Goal: Information Seeking & Learning: Learn about a topic

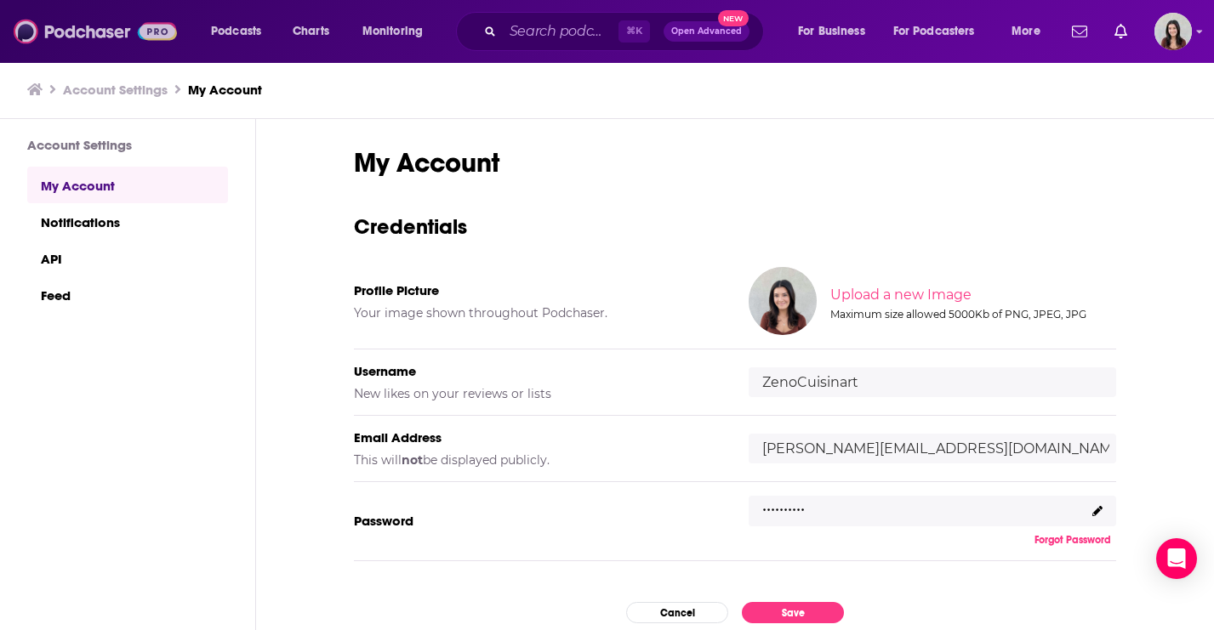
click at [88, 31] on img at bounding box center [95, 31] width 163 height 32
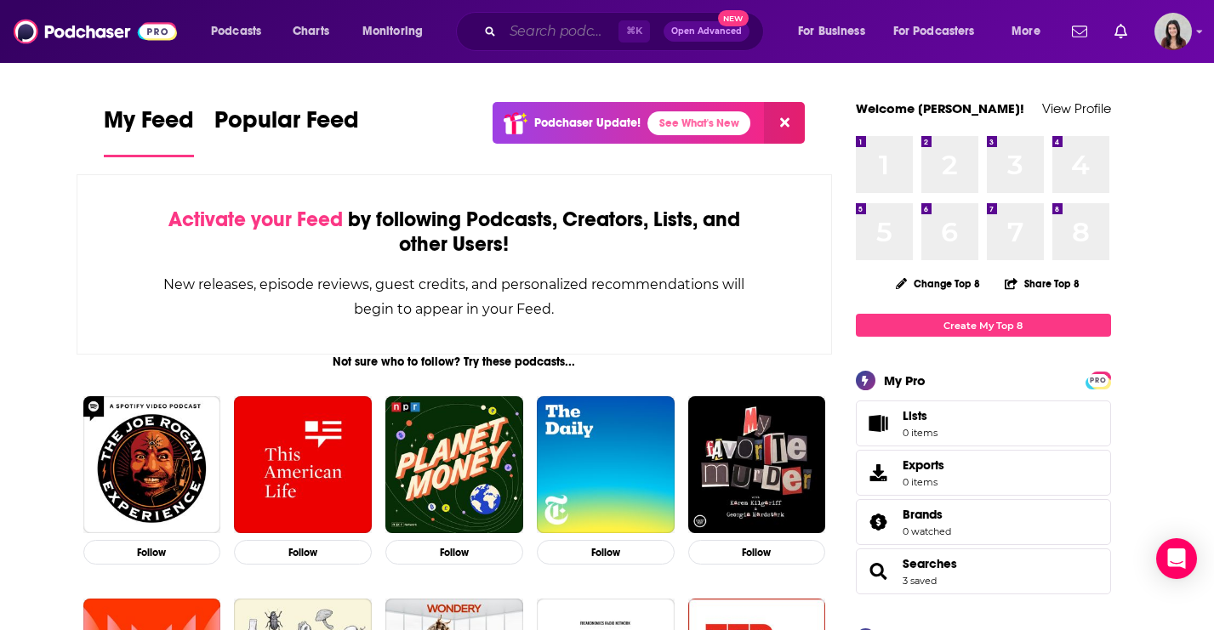
click at [543, 43] on input "Search podcasts, credits, & more..." at bounding box center [561, 31] width 116 height 27
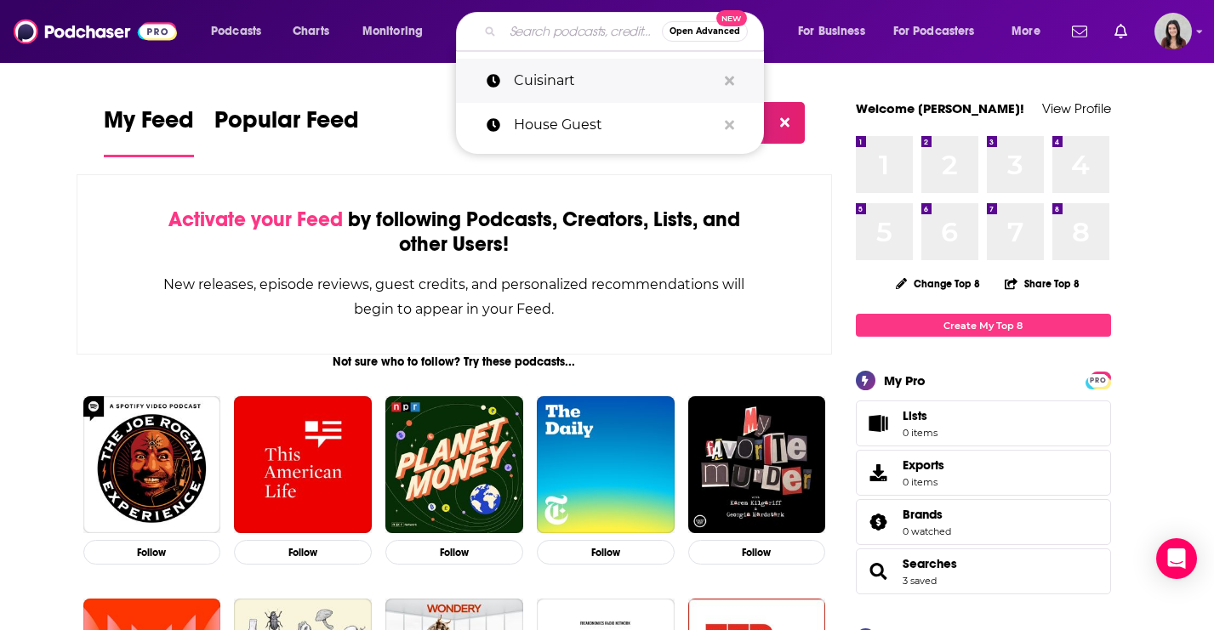
click at [584, 72] on p "Cuisinart" at bounding box center [615, 81] width 202 height 44
type input "Cuisinart"
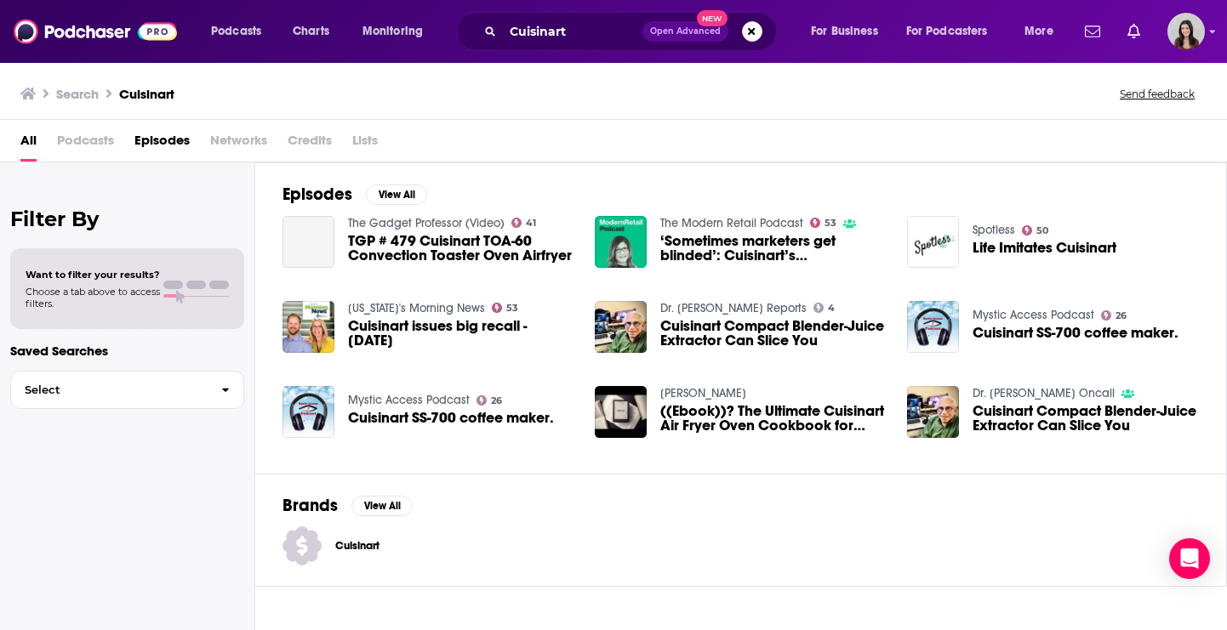
click at [102, 142] on span "Podcasts" at bounding box center [85, 144] width 57 height 35
click at [82, 155] on span "Podcasts" at bounding box center [85, 144] width 57 height 35
click at [71, 129] on span "Podcasts" at bounding box center [85, 144] width 57 height 35
click at [748, 36] on button "Search podcasts, credits, & more..." at bounding box center [752, 31] width 20 height 20
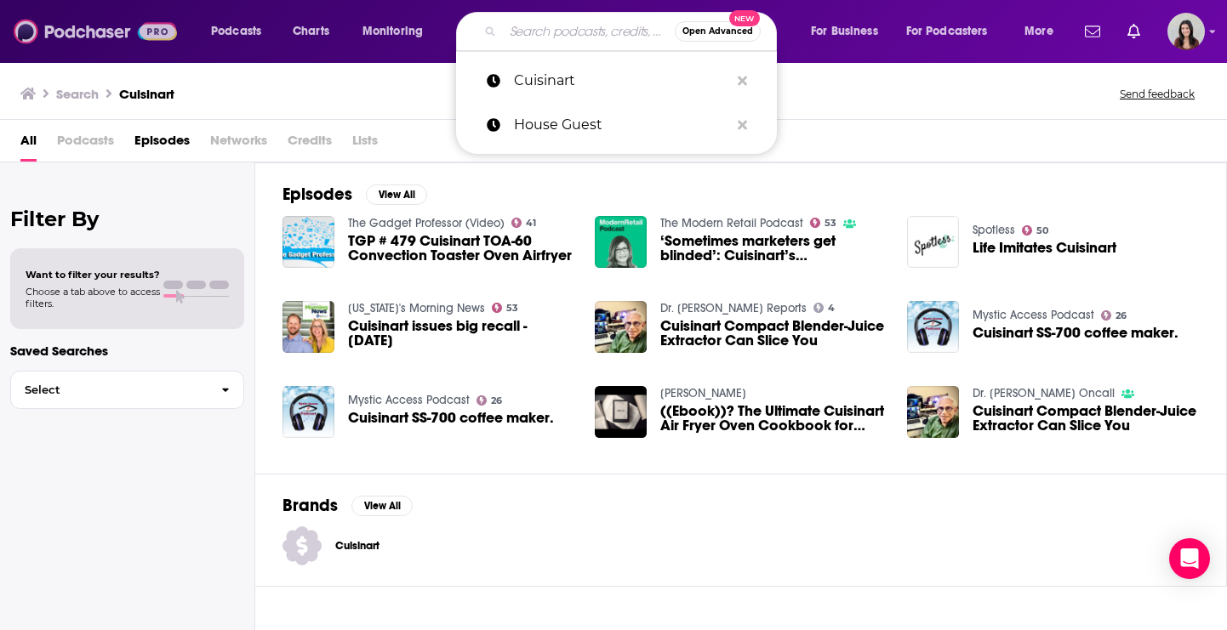
click at [51, 37] on img at bounding box center [95, 31] width 163 height 32
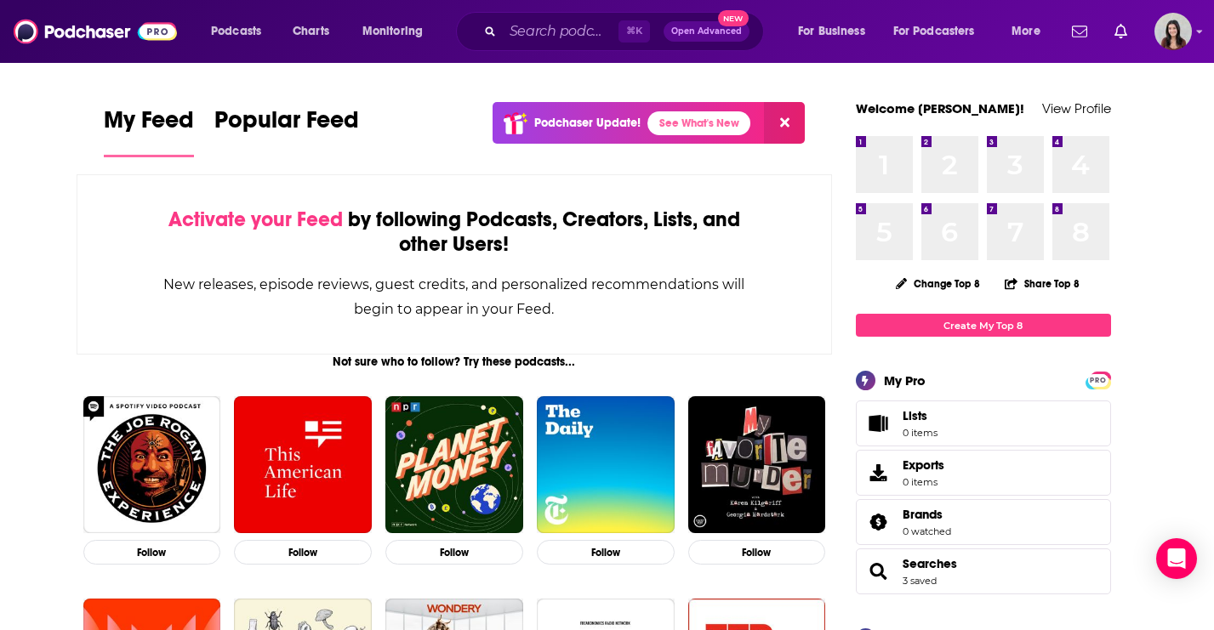
click at [128, 137] on span "My Feed" at bounding box center [149, 124] width 90 height 39
click at [142, 126] on span "My Feed" at bounding box center [149, 124] width 90 height 39
click at [234, 35] on span "Podcasts" at bounding box center [236, 32] width 50 height 24
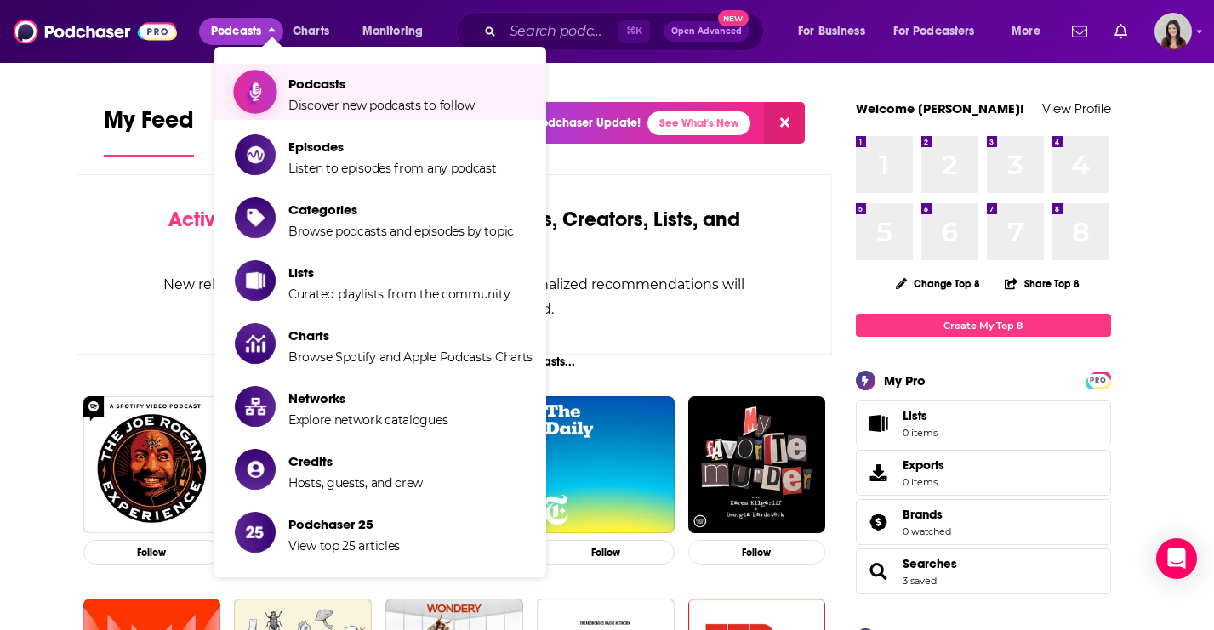
click at [358, 95] on span "Podcasts Discover new podcasts to follow" at bounding box center [381, 92] width 186 height 43
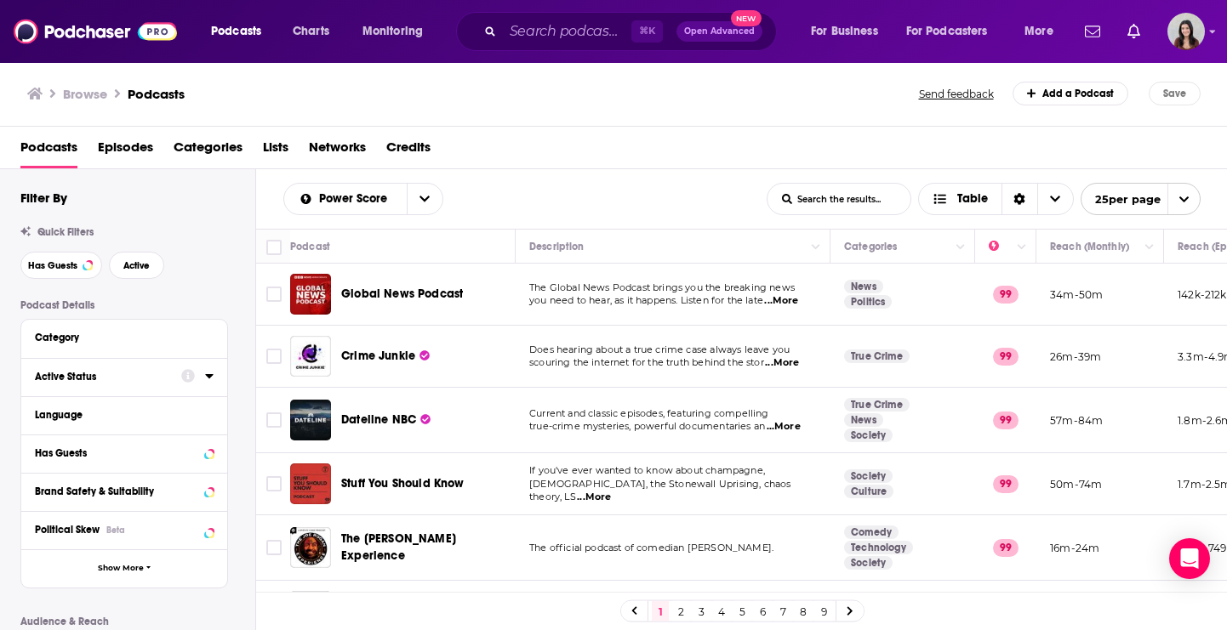
click at [79, 381] on div "Active Status" at bounding box center [102, 377] width 135 height 12
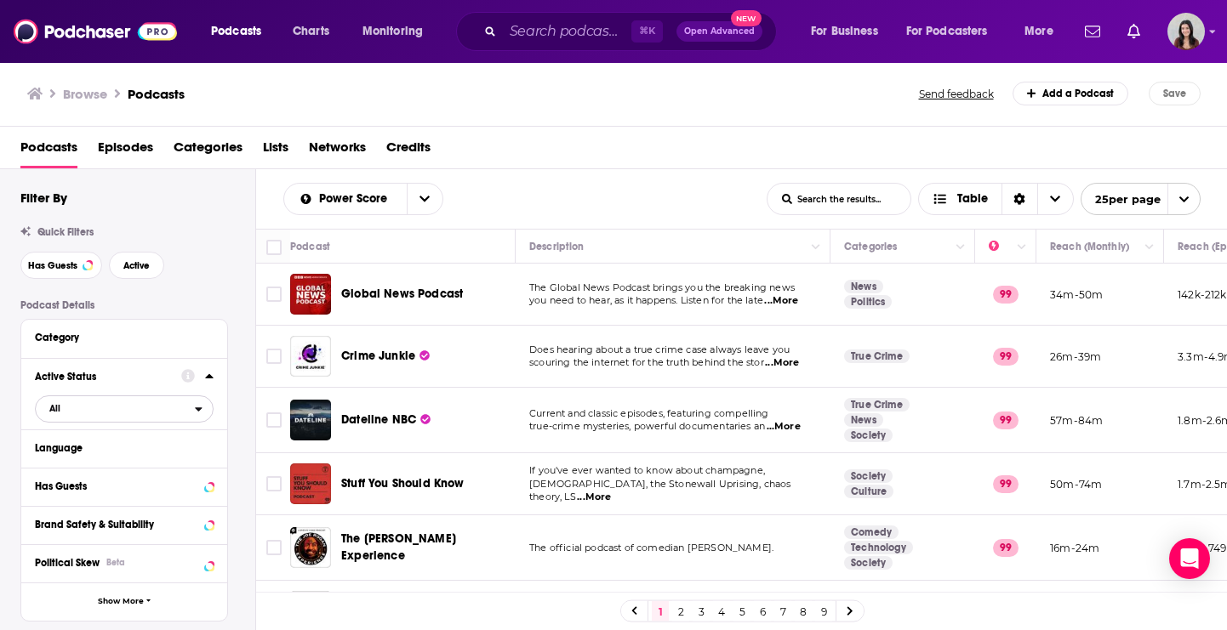
click at [110, 408] on span "All" at bounding box center [115, 408] width 159 height 22
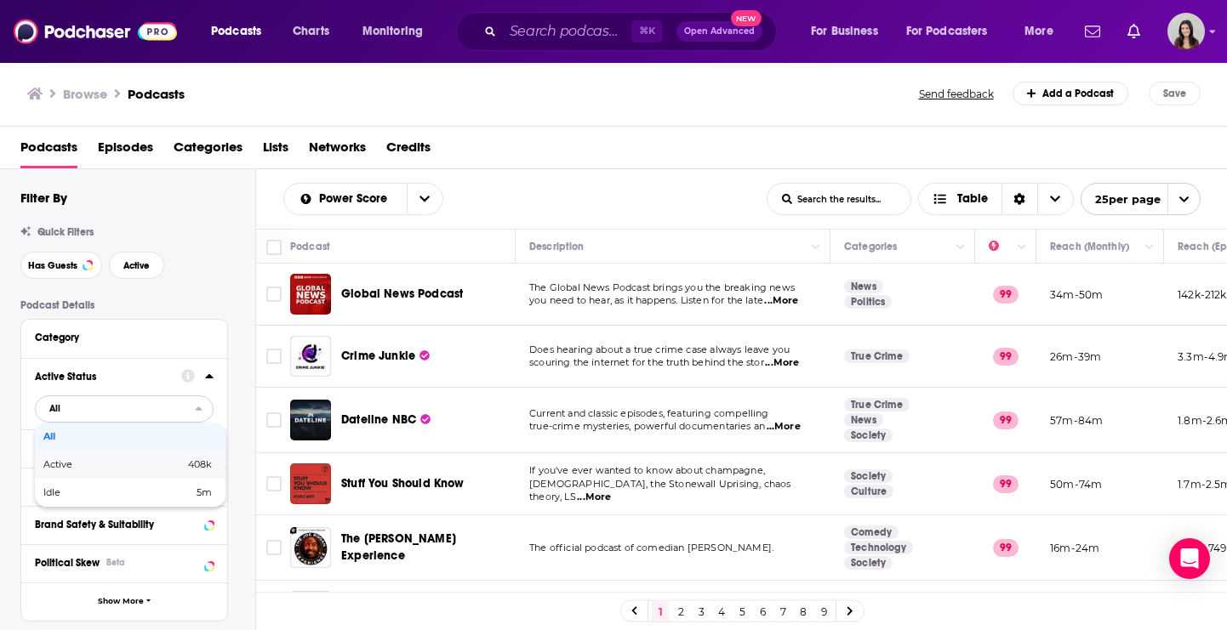
click at [94, 467] on span "Active" at bounding box center [85, 464] width 85 height 9
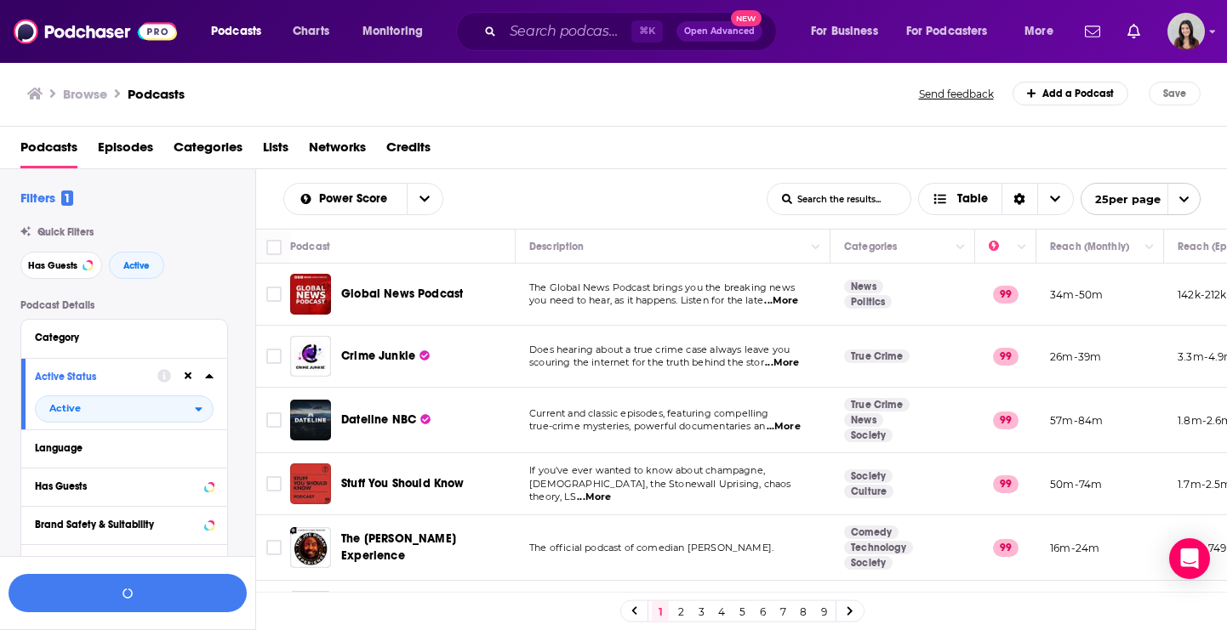
click at [210, 379] on icon at bounding box center [209, 376] width 9 height 14
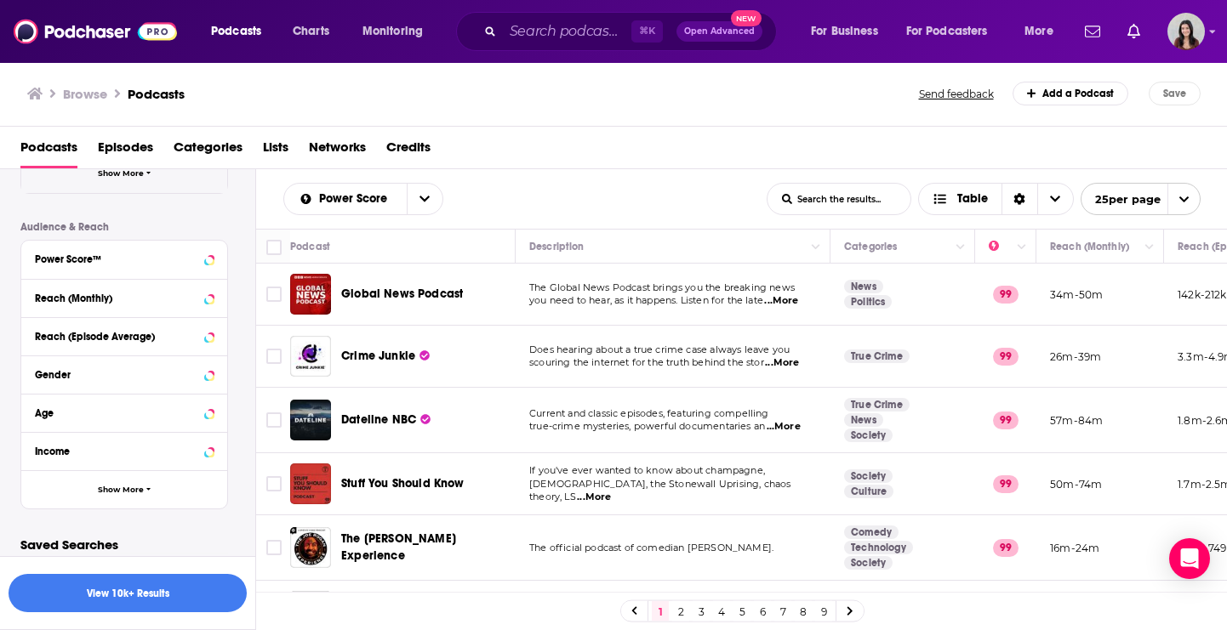
scroll to position [399, 0]
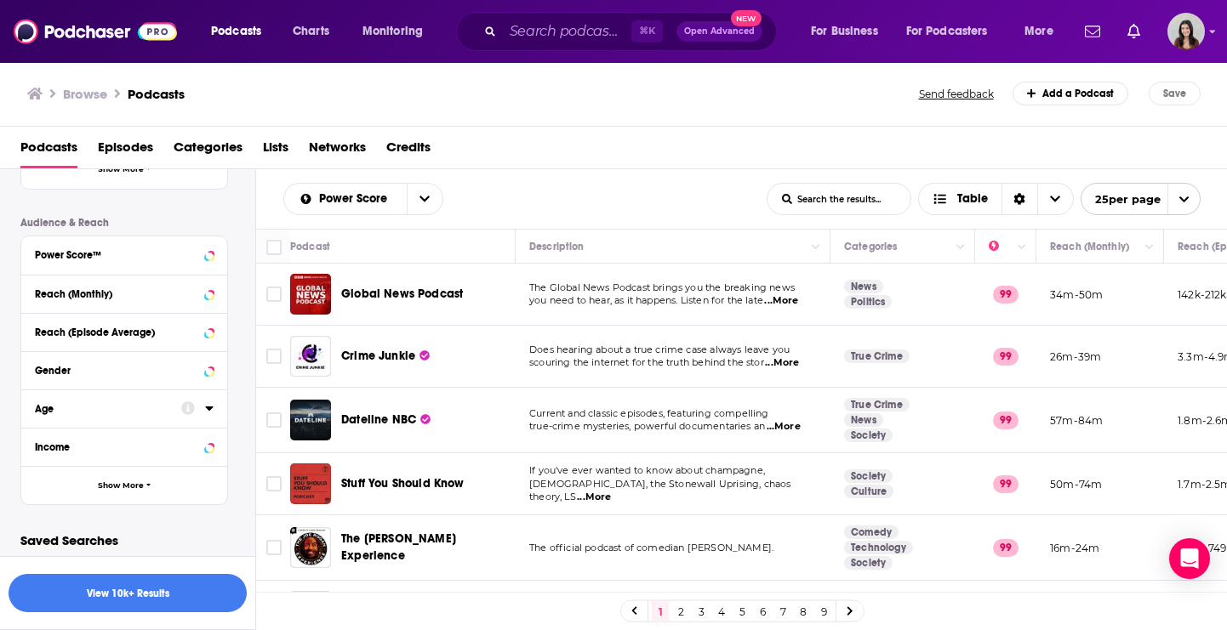
click at [128, 418] on button "Age" at bounding box center [108, 407] width 146 height 21
click at [40, 462] on div "18-24 90k 25 - 34 3m 35 - 44 655k 45 - 54 12k 55+ 29" at bounding box center [124, 476] width 179 height 99
click at [42, 454] on icon at bounding box center [42, 456] width 10 height 10
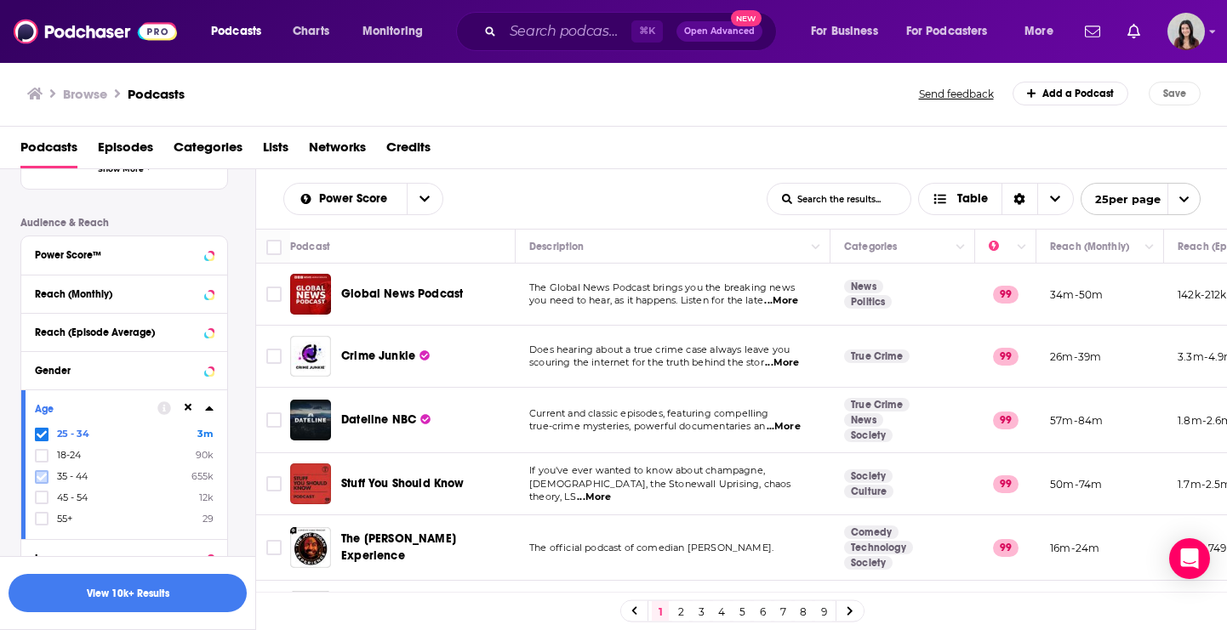
click at [41, 480] on icon at bounding box center [42, 477] width 10 height 10
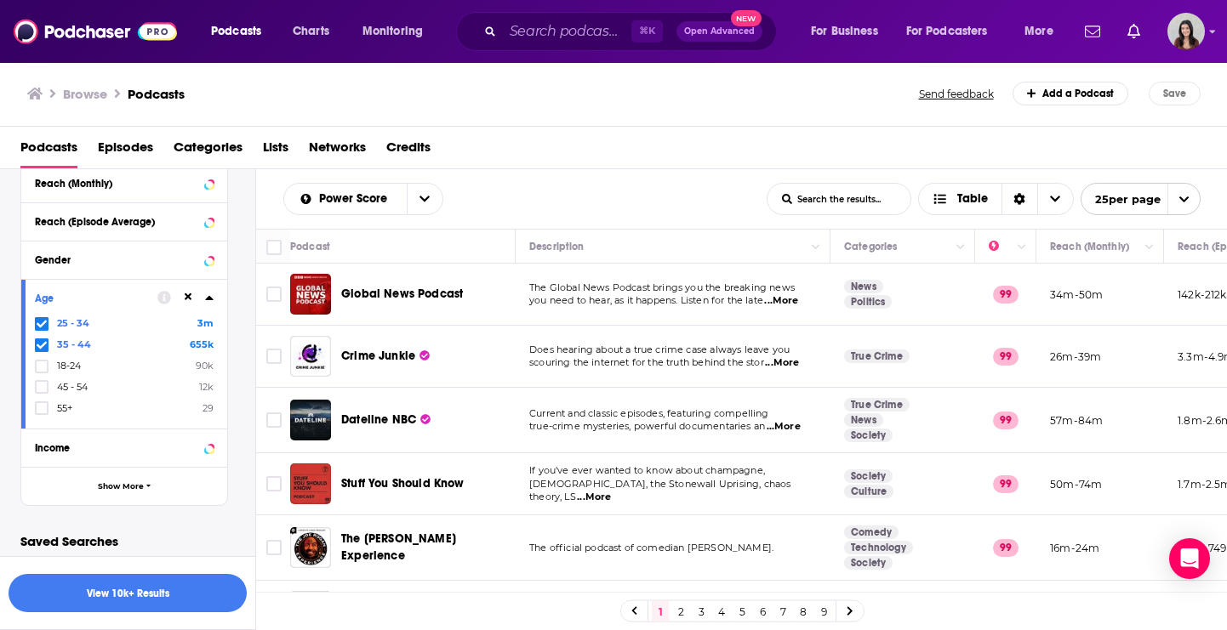
scroll to position [510, 0]
click at [135, 598] on button "View 10k+ Results" at bounding box center [128, 593] width 238 height 38
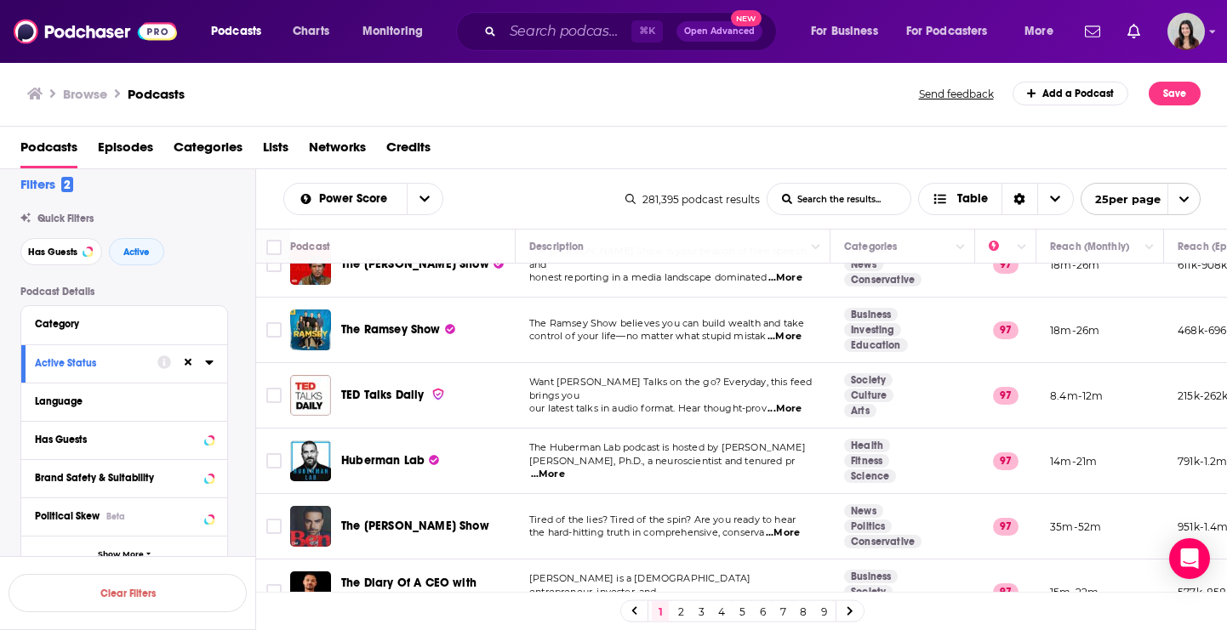
scroll to position [27, 0]
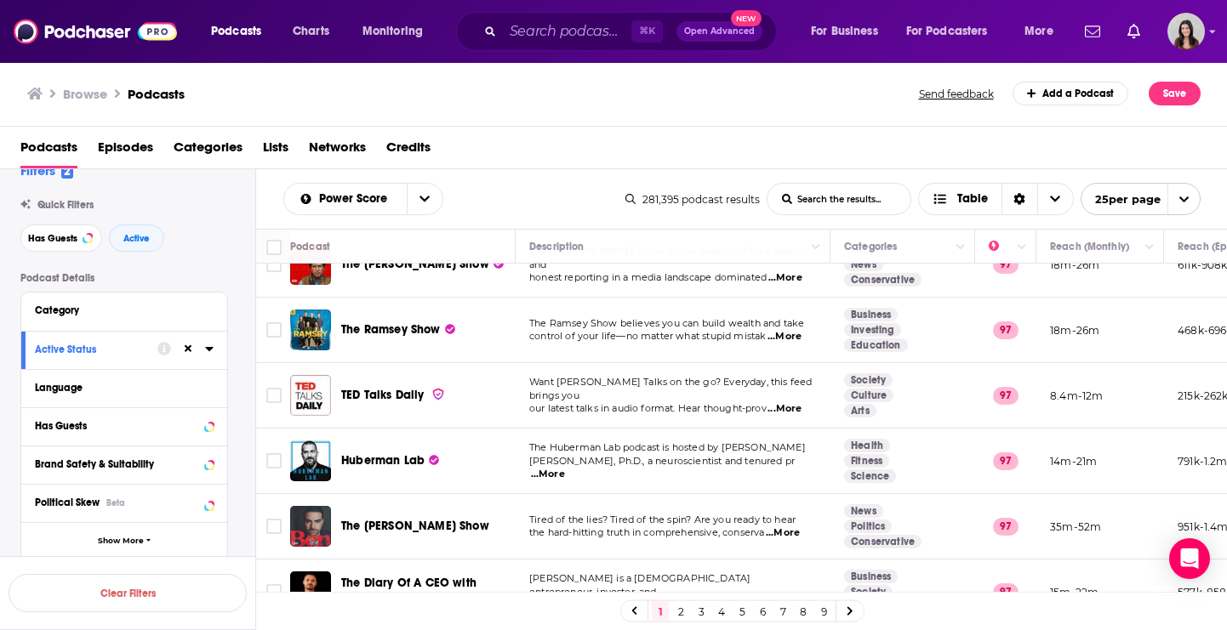
click at [61, 298] on div "Category" at bounding box center [124, 312] width 206 height 38
click at [88, 310] on div "Category" at bounding box center [114, 311] width 159 height 12
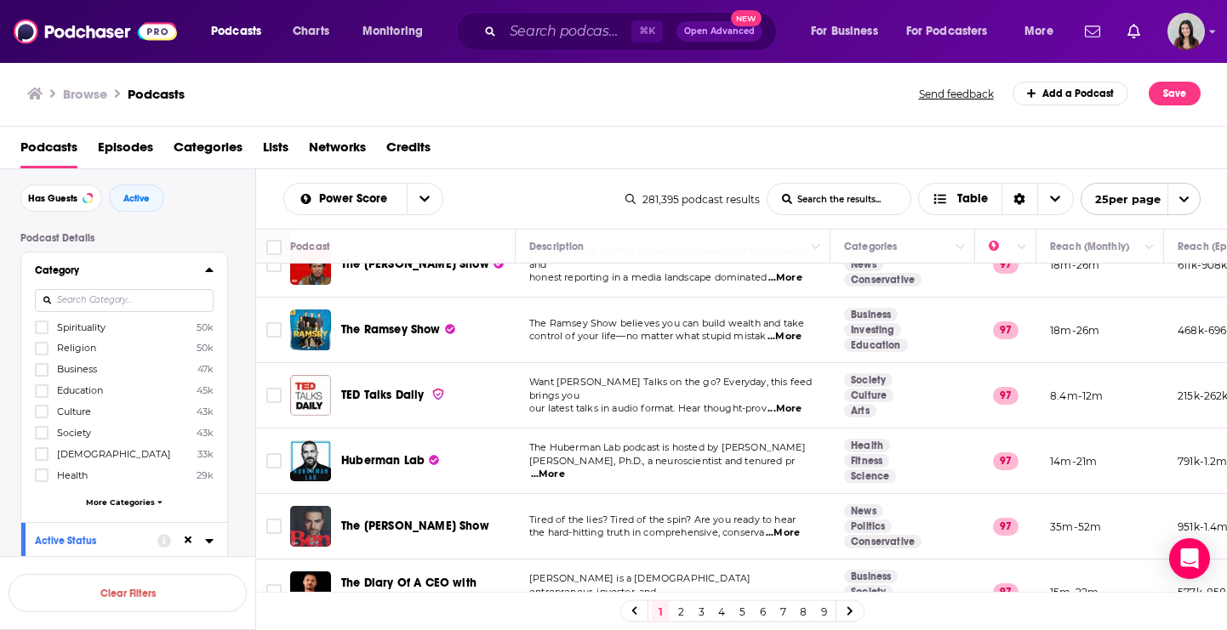
scroll to position [142, 0]
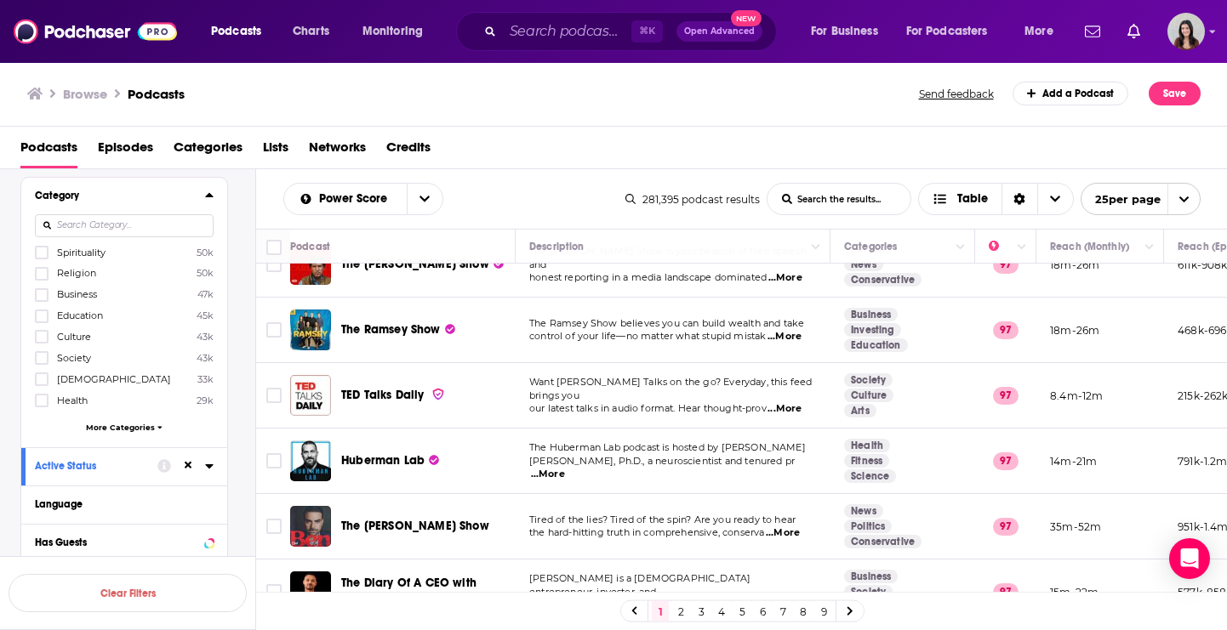
click at [129, 428] on span "More Categories" at bounding box center [120, 427] width 69 height 9
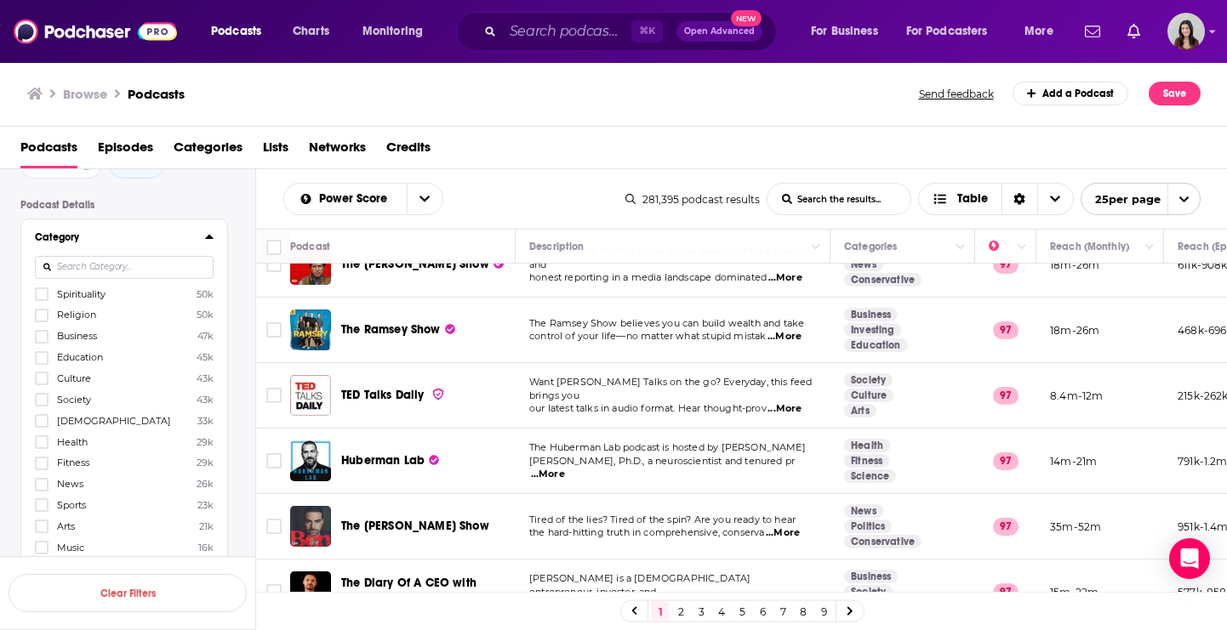
scroll to position [0, 0]
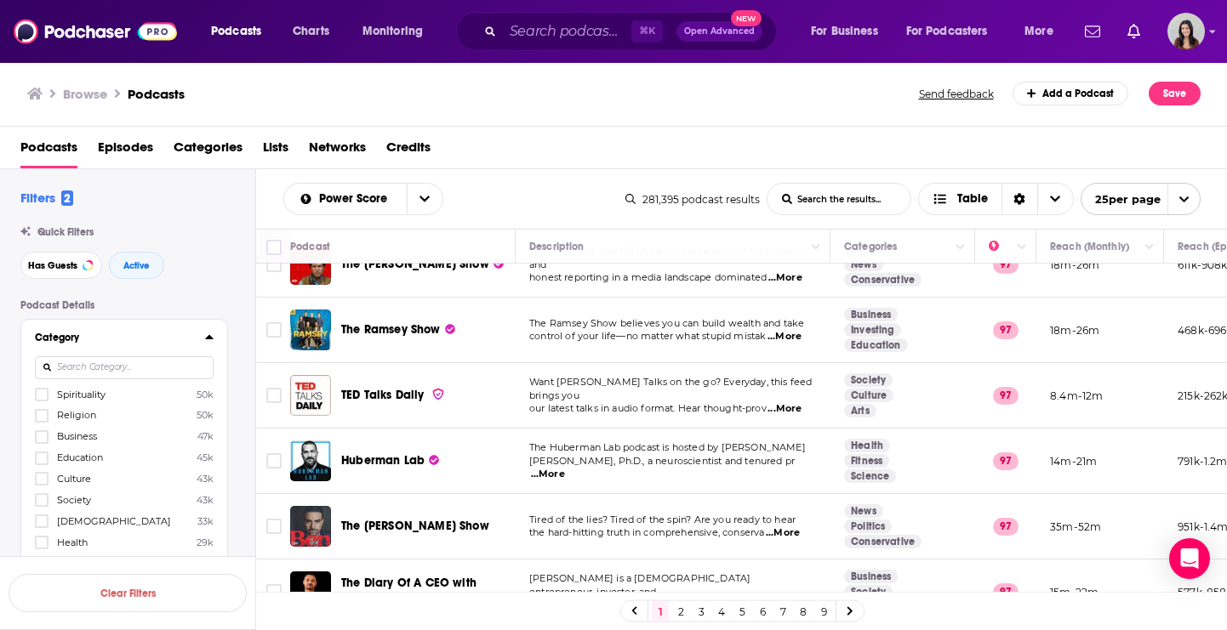
click at [96, 366] on input at bounding box center [124, 367] width 179 height 23
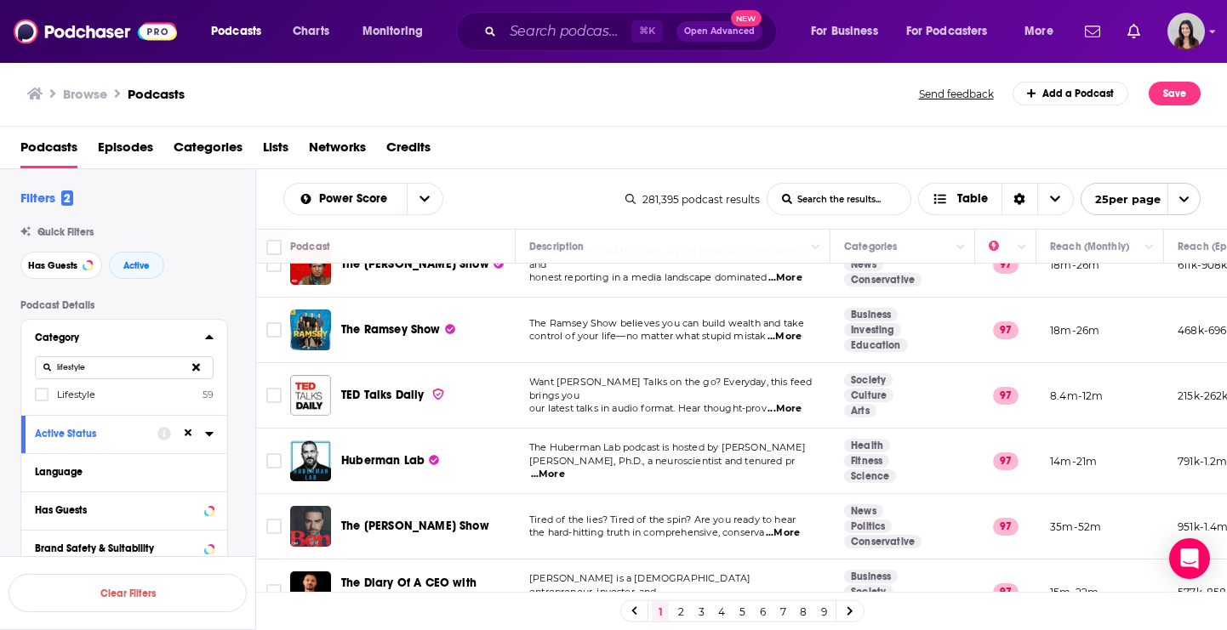
click at [49, 395] on div at bounding box center [43, 394] width 17 height 14
click at [42, 400] on input "multiSelectOption-lifestyle-0" at bounding box center [42, 400] width 0 height 0
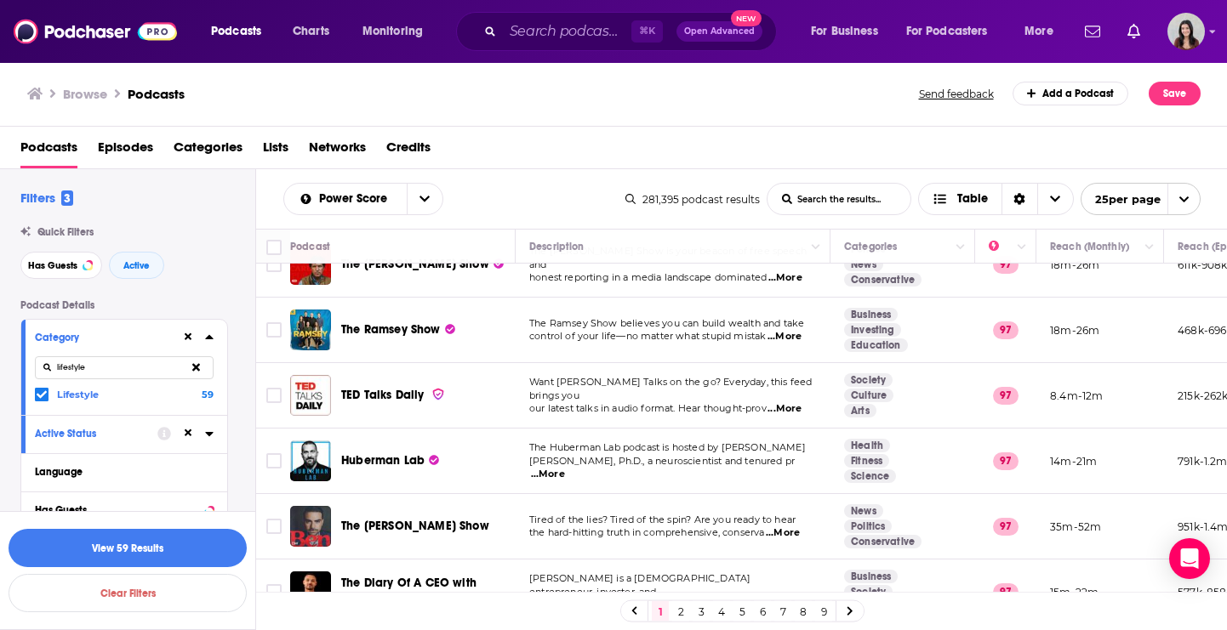
drag, startPoint x: 71, startPoint y: 371, endPoint x: 37, endPoint y: 371, distance: 34.9
click at [37, 371] on input "lifestyle" at bounding box center [124, 367] width 179 height 23
type input "B"
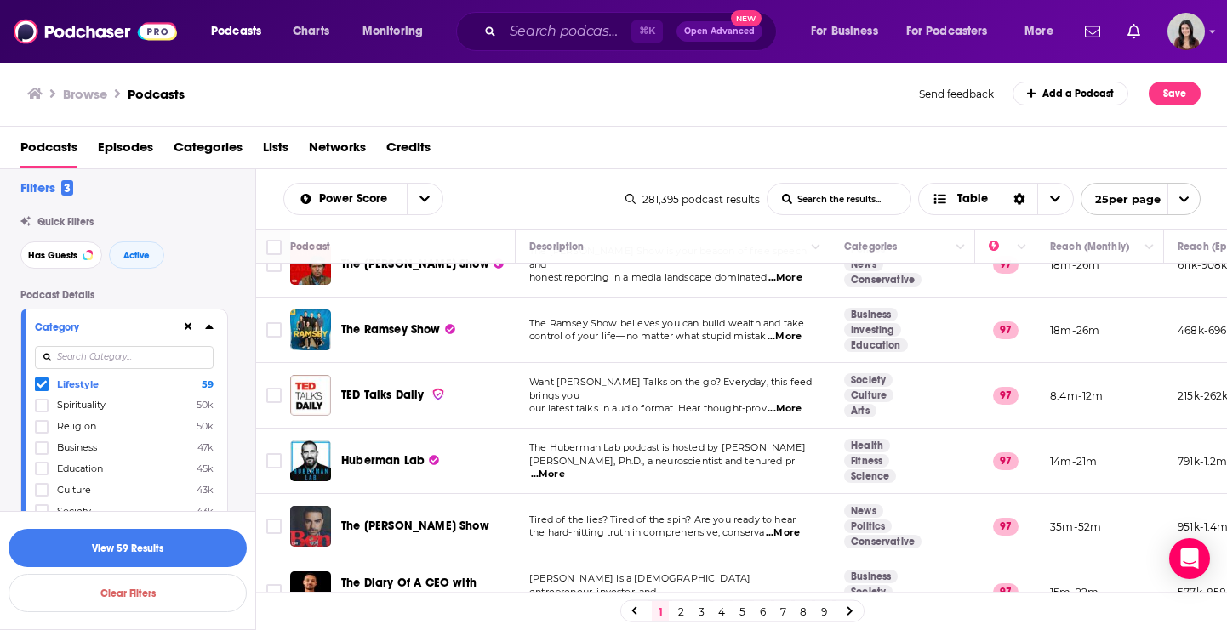
scroll to position [22, 0]
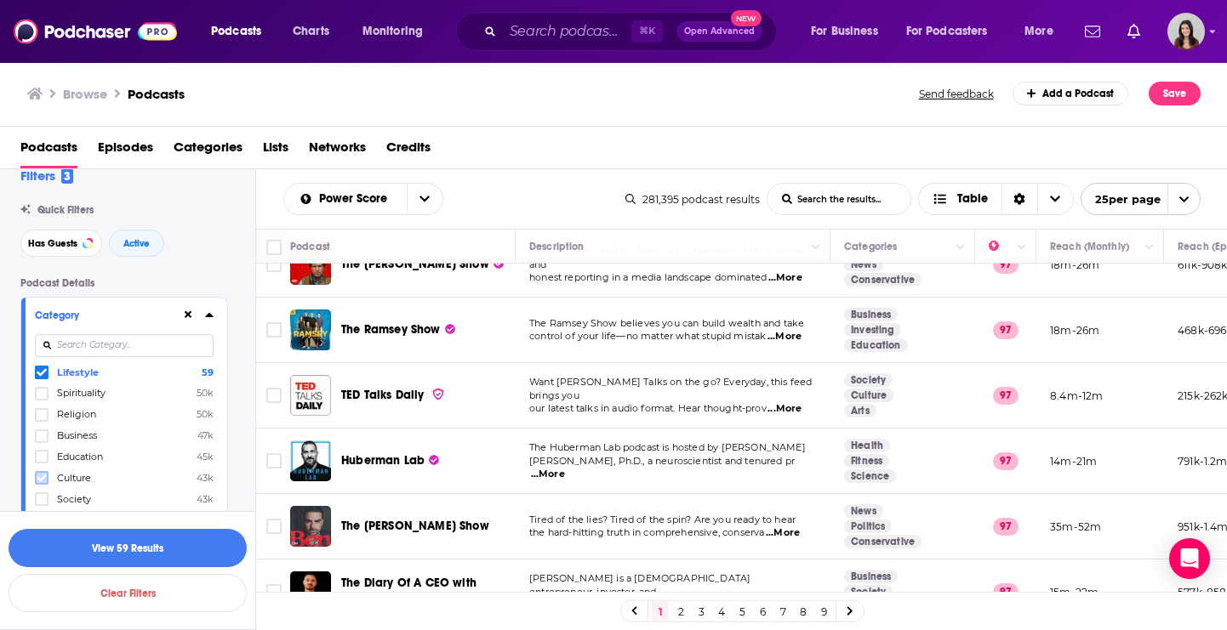
click at [45, 481] on icon at bounding box center [42, 478] width 10 height 10
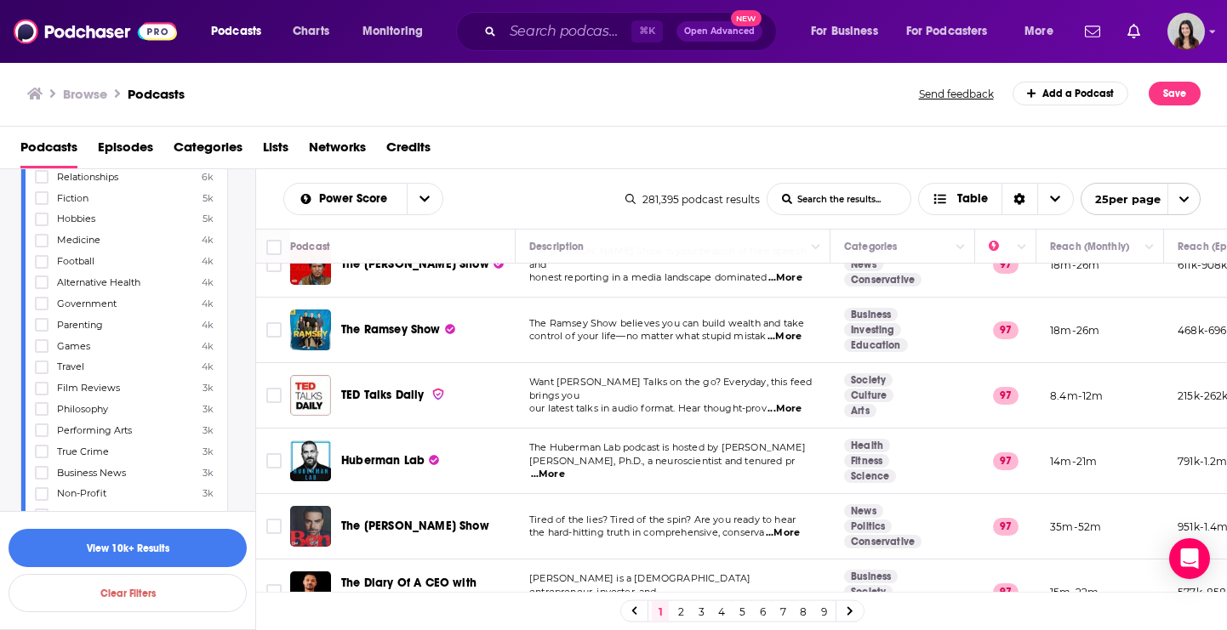
scroll to position [0, 0]
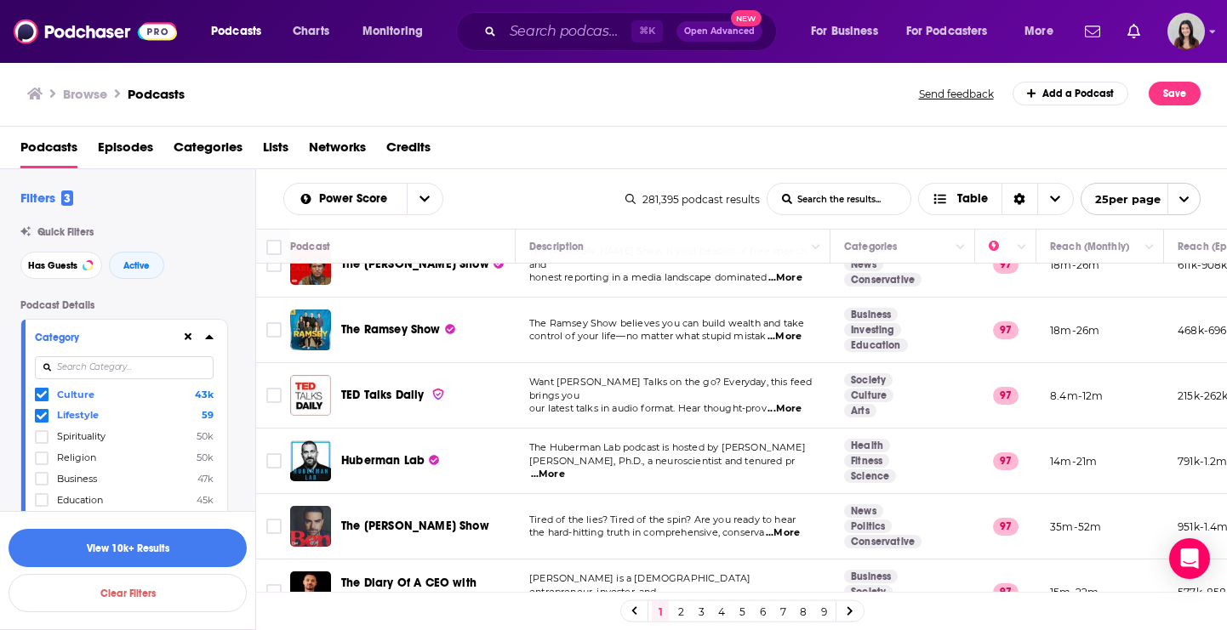
click at [111, 369] on input at bounding box center [124, 367] width 179 height 23
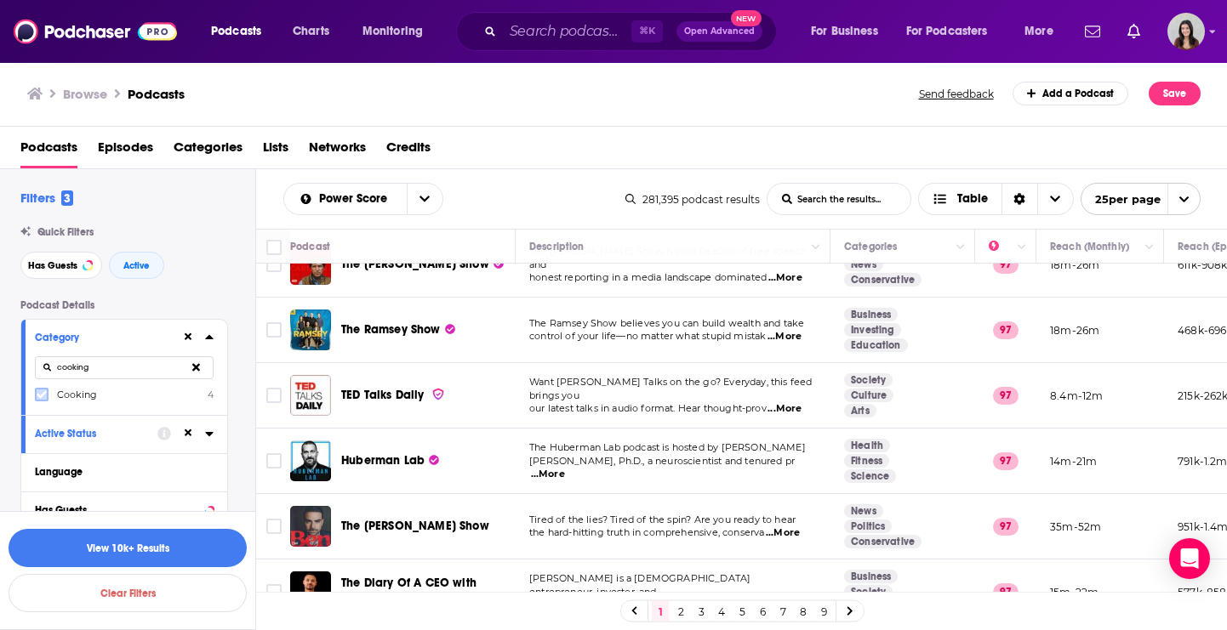
type input "cooking"
click at [46, 395] on icon at bounding box center [42, 395] width 10 height 10
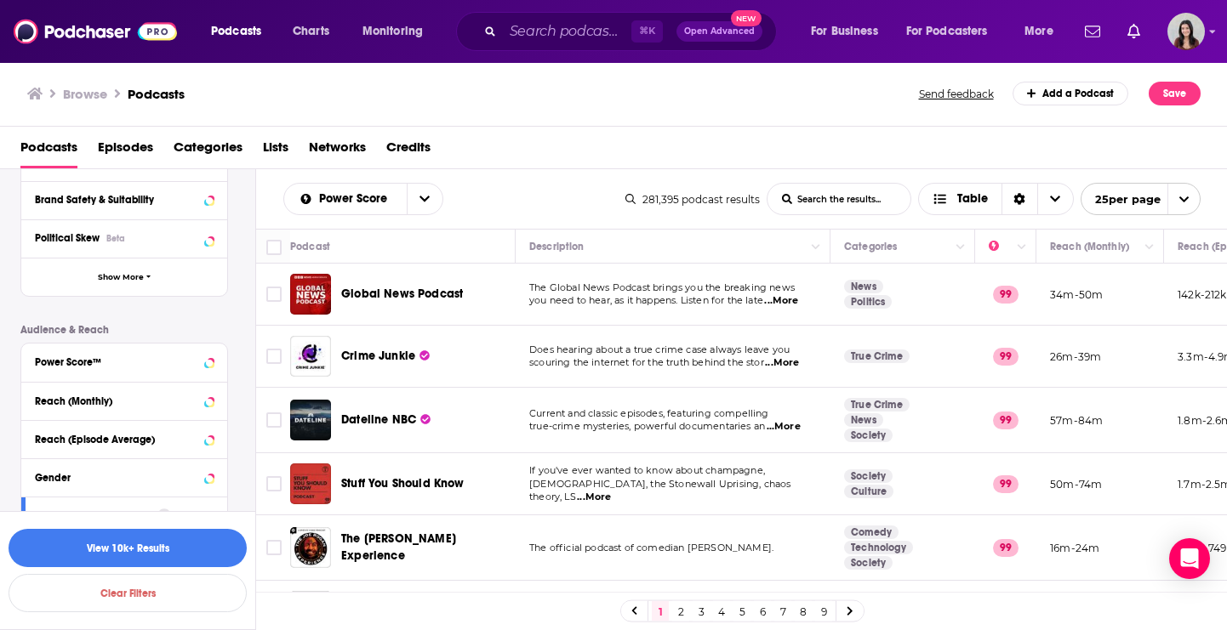
scroll to position [350, 0]
click at [104, 367] on button "Power Score™" at bounding box center [108, 360] width 146 height 21
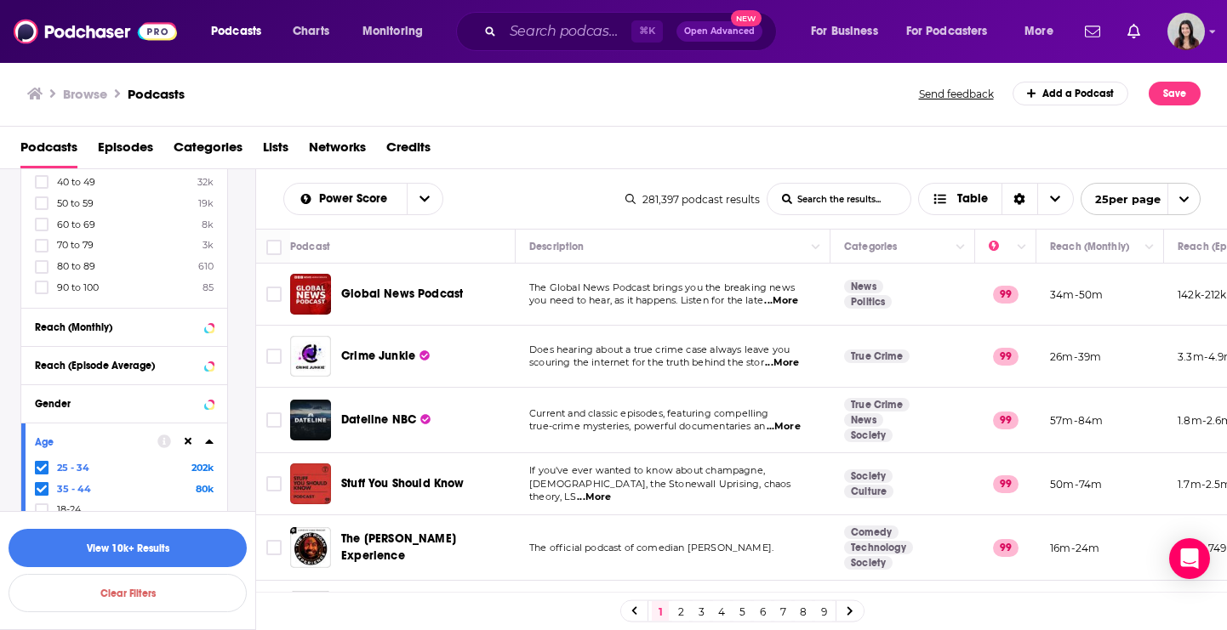
scroll to position [787, 0]
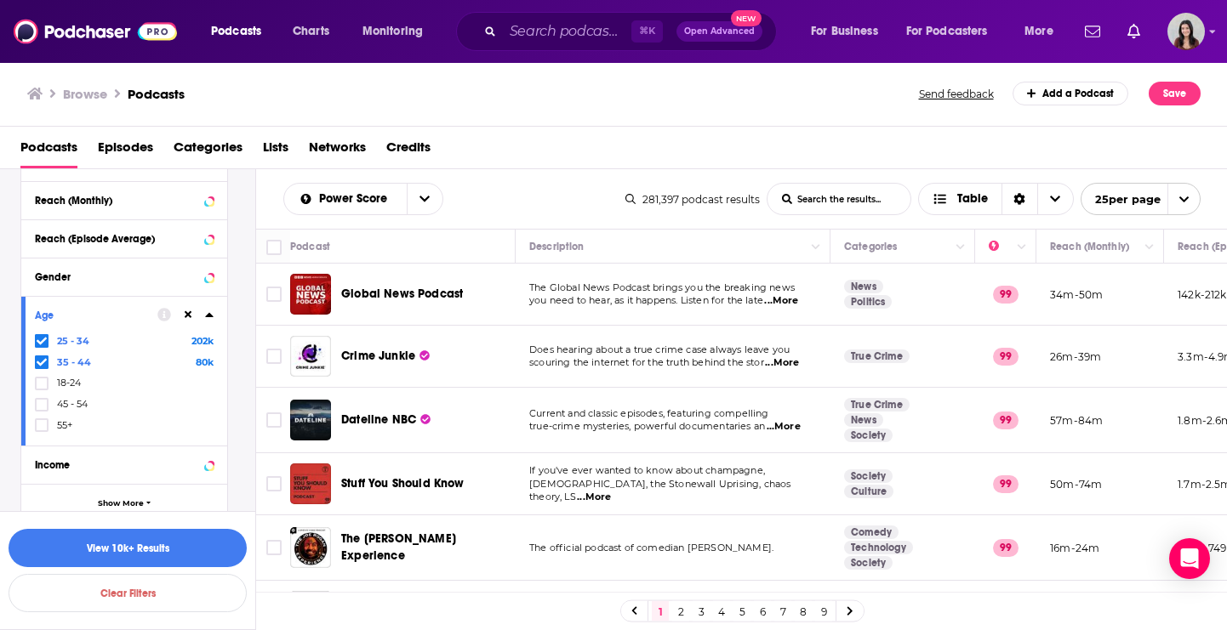
click at [214, 311] on div "Age [DEMOGRAPHIC_DATA] 202k 35 - 44 80k 18-24 45 - 54 55+" at bounding box center [124, 371] width 206 height 150
click at [208, 317] on icon at bounding box center [209, 315] width 9 height 14
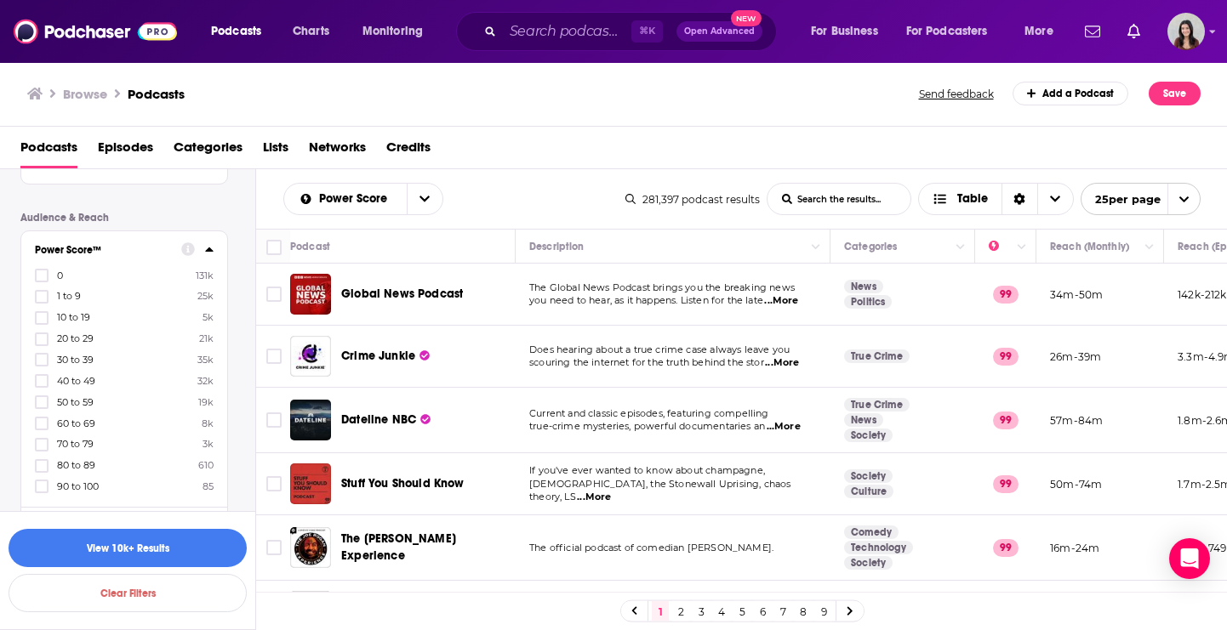
scroll to position [477, 0]
click at [41, 367] on icon at bounding box center [42, 366] width 10 height 8
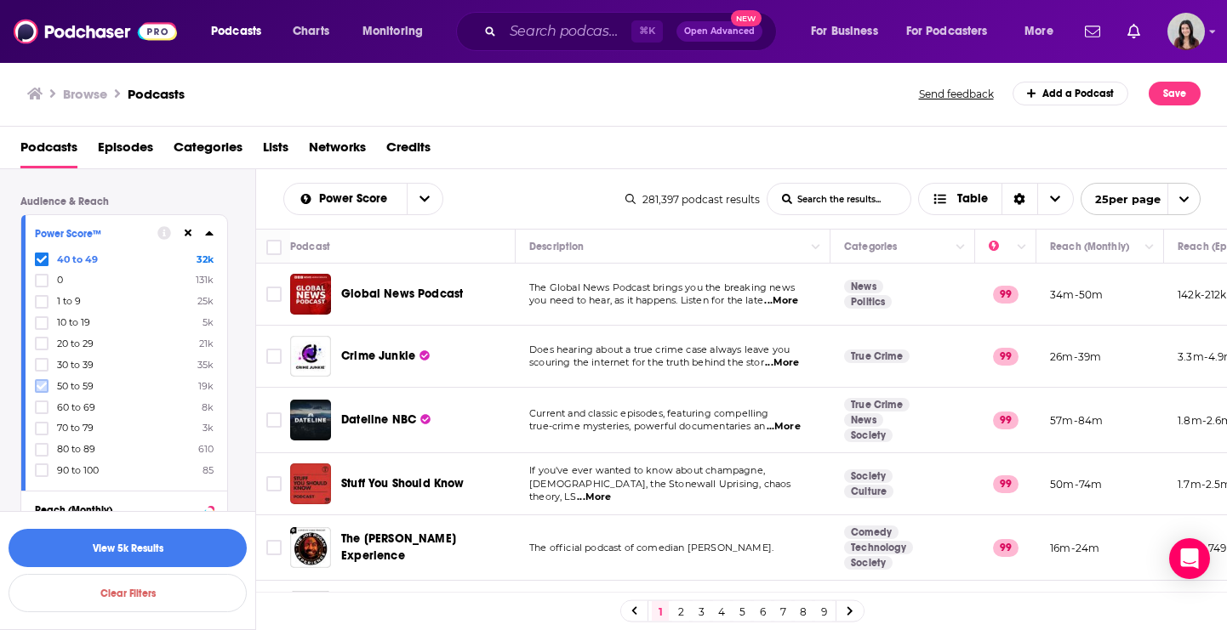
click at [42, 389] on icon at bounding box center [42, 386] width 10 height 10
click at [40, 406] on icon at bounding box center [42, 407] width 10 height 10
click at [43, 430] on icon at bounding box center [42, 429] width 10 height 10
click at [44, 454] on label at bounding box center [42, 450] width 14 height 14
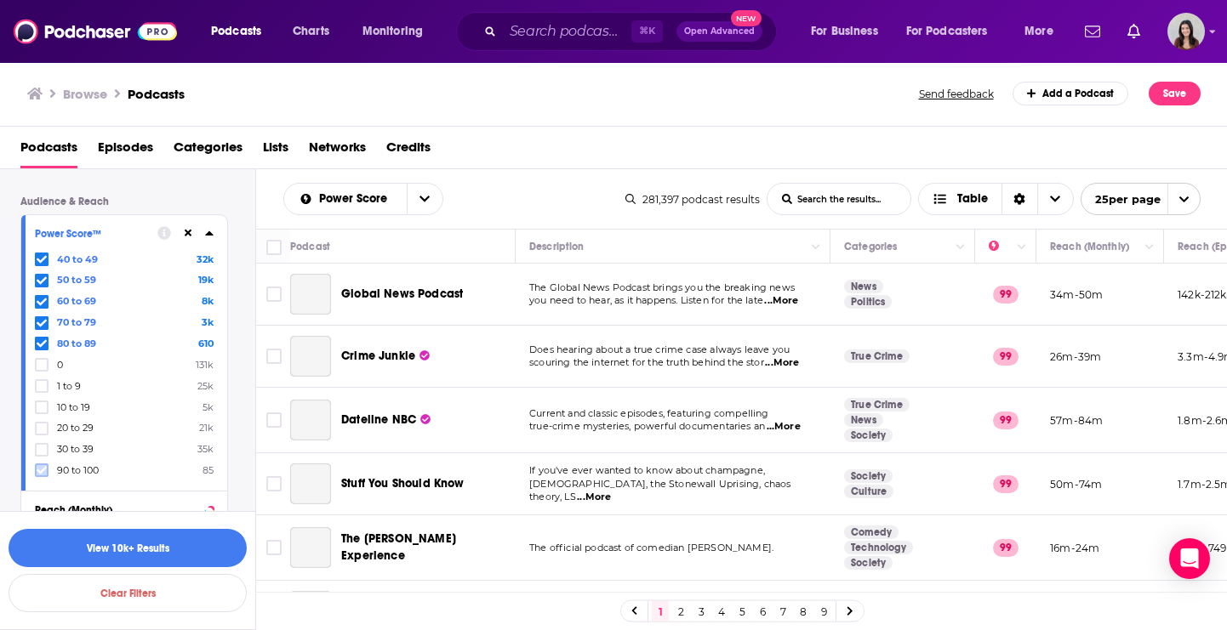
click at [38, 475] on label at bounding box center [42, 471] width 14 height 14
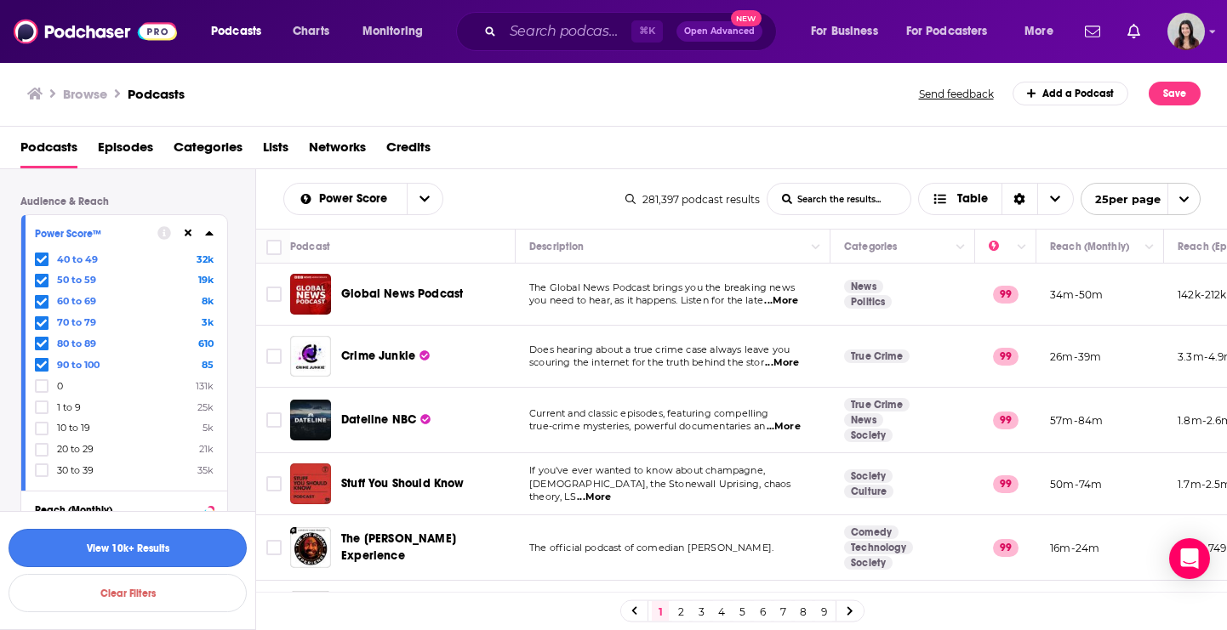
click at [163, 561] on button "View 10k+ Results" at bounding box center [128, 548] width 238 height 38
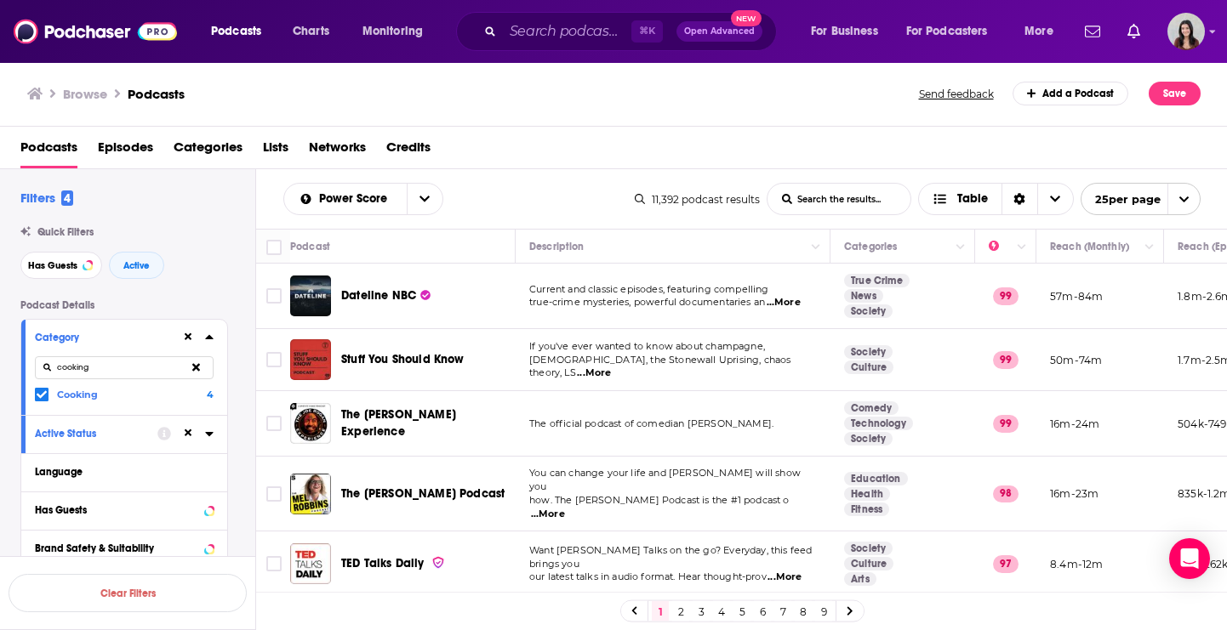
click at [127, 367] on input "cooking" at bounding box center [124, 367] width 179 height 23
click at [209, 396] on span "4" at bounding box center [210, 395] width 7 height 12
click at [42, 398] on input "multiSelectOption-cooking-category-0" at bounding box center [42, 398] width 0 height 0
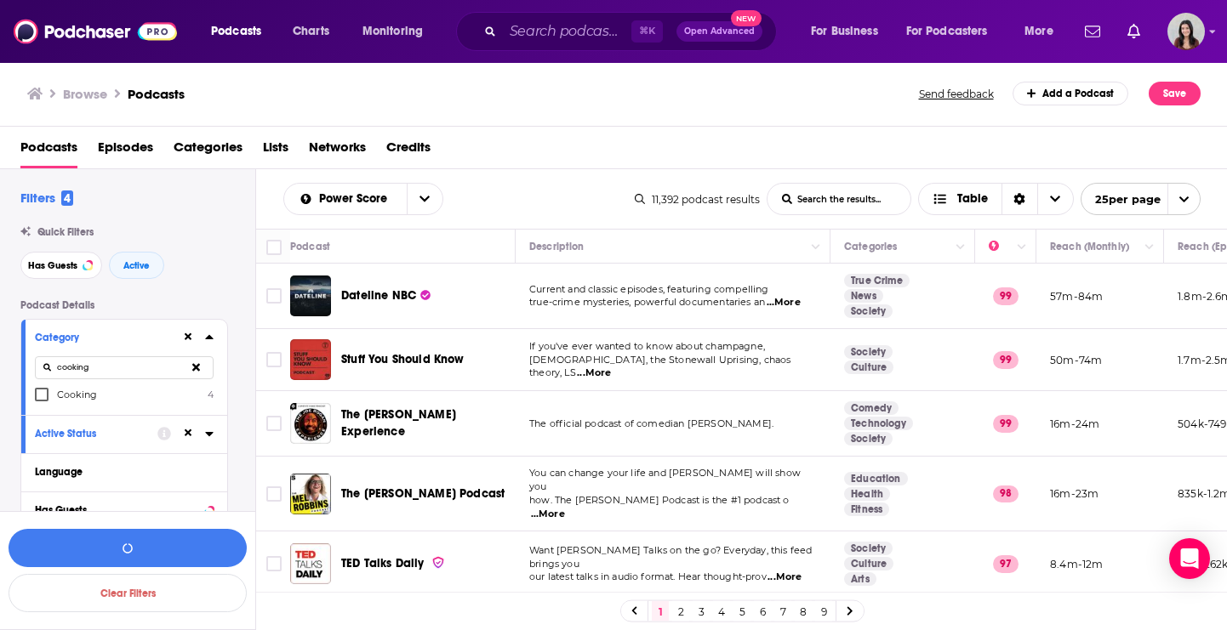
click at [48, 398] on div at bounding box center [43, 394] width 17 height 14
click at [42, 400] on input "multiSelectOption-cooking-category-0" at bounding box center [42, 400] width 0 height 0
click at [196, 363] on icon at bounding box center [196, 367] width 8 height 11
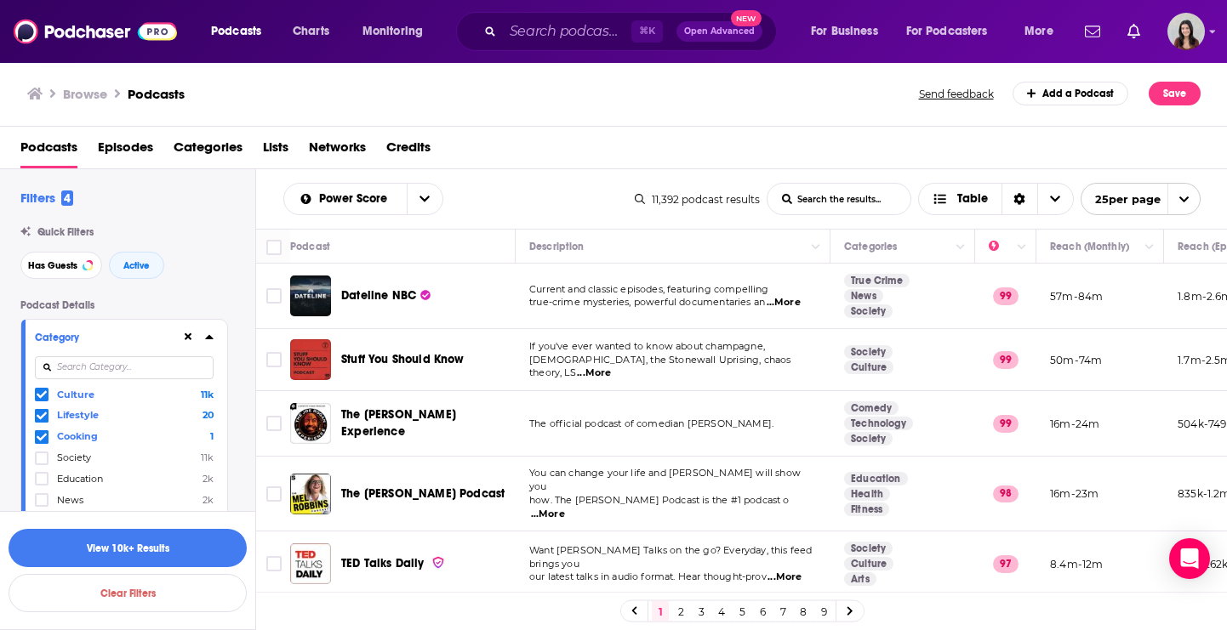
click at [38, 395] on icon at bounding box center [42, 395] width 10 height 8
click at [185, 544] on button "View 21 Results" at bounding box center [128, 548] width 238 height 38
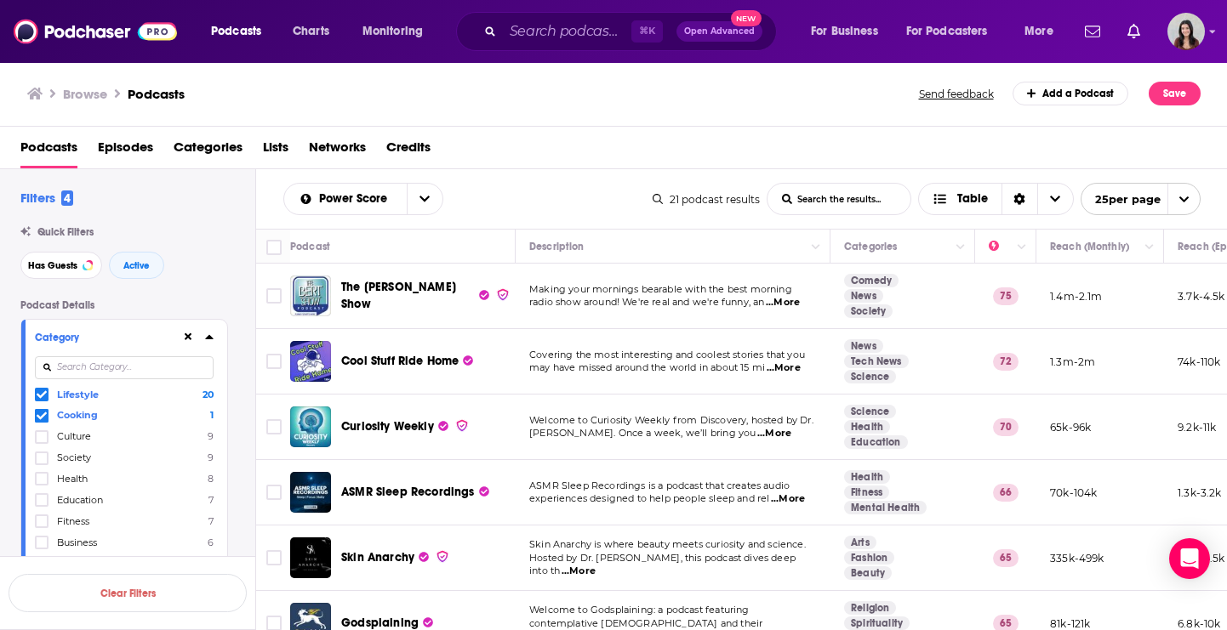
click at [43, 393] on icon at bounding box center [42, 395] width 10 height 8
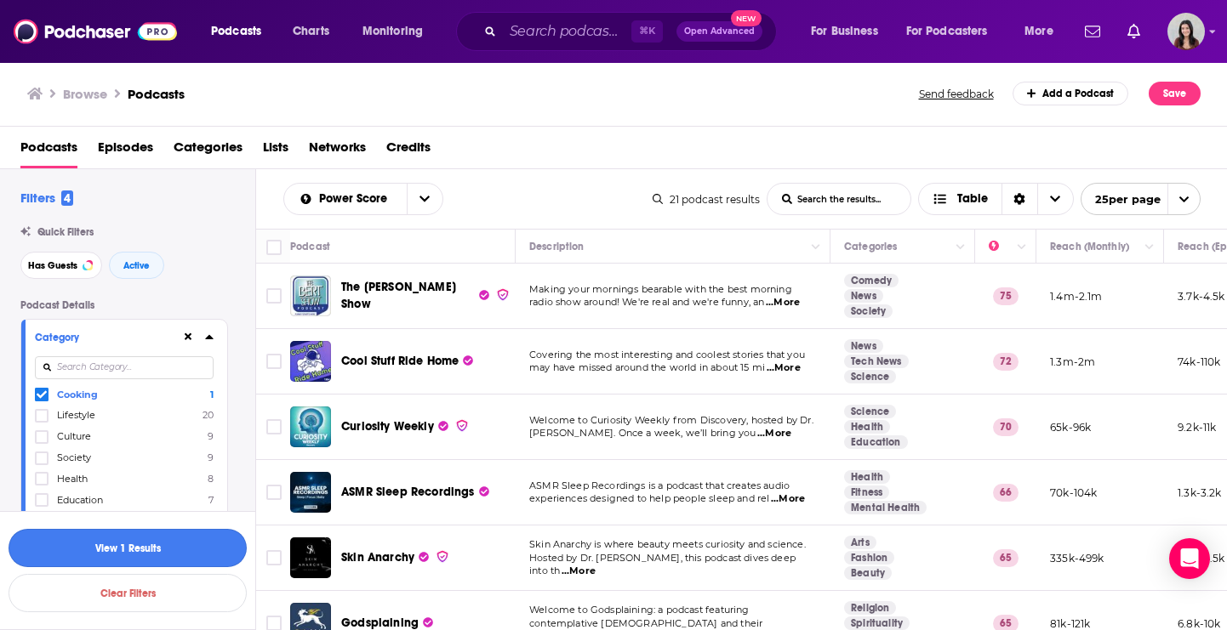
click at [118, 546] on button "View 1 Results" at bounding box center [128, 548] width 238 height 38
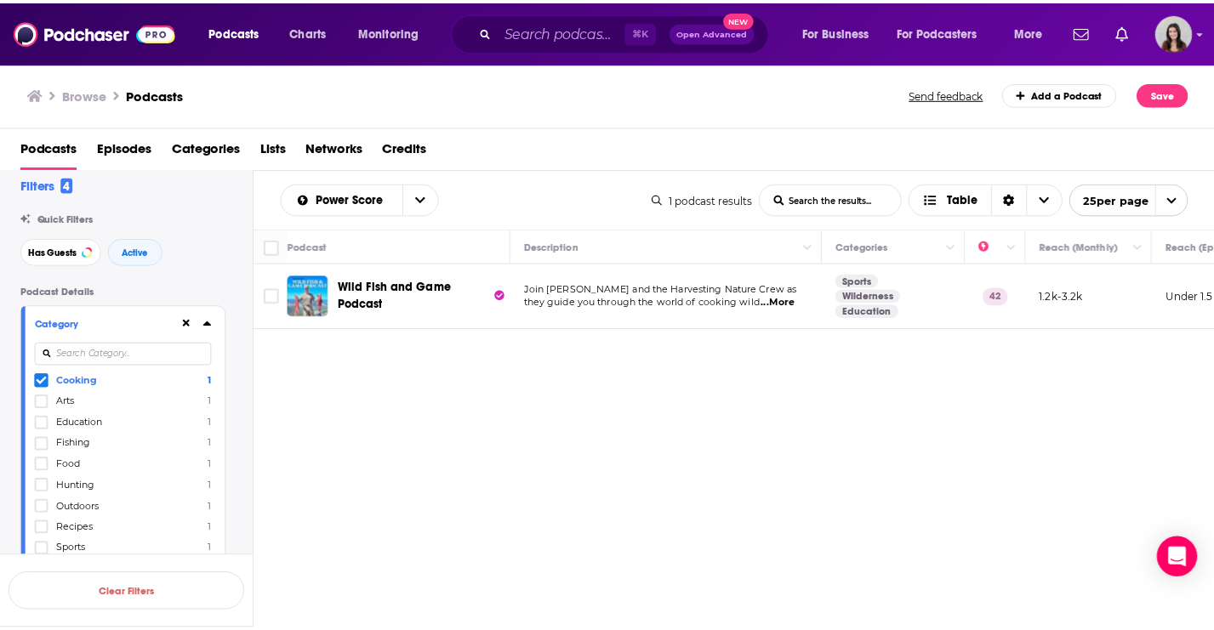
scroll to position [27, 0]
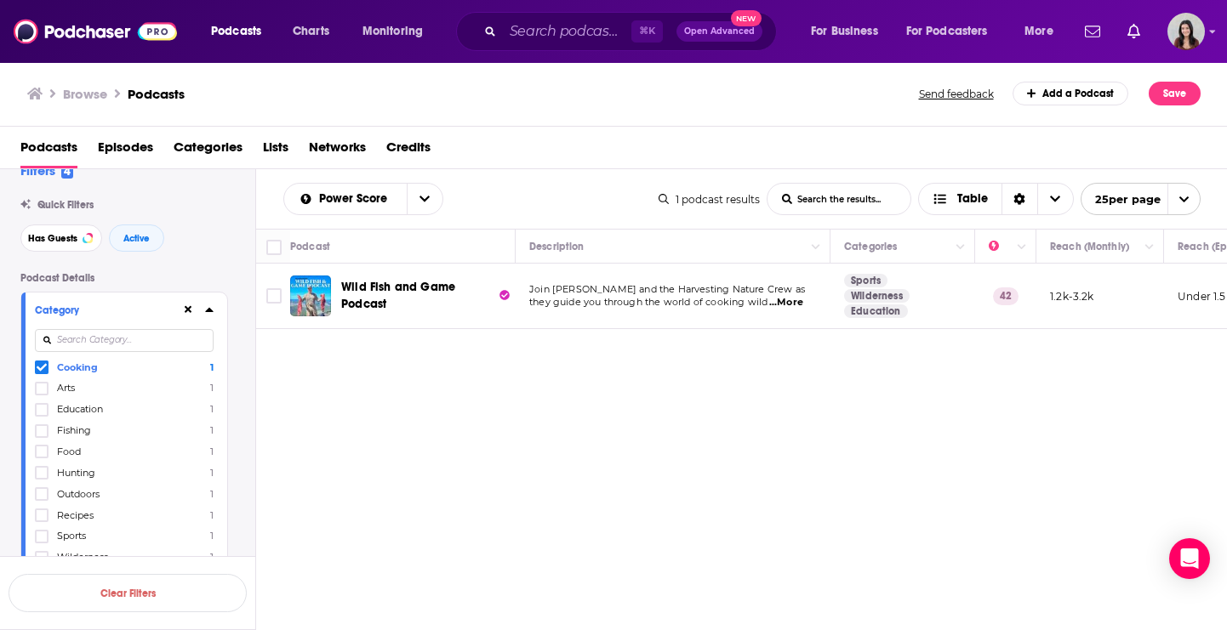
click at [40, 368] on icon at bounding box center [42, 368] width 10 height 8
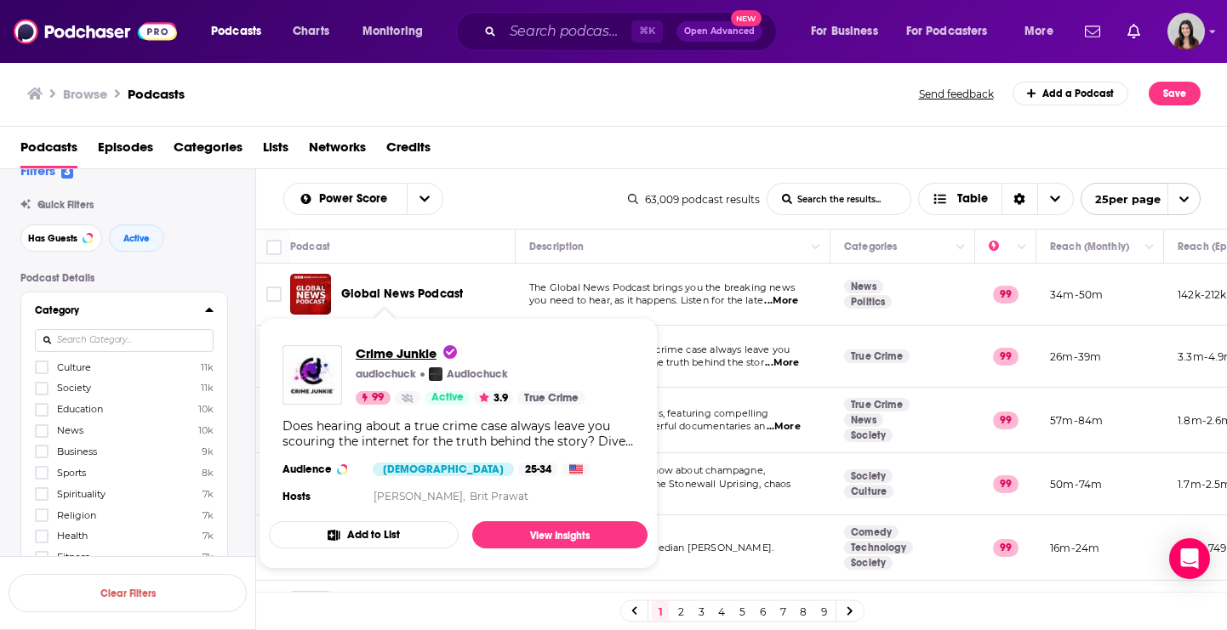
click at [411, 360] on span "Crime Junkie" at bounding box center [406, 353] width 101 height 16
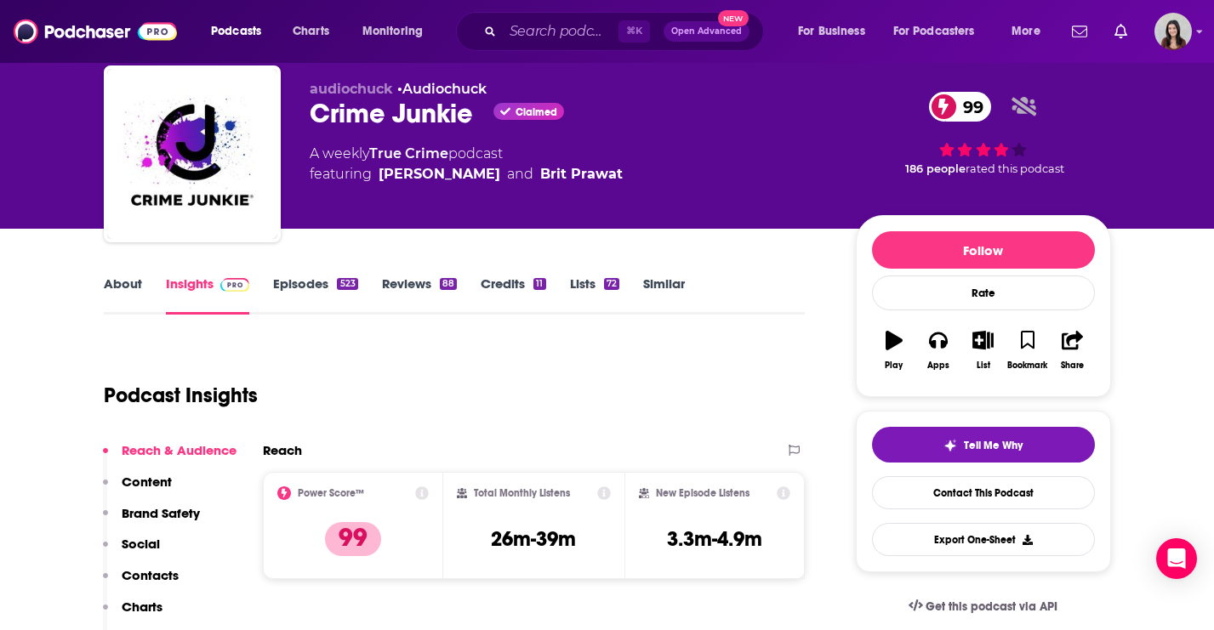
scroll to position [154, 0]
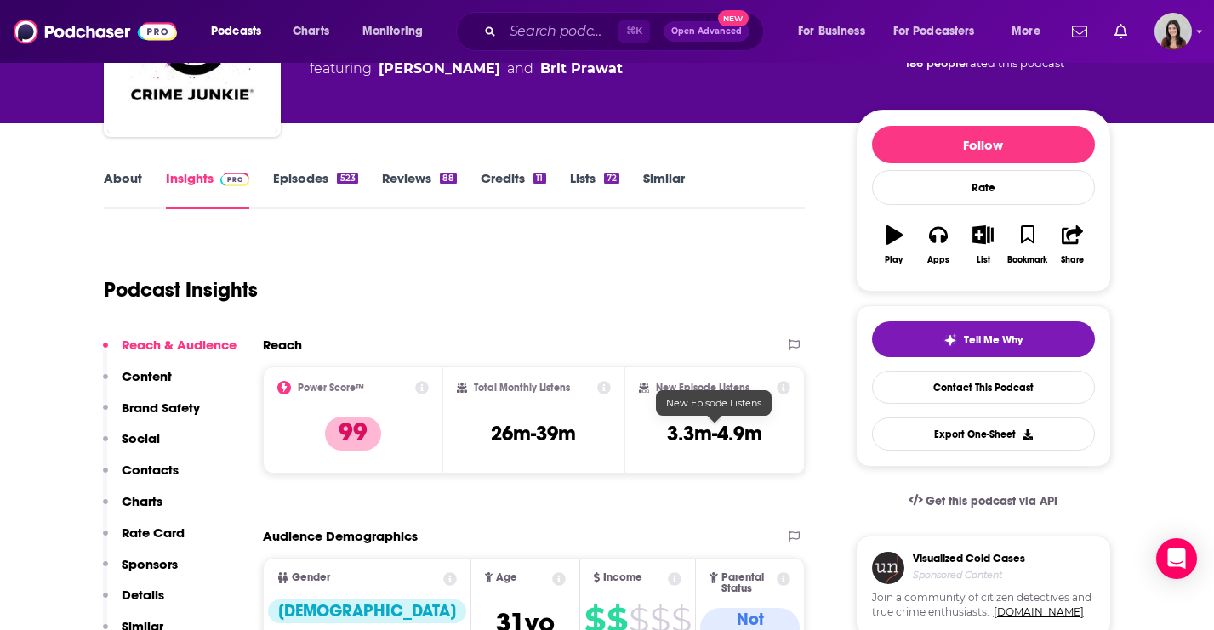
click at [709, 438] on h3 "3.3m-4.9m" at bounding box center [714, 434] width 95 height 26
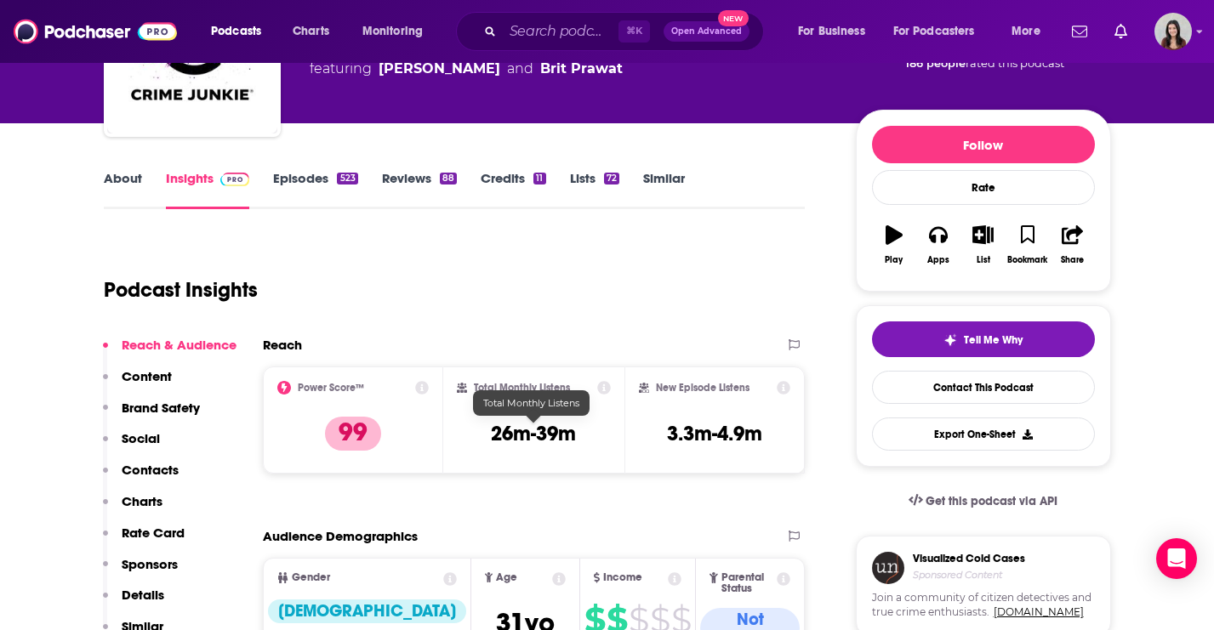
click at [533, 434] on h3 "26m-39m" at bounding box center [533, 434] width 85 height 26
click at [610, 388] on icon at bounding box center [604, 388] width 14 height 14
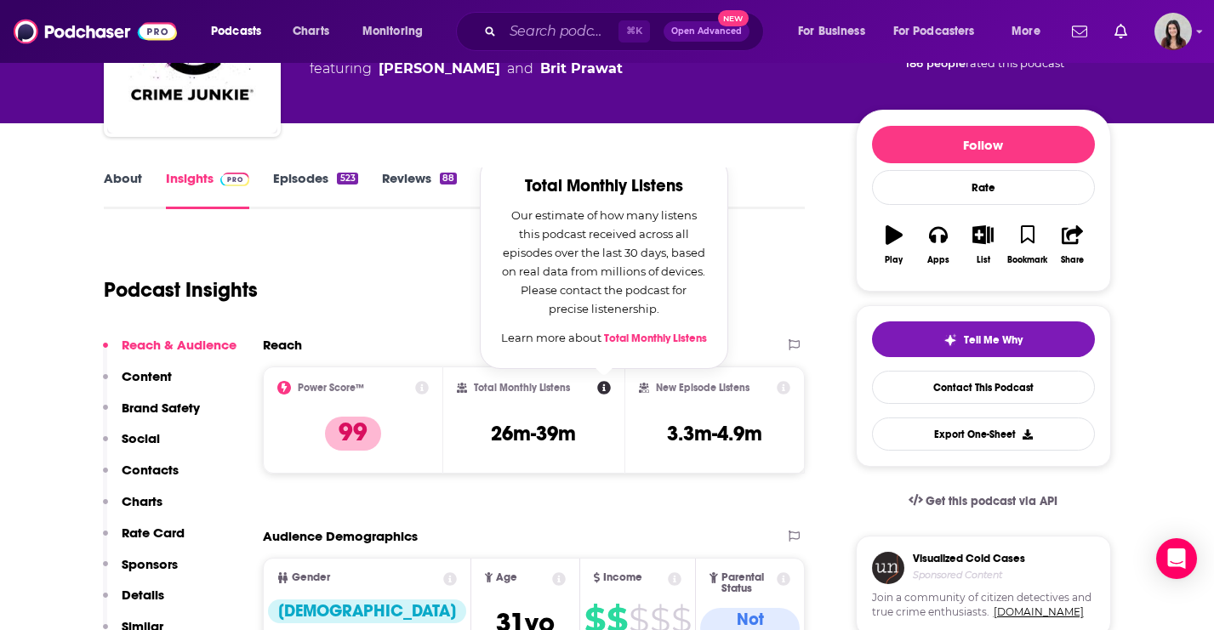
click at [332, 298] on div "Podcast Insights" at bounding box center [448, 279] width 688 height 87
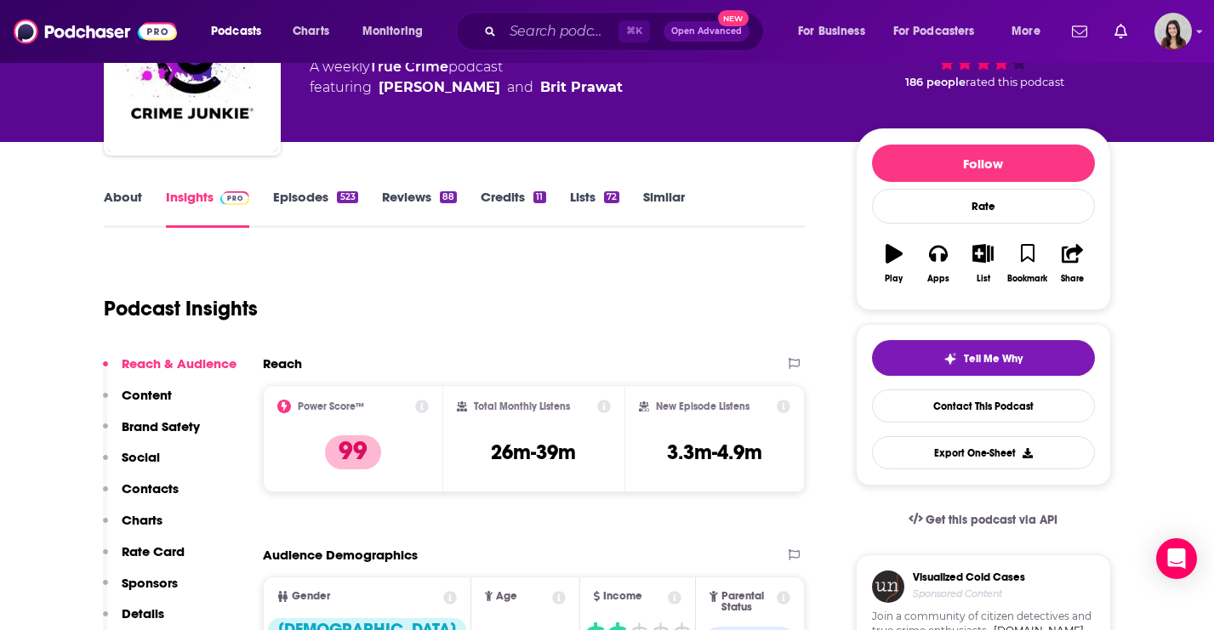
scroll to position [127, 0]
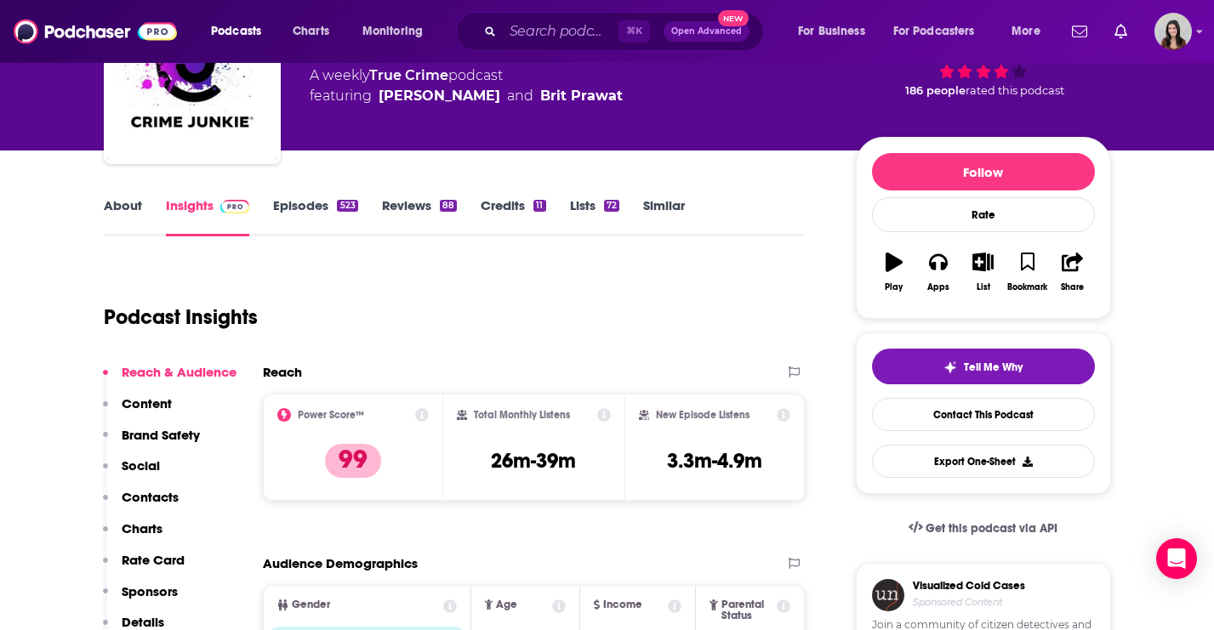
click at [489, 47] on div "⌘ K Open Advanced New" at bounding box center [610, 31] width 308 height 39
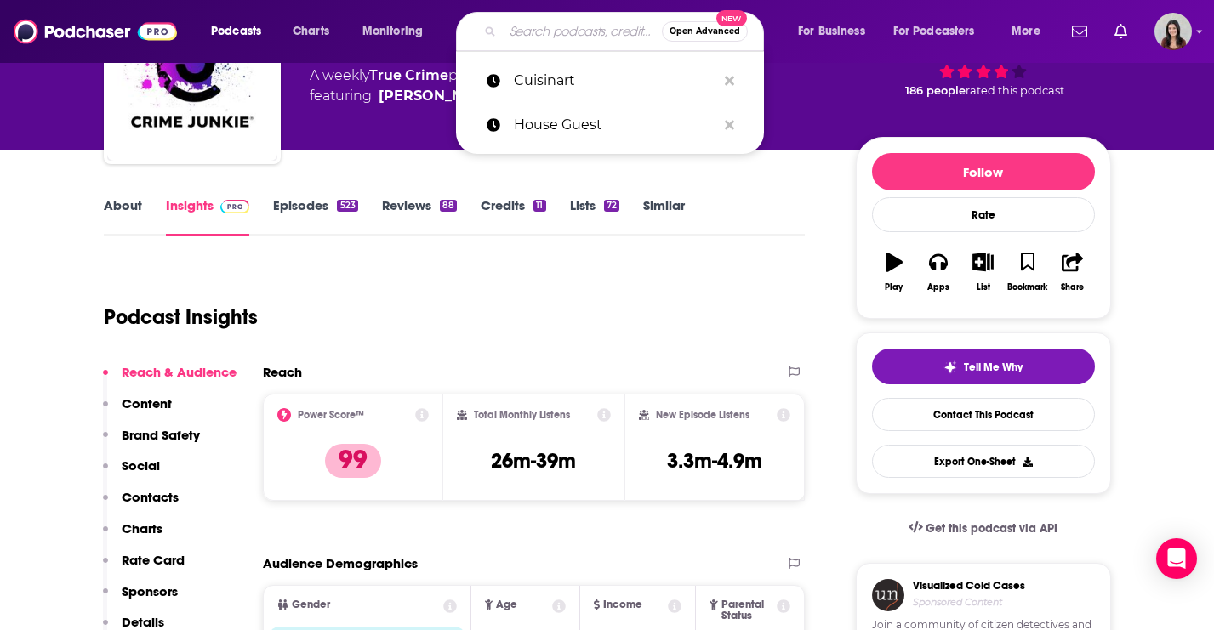
click at [529, 32] on input "Search podcasts, credits, & more..." at bounding box center [582, 31] width 159 height 27
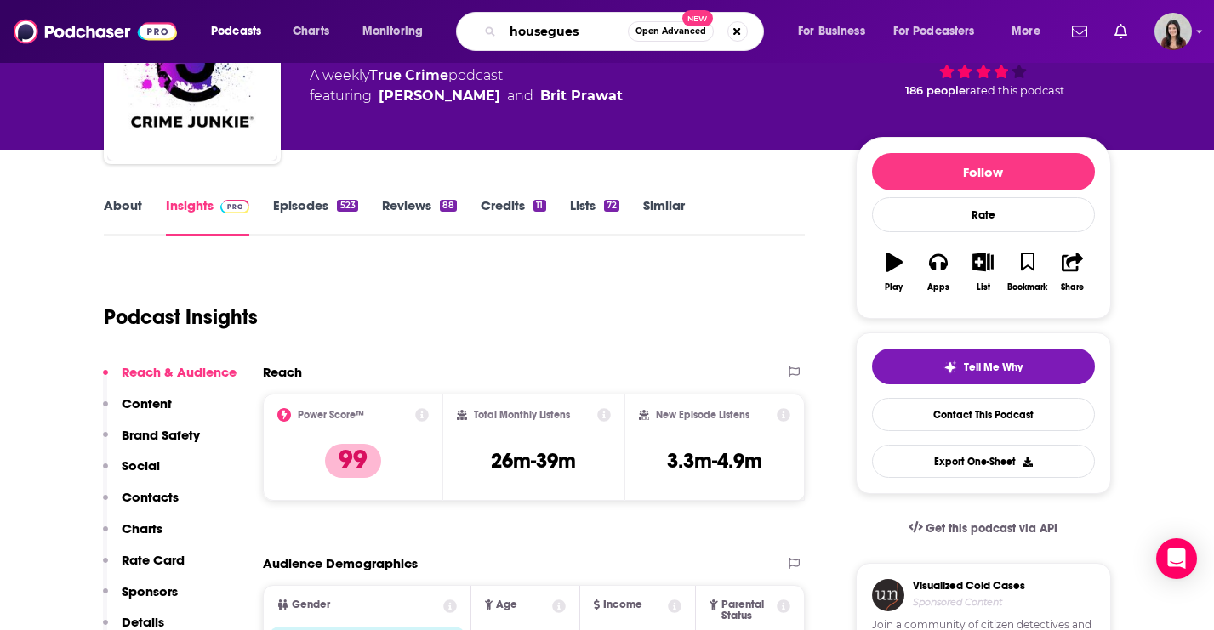
type input "houseguest"
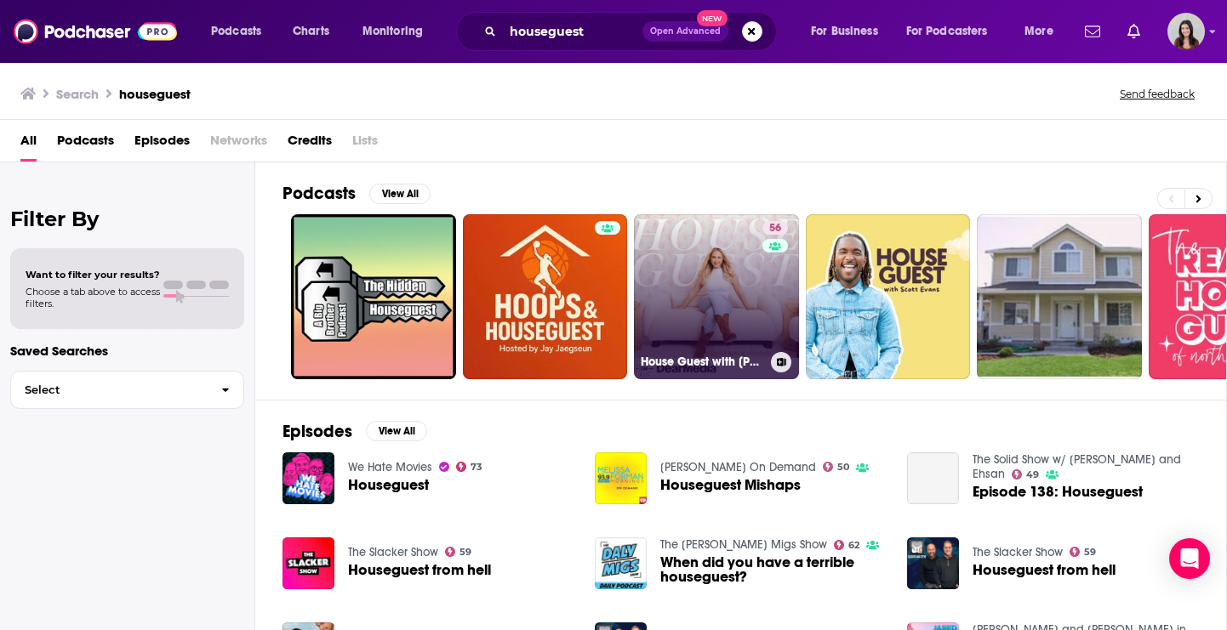
click at [740, 244] on link "56 House Guest with [PERSON_NAME]" at bounding box center [716, 296] width 165 height 165
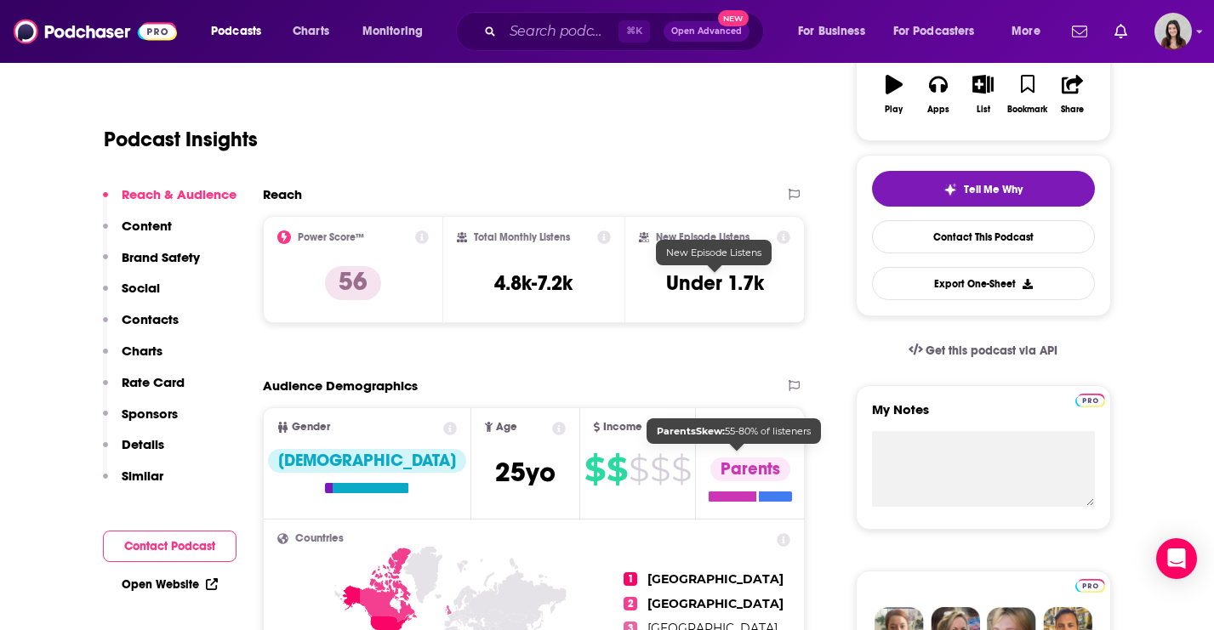
scroll to position [308, 0]
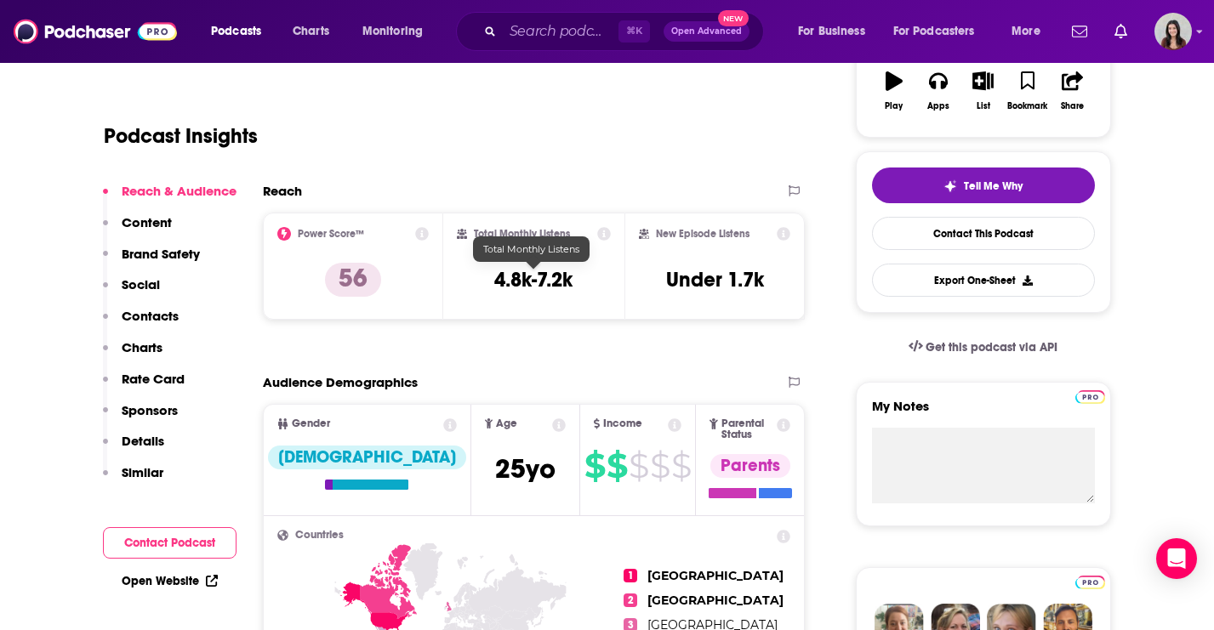
click at [538, 281] on h3 "4.8k-7.2k" at bounding box center [533, 280] width 78 height 26
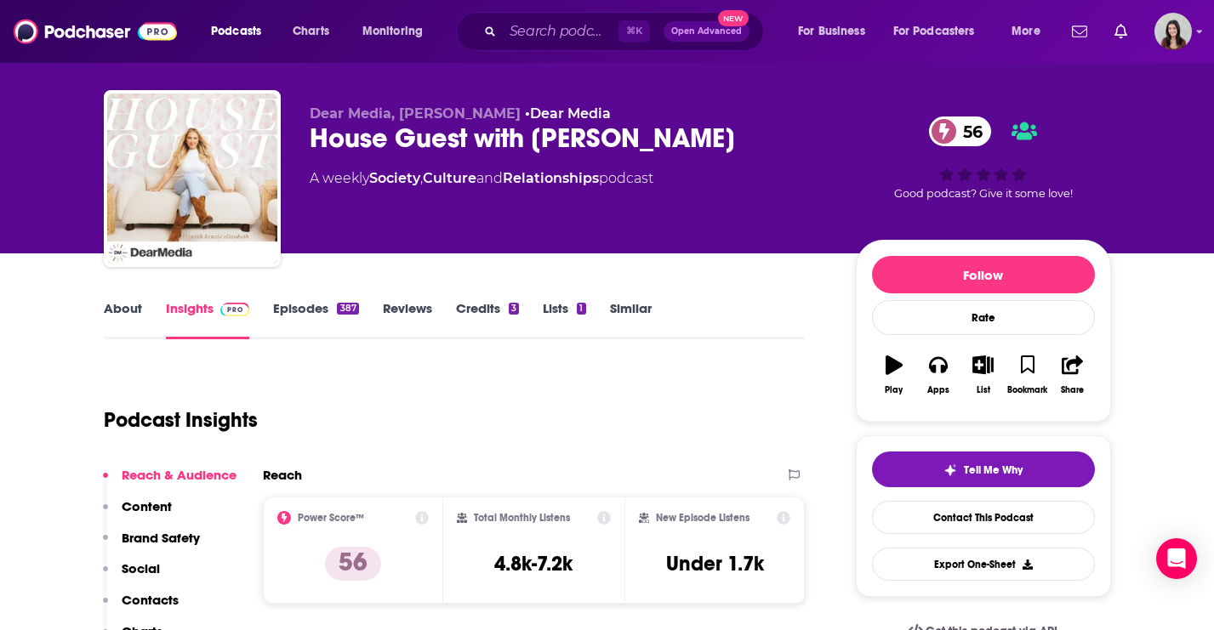
scroll to position [0, 0]
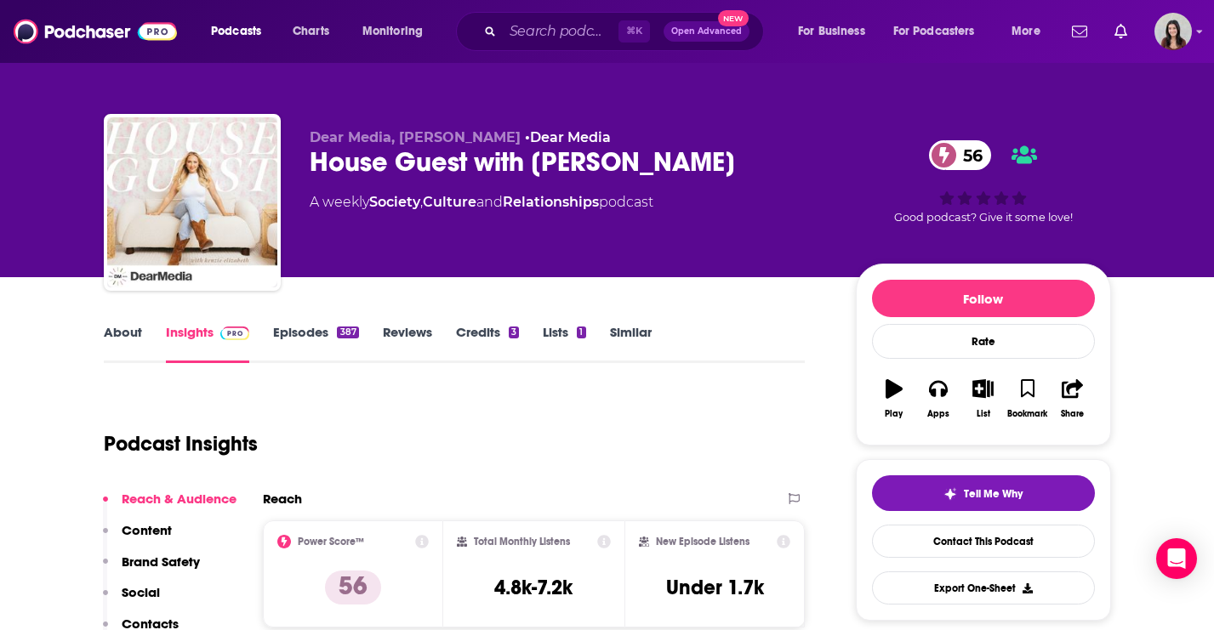
click at [323, 333] on link "Episodes 387" at bounding box center [315, 343] width 85 height 39
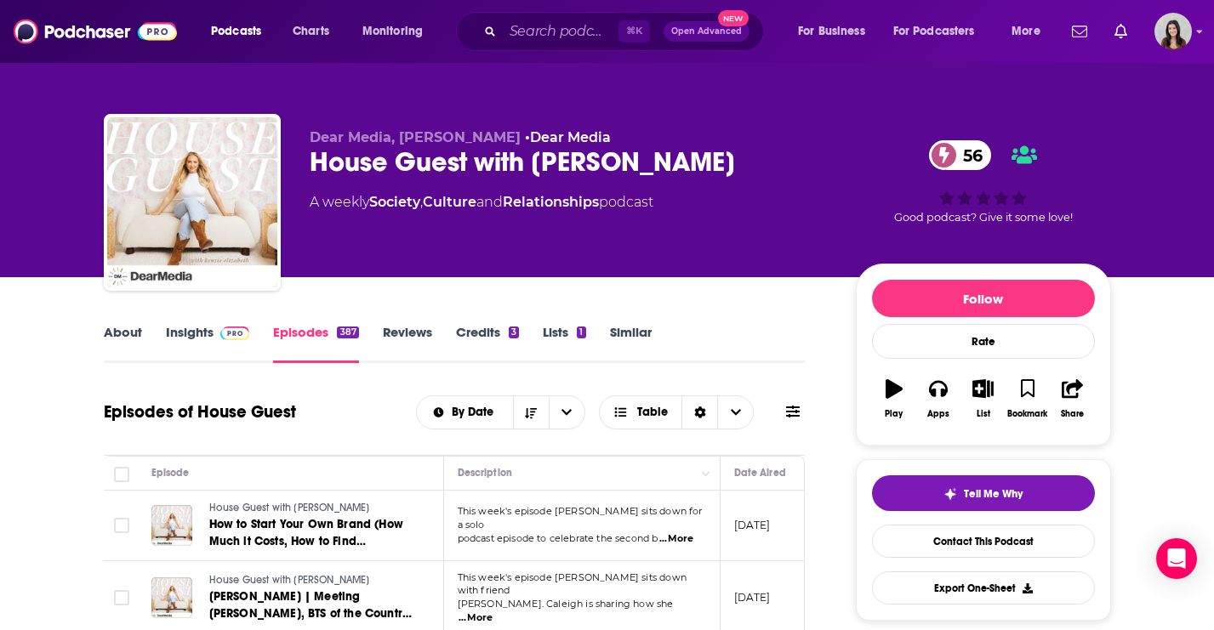
click at [234, 429] on div "Episodes of House Guest By Date Table" at bounding box center [455, 412] width 702 height 44
click at [783, 415] on button at bounding box center [793, 412] width 24 height 18
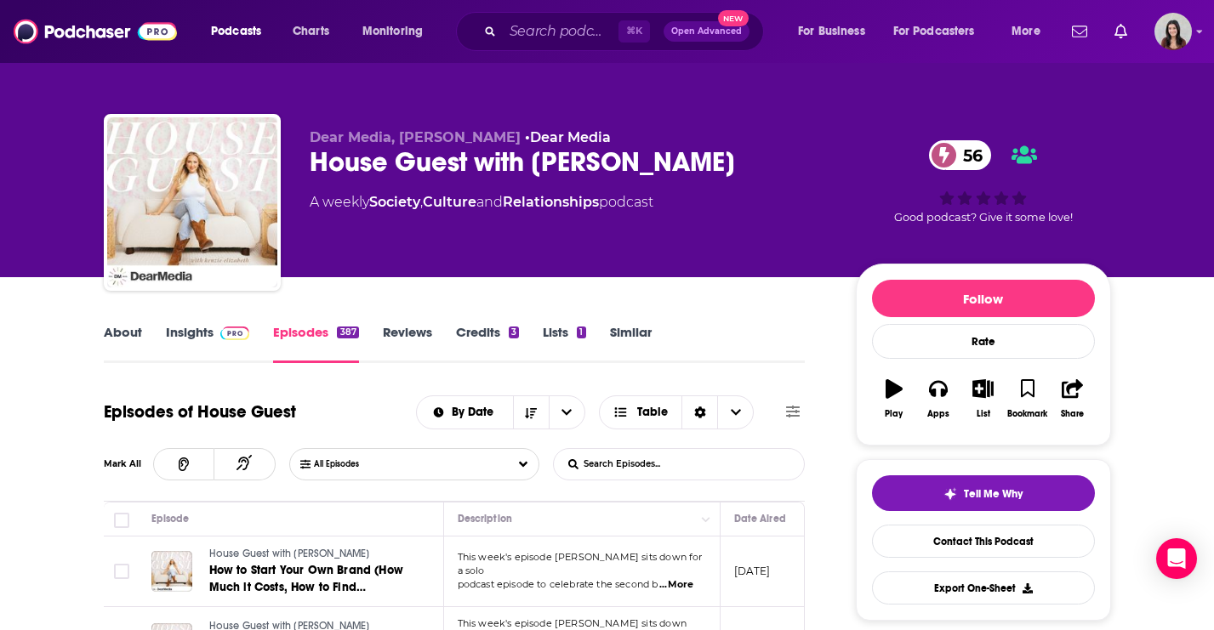
click at [794, 413] on icon at bounding box center [793, 412] width 14 height 14
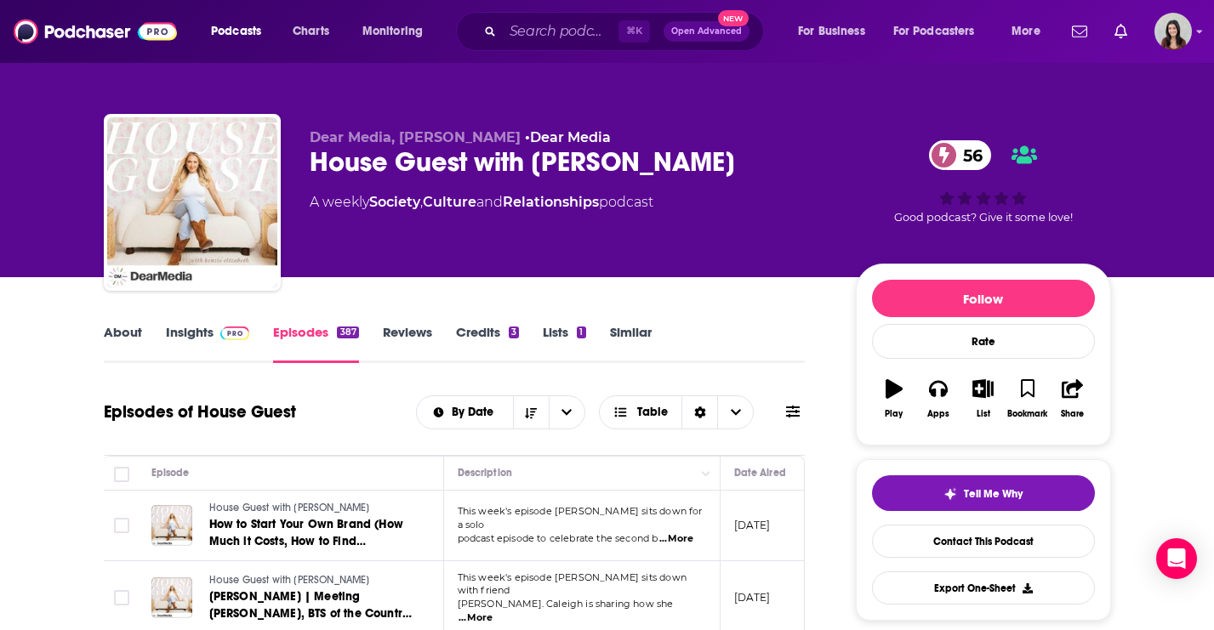
click at [794, 413] on icon at bounding box center [793, 412] width 14 height 14
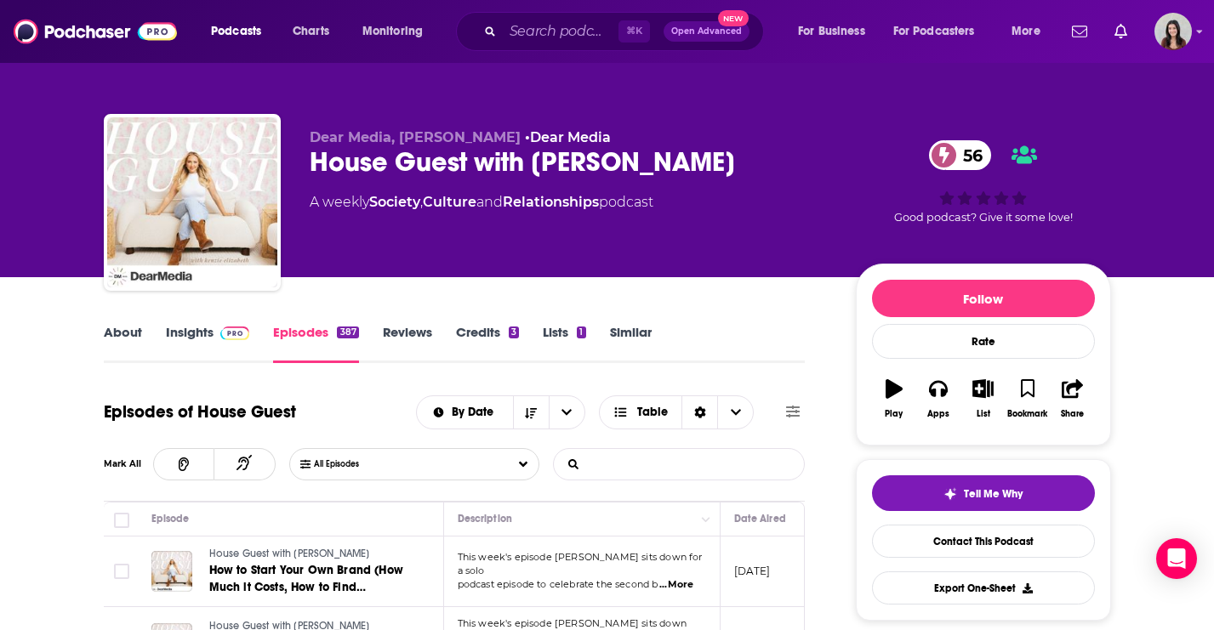
click at [675, 464] on input "List Search Input" at bounding box center [643, 464] width 178 height 31
type input "Cuisinart"
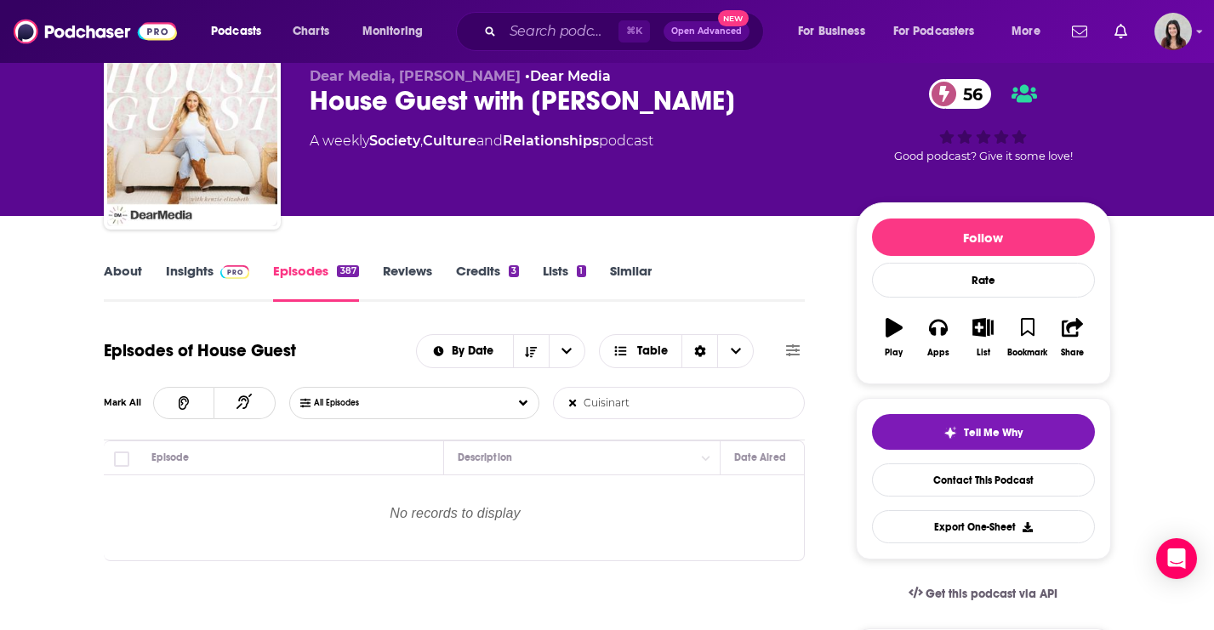
scroll to position [154, 0]
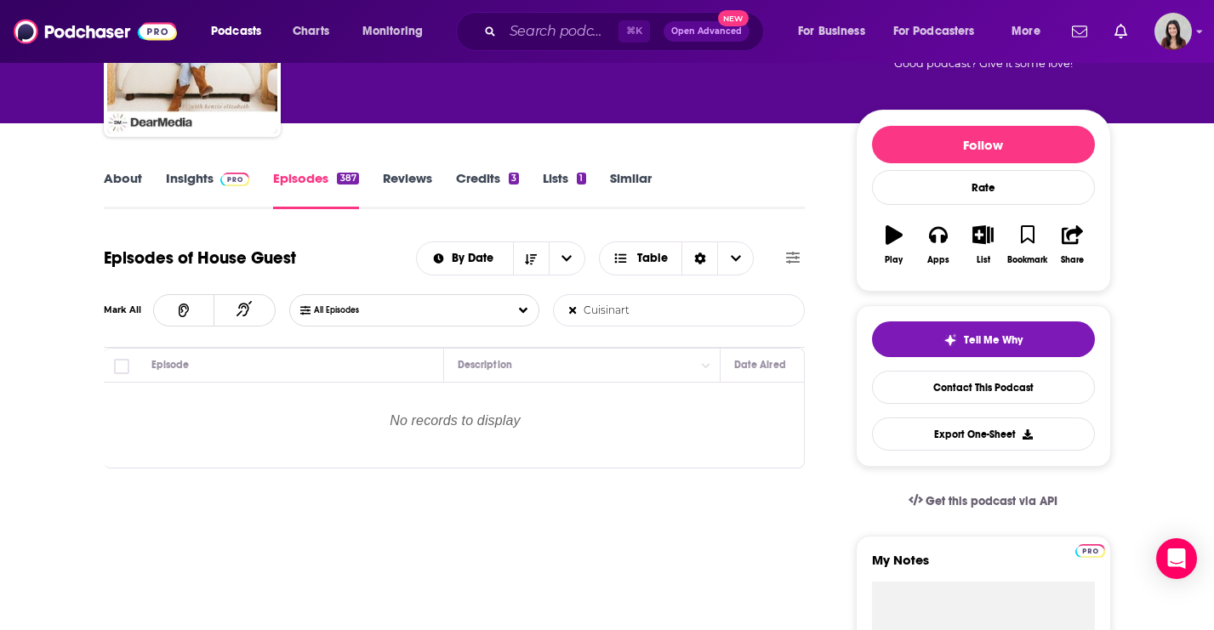
drag, startPoint x: 635, startPoint y: 314, endPoint x: 554, endPoint y: 313, distance: 80.8
click at [554, 313] on input "Cuisinart" at bounding box center [643, 310] width 178 height 31
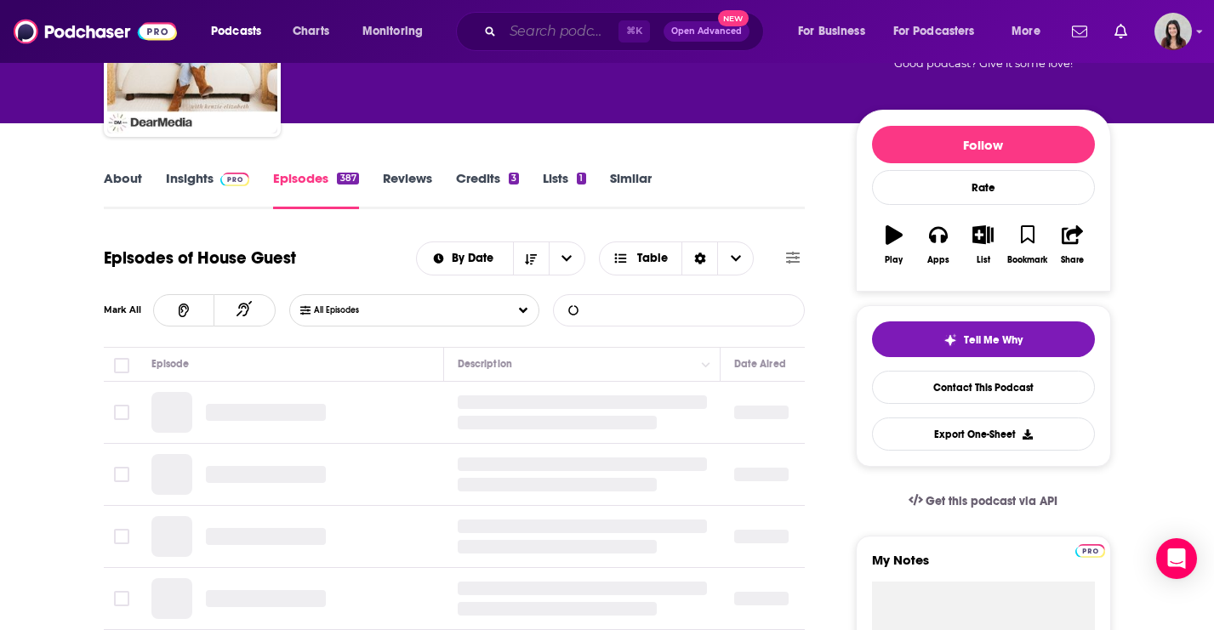
click at [562, 31] on input "Search podcasts, credits, & more..." at bounding box center [561, 31] width 116 height 27
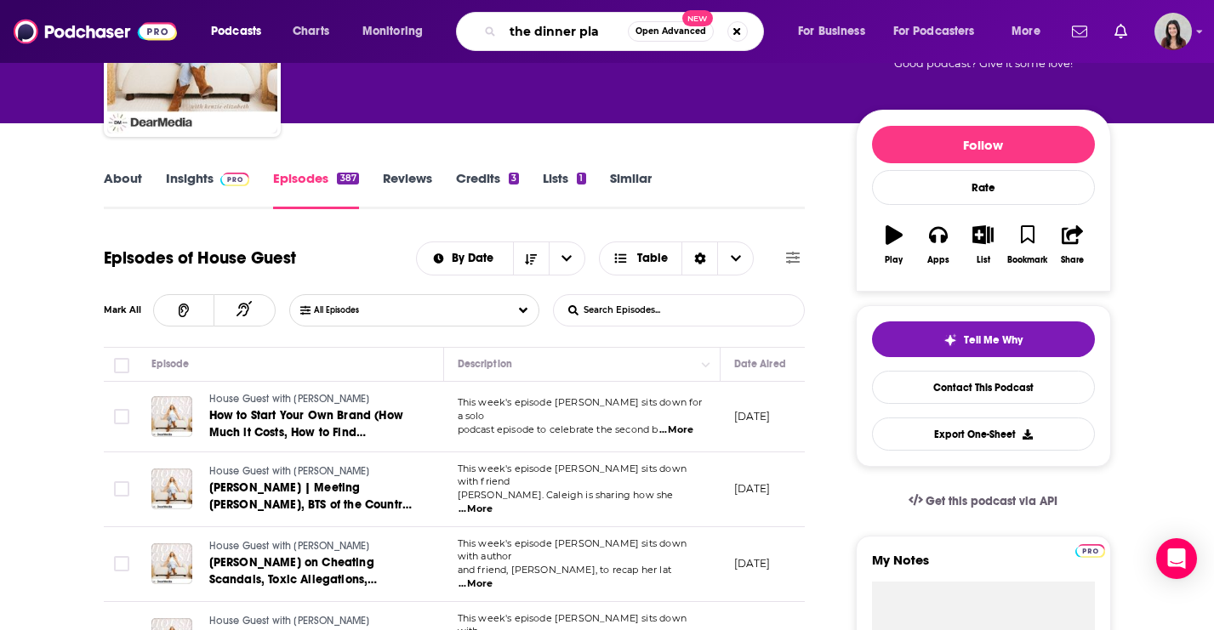
type input "the dinner plan"
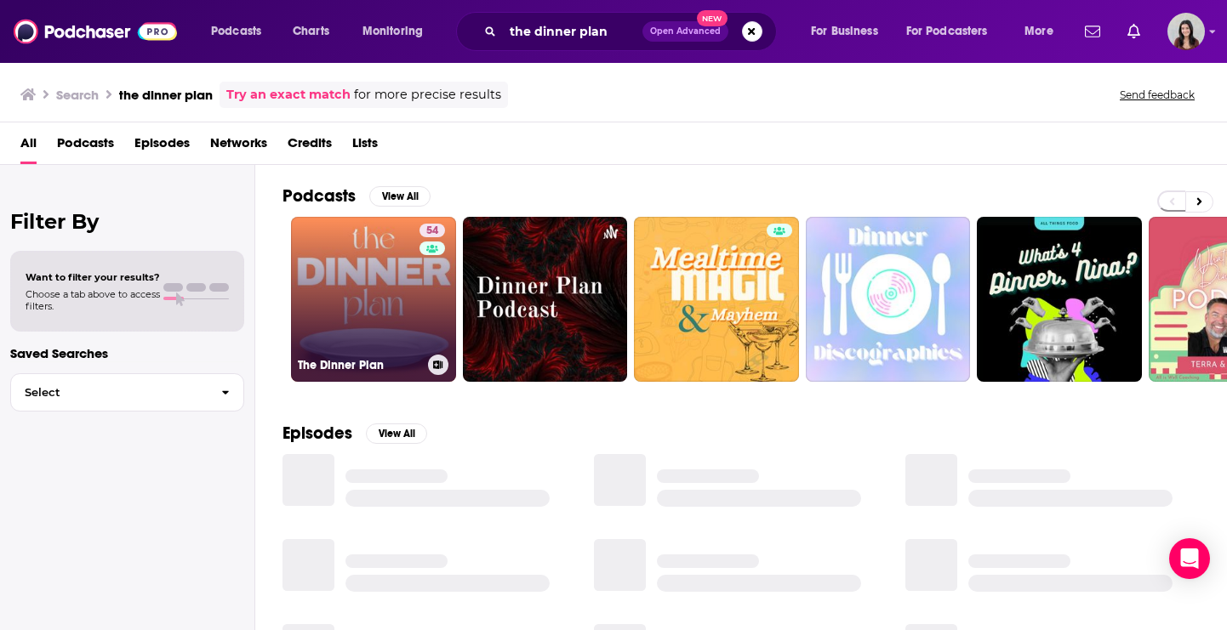
click at [398, 316] on link "54 The Dinner Plan" at bounding box center [373, 299] width 165 height 165
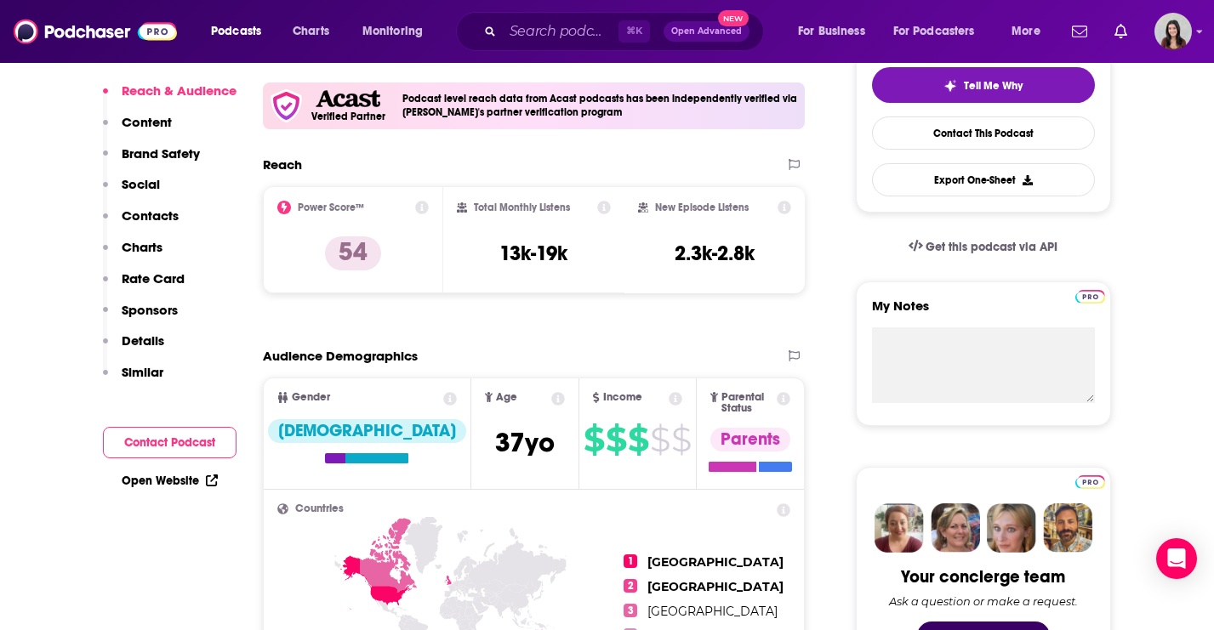
scroll to position [578, 0]
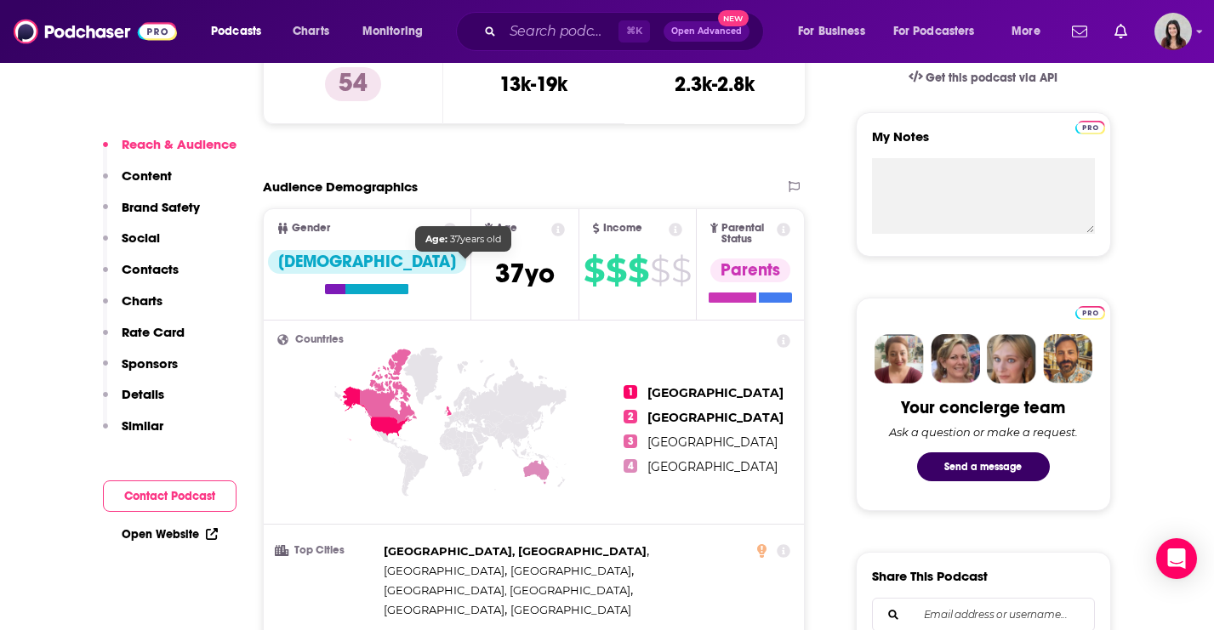
click at [495, 276] on span "37 yo" at bounding box center [525, 273] width 60 height 33
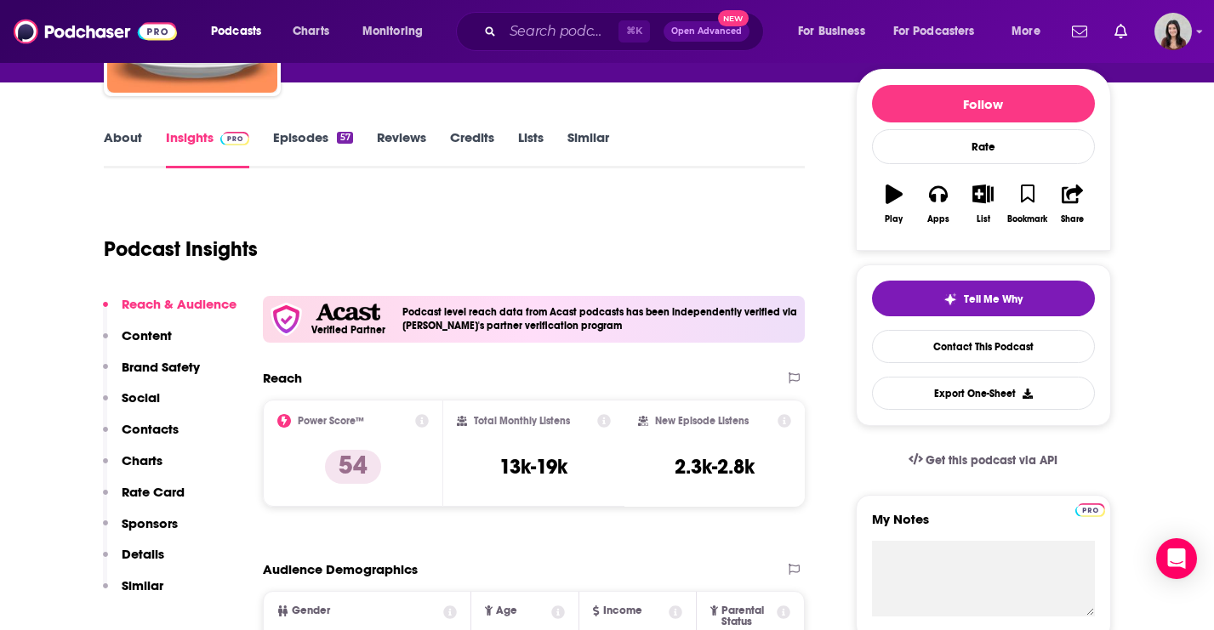
click at [317, 138] on link "Episodes 57" at bounding box center [312, 148] width 79 height 39
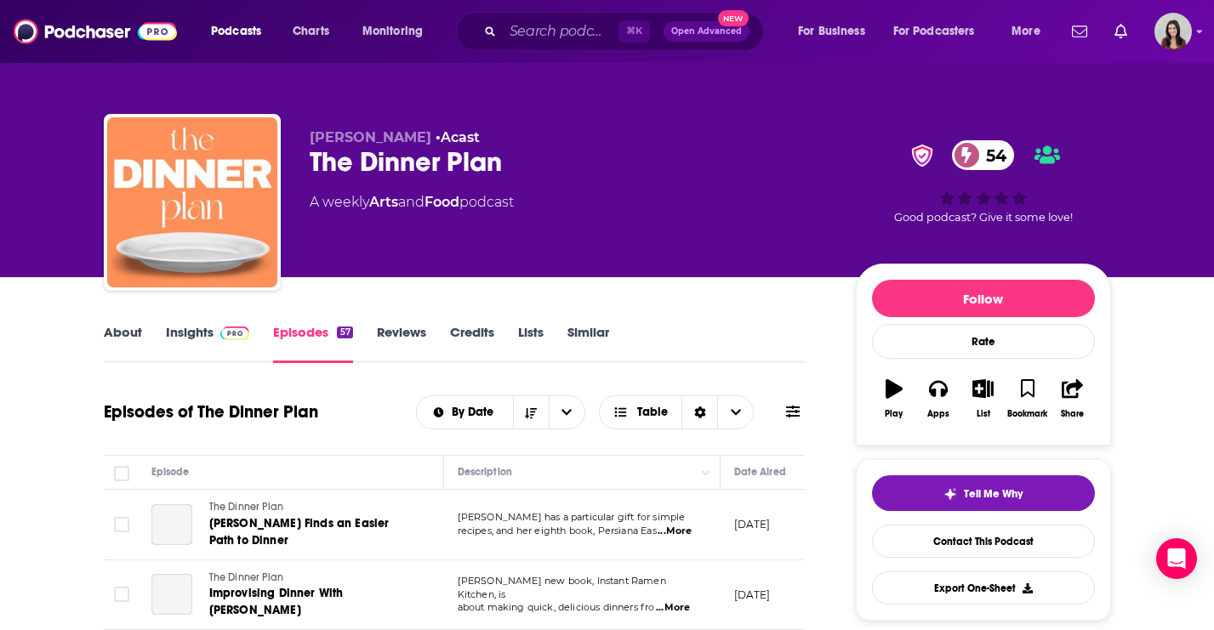
click at [798, 409] on icon at bounding box center [793, 412] width 14 height 14
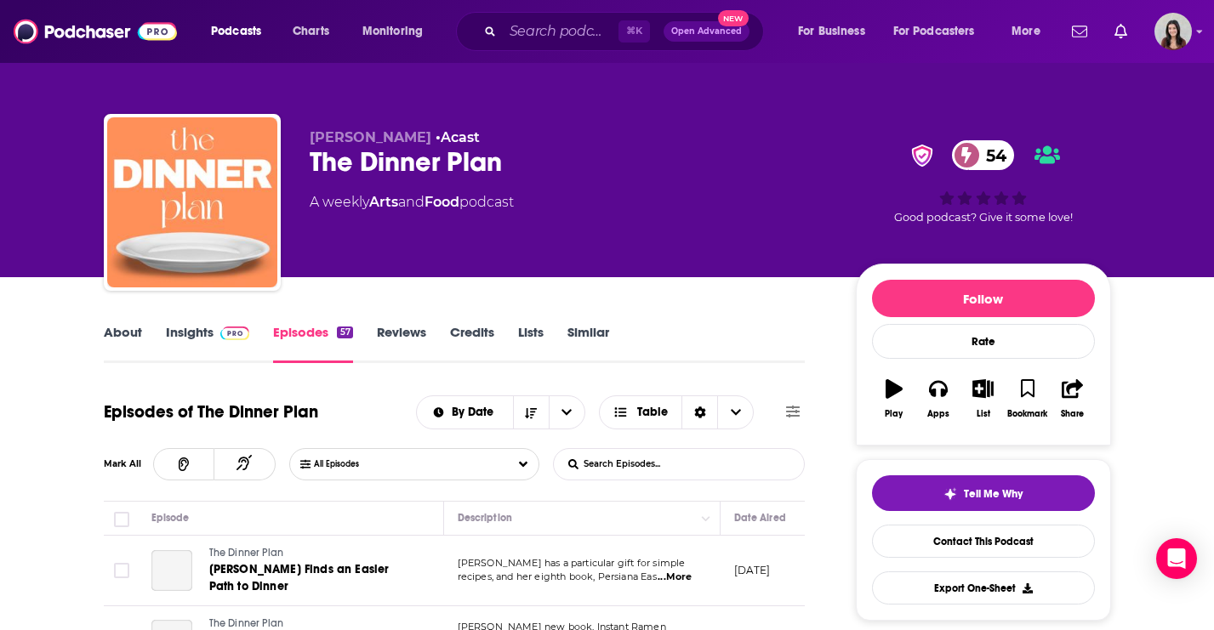
click at [643, 466] on input "List Search Input" at bounding box center [643, 464] width 178 height 31
type input "cuisinart"
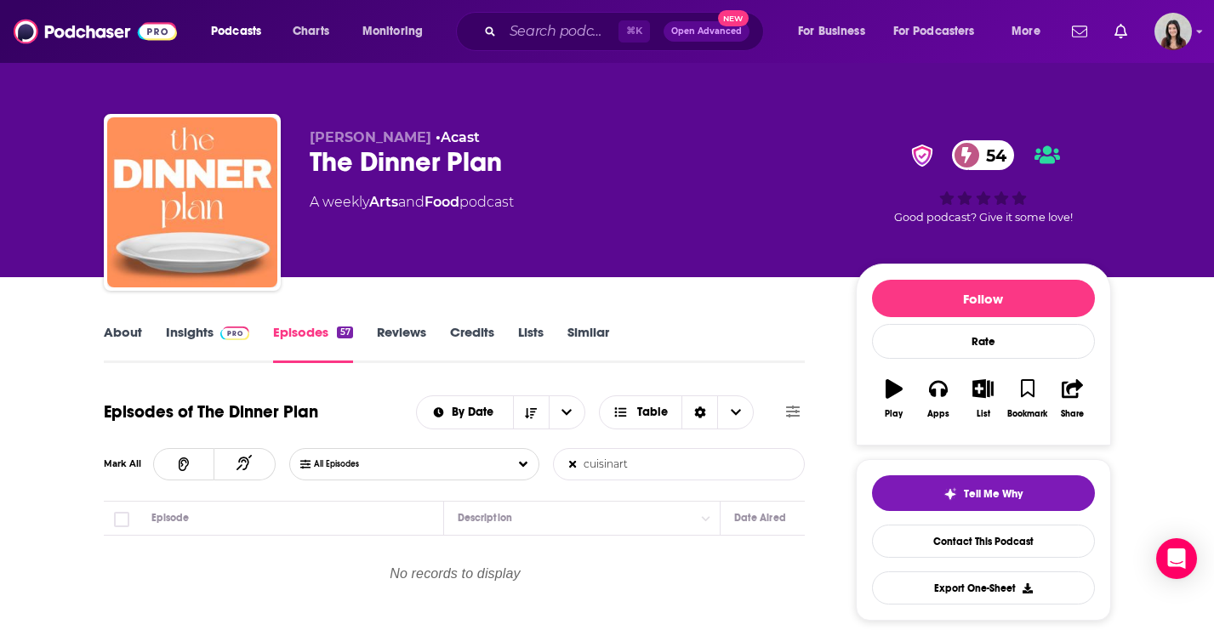
click at [683, 467] on input "cuisinart" at bounding box center [643, 464] width 178 height 31
click at [376, 468] on span "All Episodes" at bounding box center [353, 464] width 79 height 10
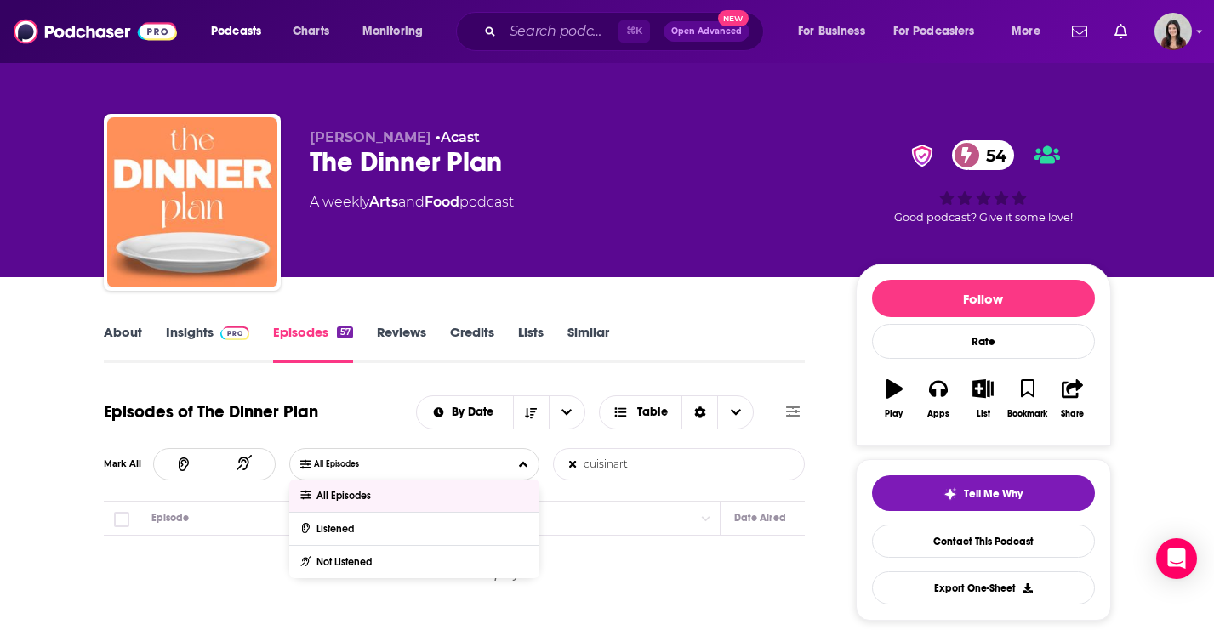
drag, startPoint x: 655, startPoint y: 470, endPoint x: 453, endPoint y: 470, distance: 202.4
click at [453, 470] on div "All Episodes All Episodes Listened Not Listened cuisinart List Search Input Sea…" at bounding box center [547, 464] width 516 height 32
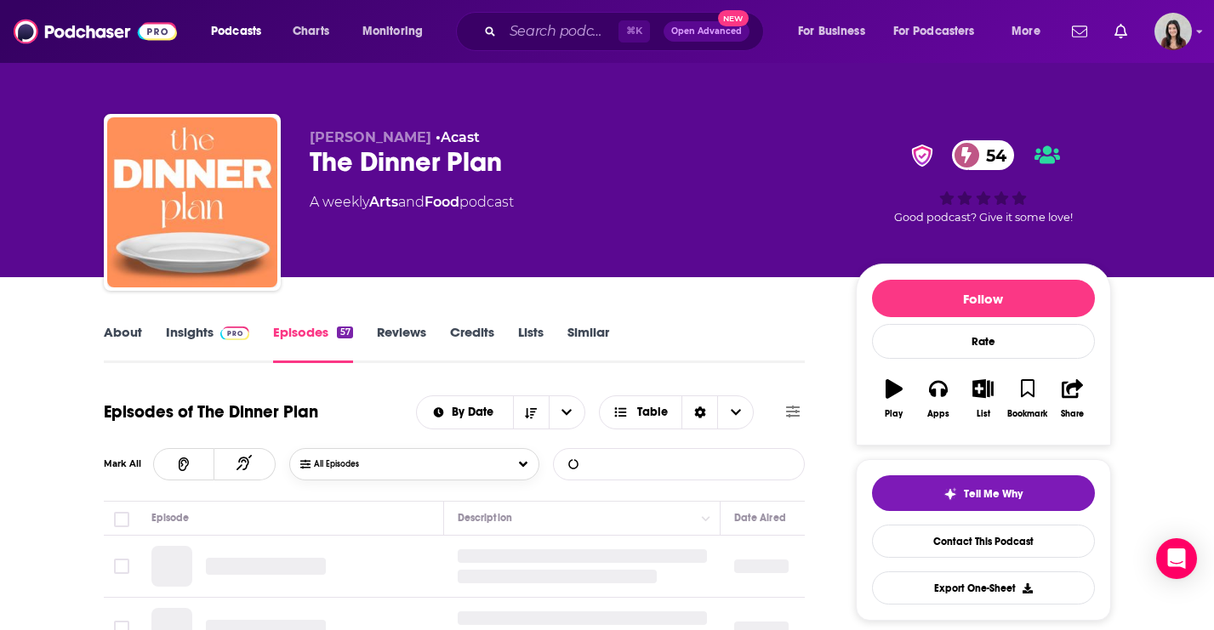
click at [436, 460] on button "All Episodes" at bounding box center [414, 464] width 250 height 32
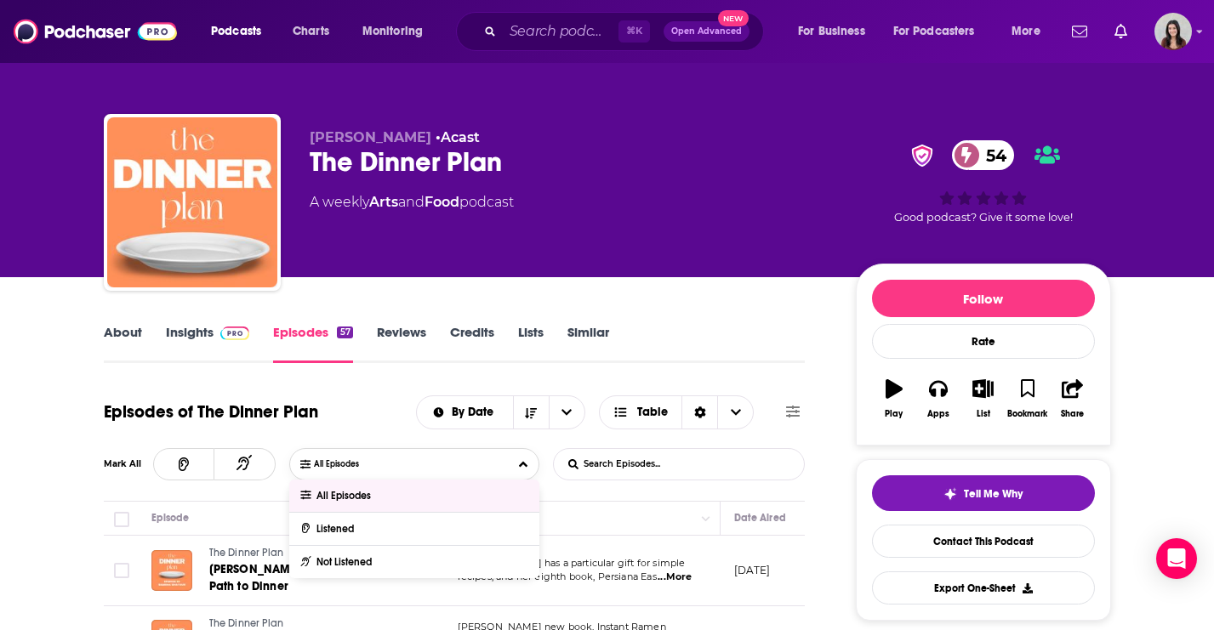
click at [382, 503] on div "All Episodes" at bounding box center [414, 496] width 250 height 32
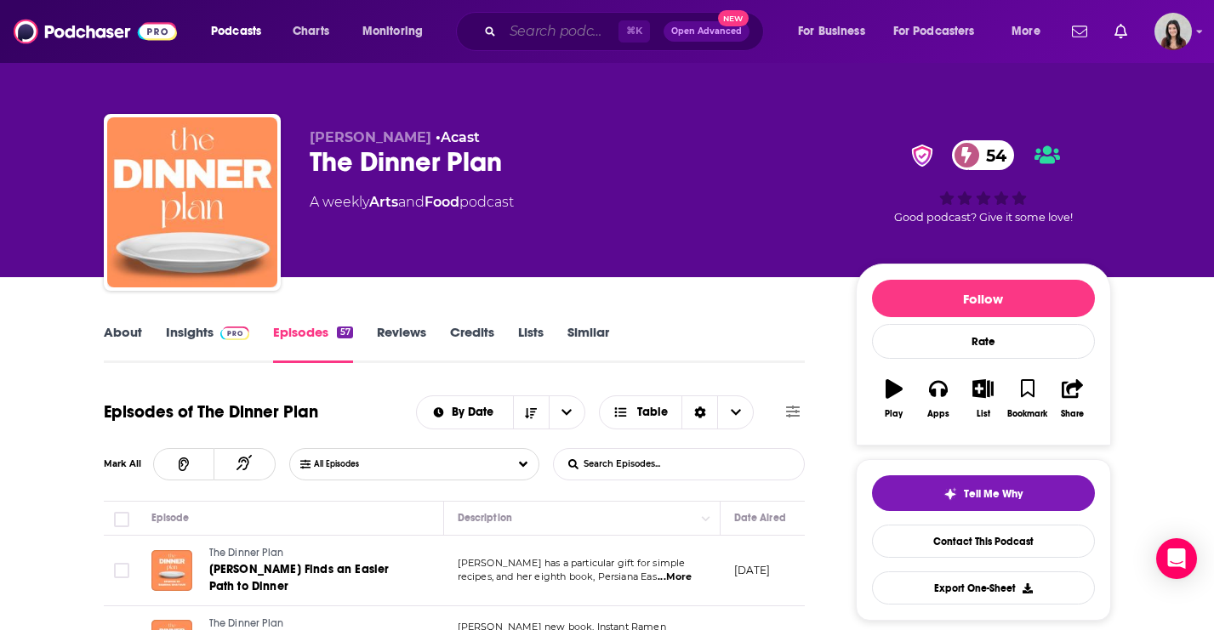
click at [545, 40] on input "Search podcasts, credits, & more..." at bounding box center [561, 31] width 116 height 27
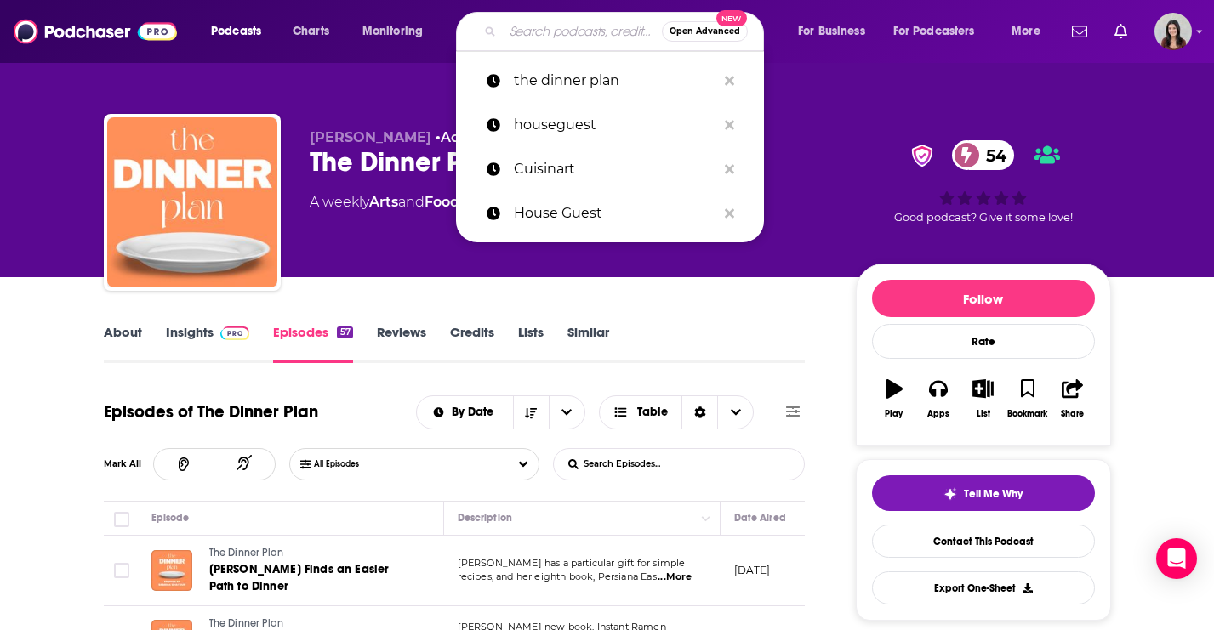
click at [545, 40] on input "Search podcasts, credits, & more..." at bounding box center [582, 31] width 159 height 27
click at [721, 35] on span "Open Advanced" at bounding box center [704, 31] width 71 height 9
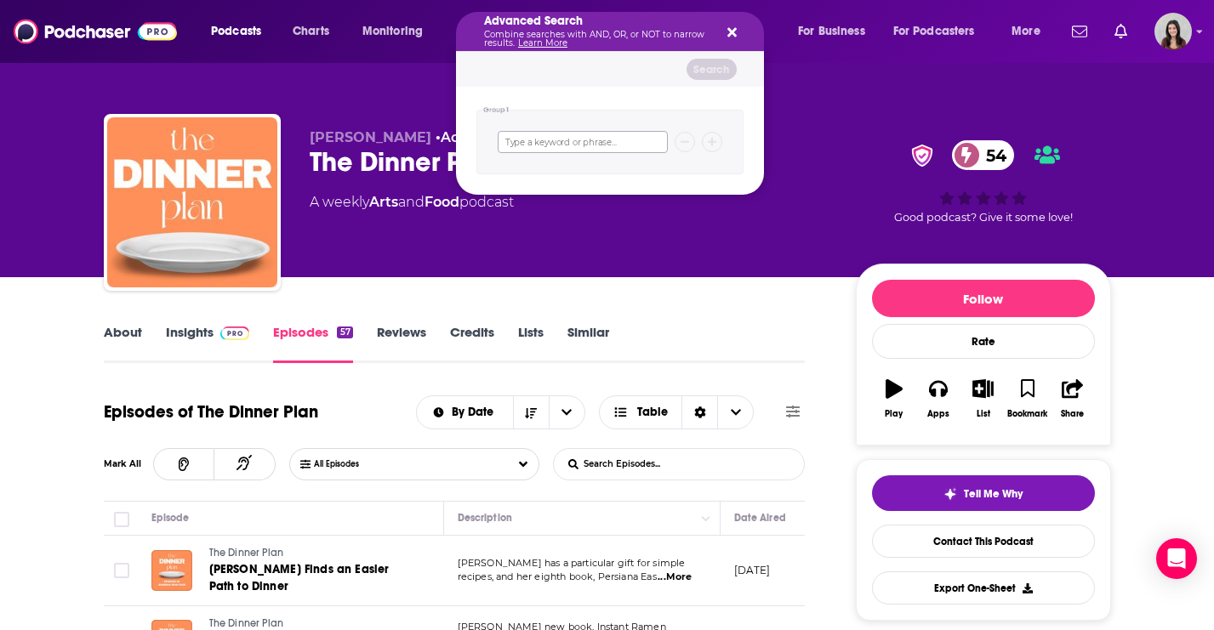
click at [589, 149] on input "Search podcasts, credits, & more..." at bounding box center [583, 142] width 170 height 22
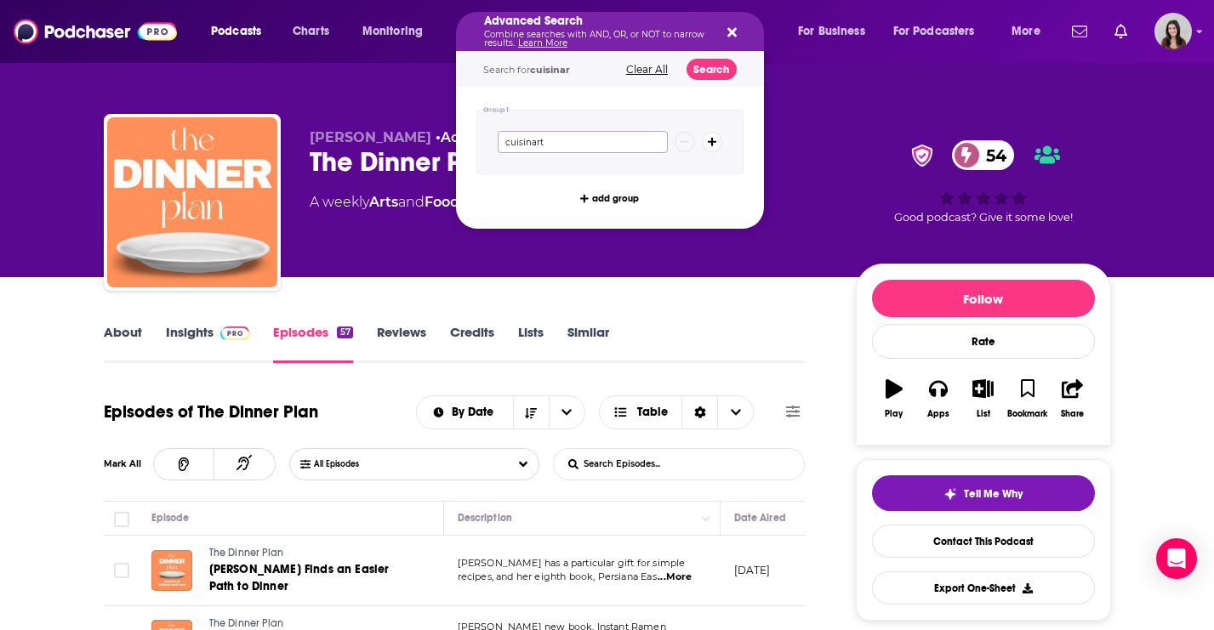
type input "cuisinart"
click at [708, 70] on button "Search" at bounding box center [711, 69] width 50 height 21
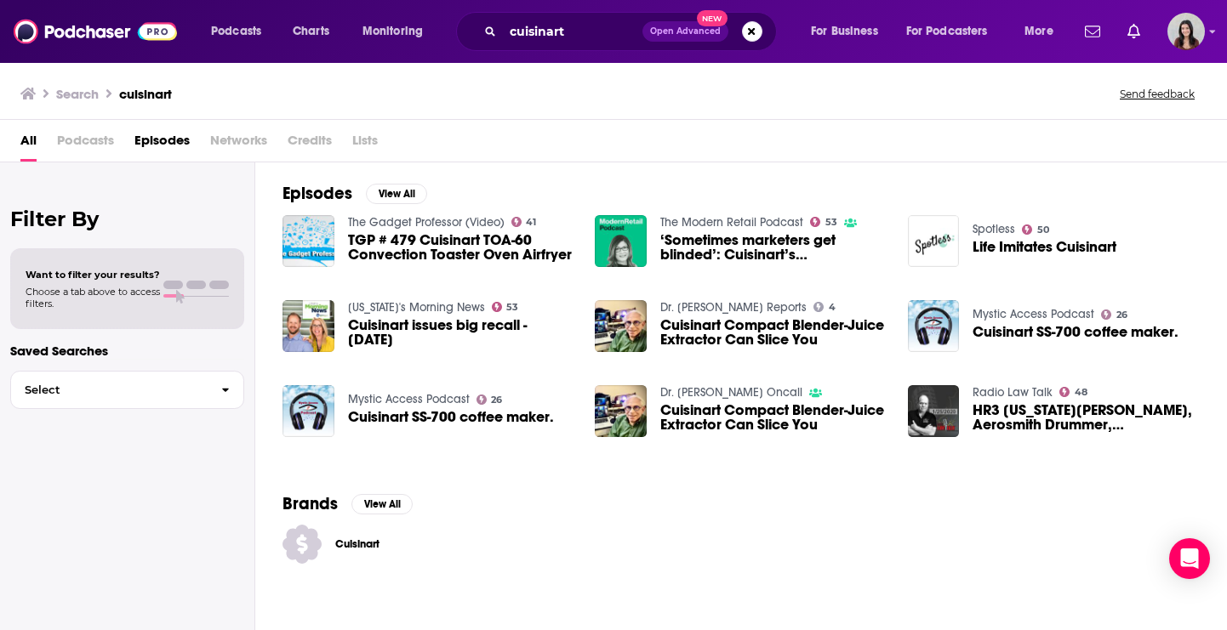
click at [159, 143] on span "Episodes" at bounding box center [161, 144] width 55 height 35
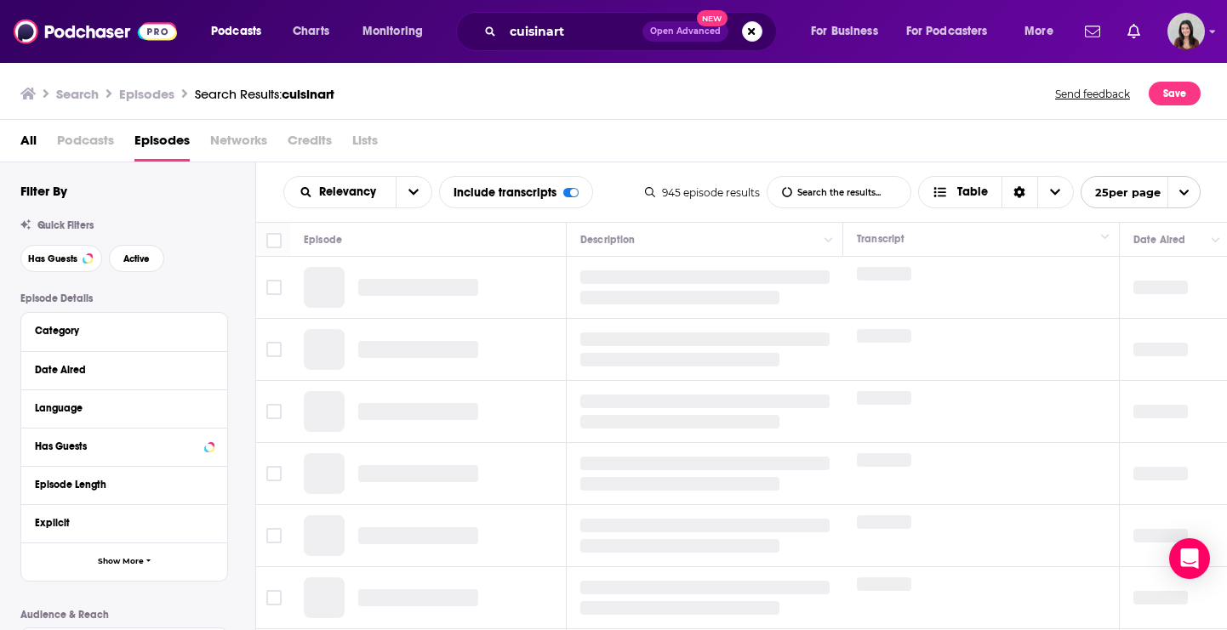
click at [57, 139] on span "Podcasts" at bounding box center [85, 144] width 57 height 35
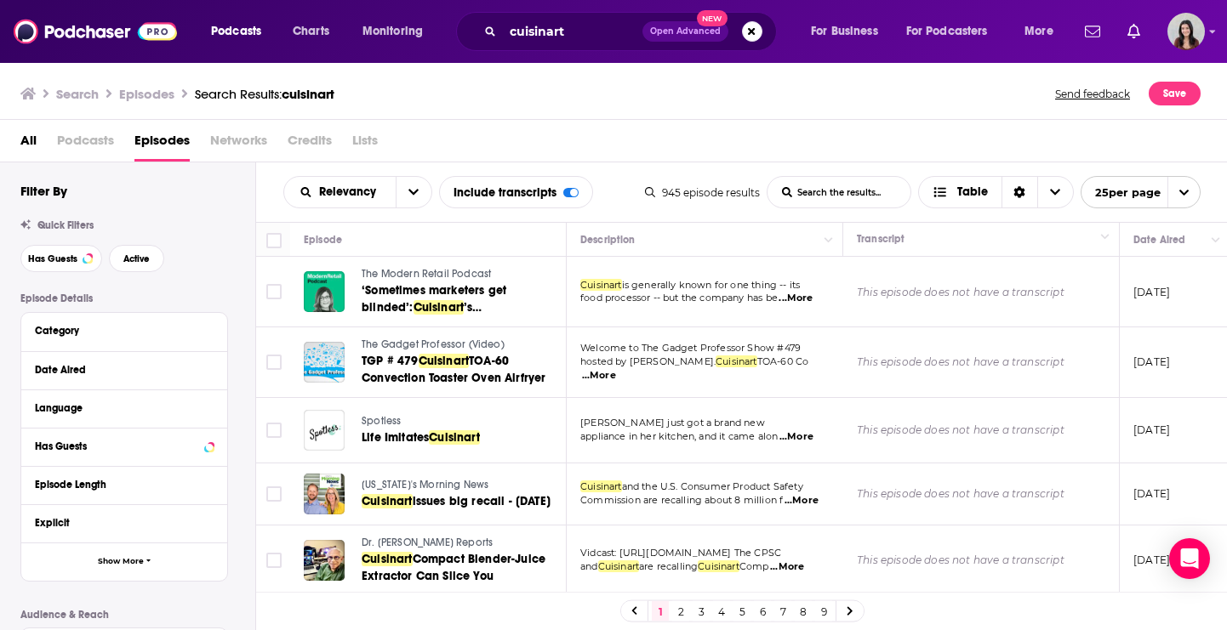
click at [77, 144] on span "Podcasts" at bounding box center [85, 144] width 57 height 35
click at [114, 145] on div "All Podcasts Episodes Networks Credits Lists" at bounding box center [616, 144] width 1193 height 35
click at [84, 142] on span "Podcasts" at bounding box center [85, 144] width 57 height 35
click at [219, 37] on span "Podcasts" at bounding box center [236, 32] width 50 height 24
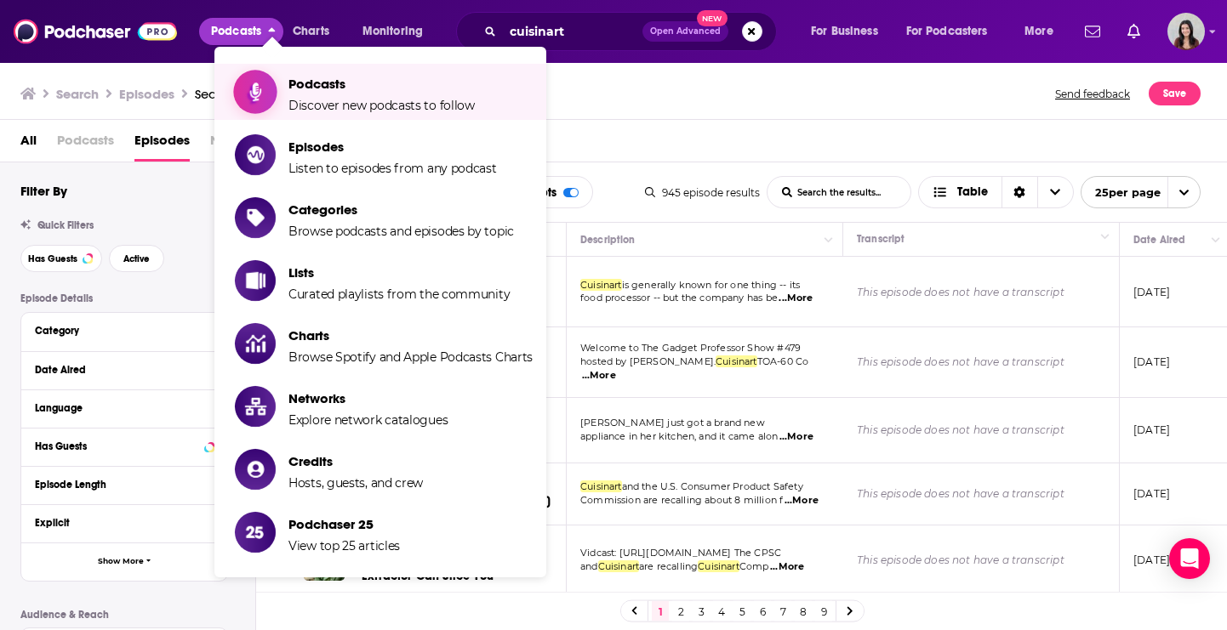
click at [297, 90] on span "Podcasts" at bounding box center [381, 84] width 186 height 16
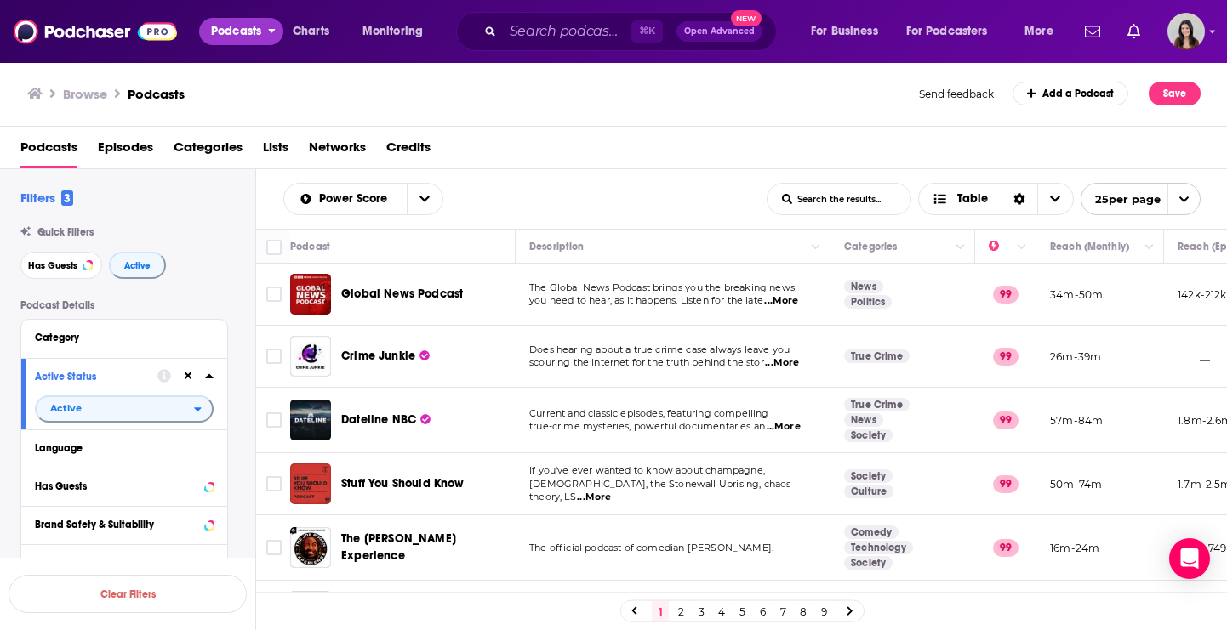
click at [216, 26] on span "Podcasts" at bounding box center [236, 32] width 50 height 24
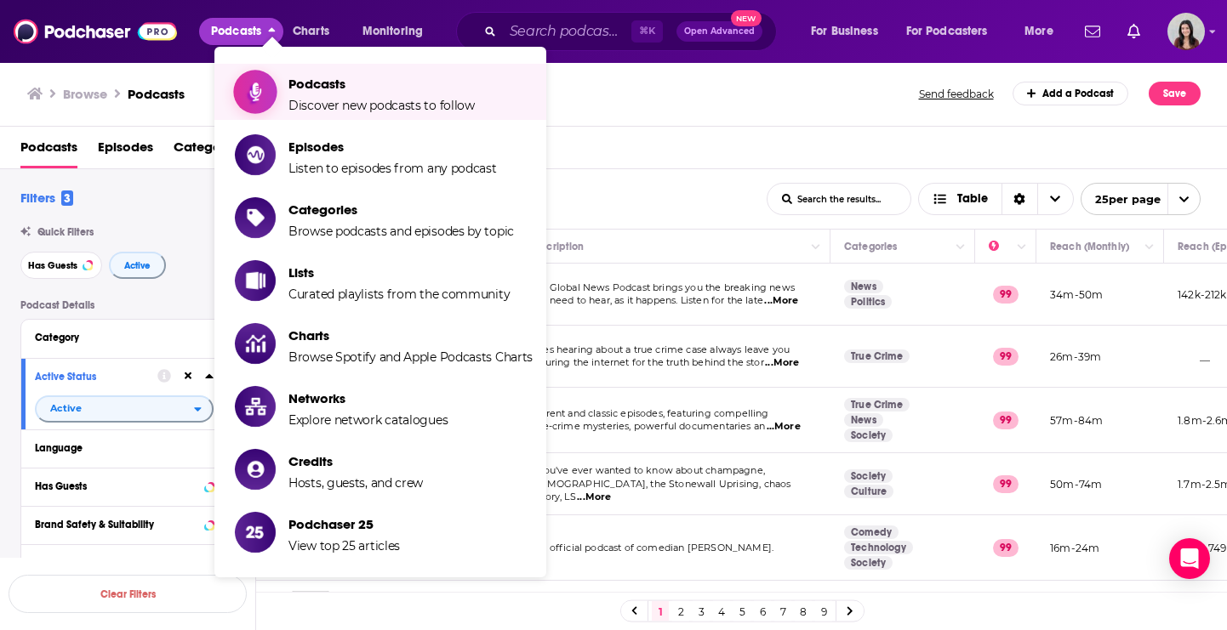
click at [311, 73] on span "Podcasts Discover new podcasts to follow" at bounding box center [381, 92] width 186 height 43
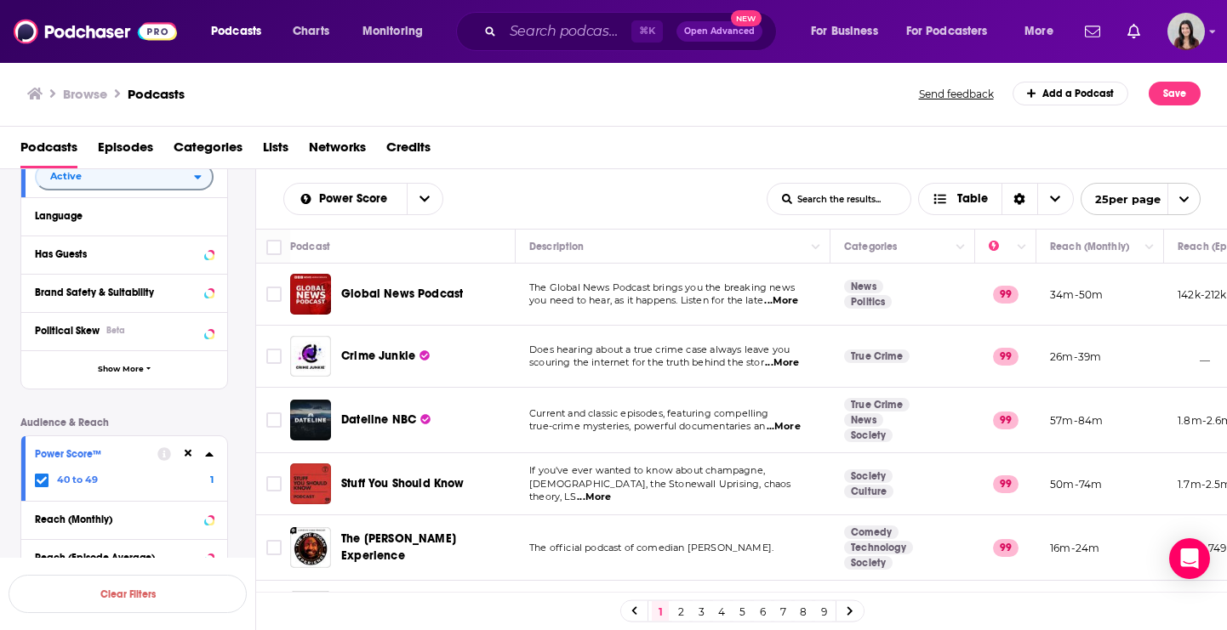
scroll to position [359, 0]
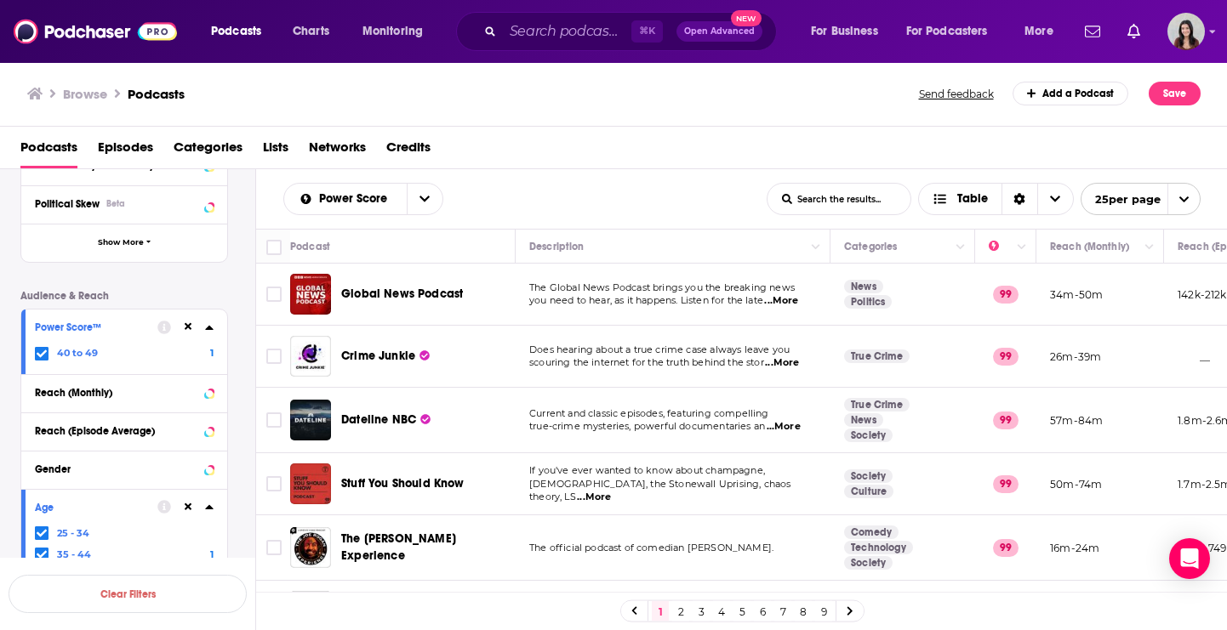
click at [29, 353] on div "Power Score™ 40 to 49 1" at bounding box center [124, 342] width 206 height 65
click at [38, 356] on icon at bounding box center [42, 354] width 10 height 8
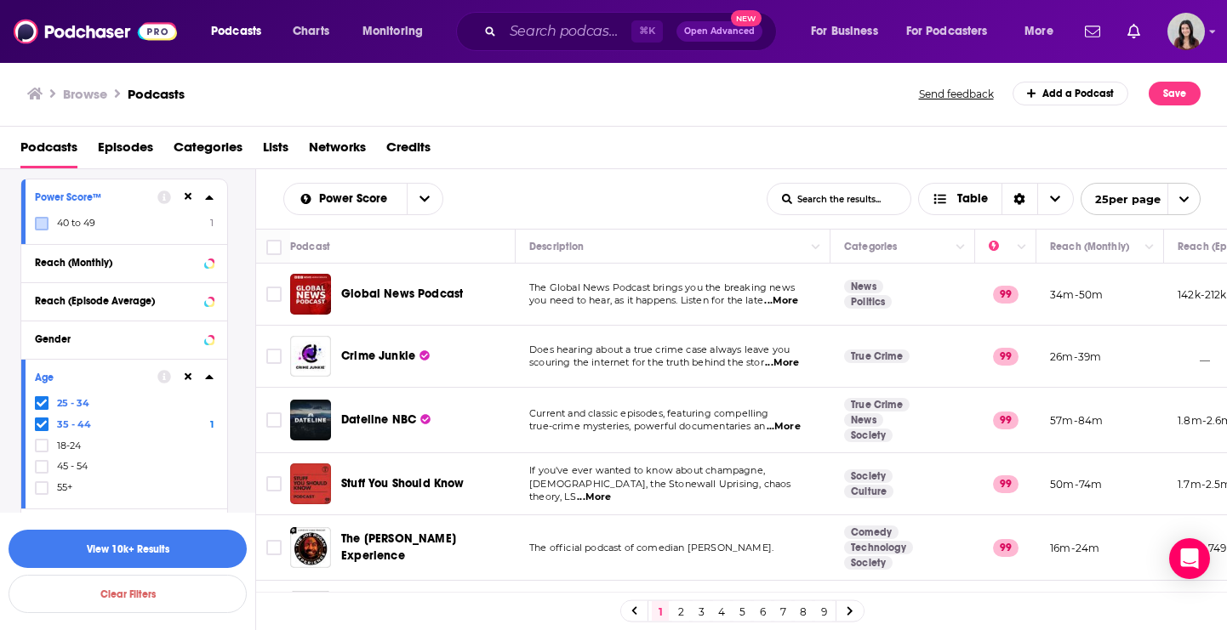
scroll to position [569, 0]
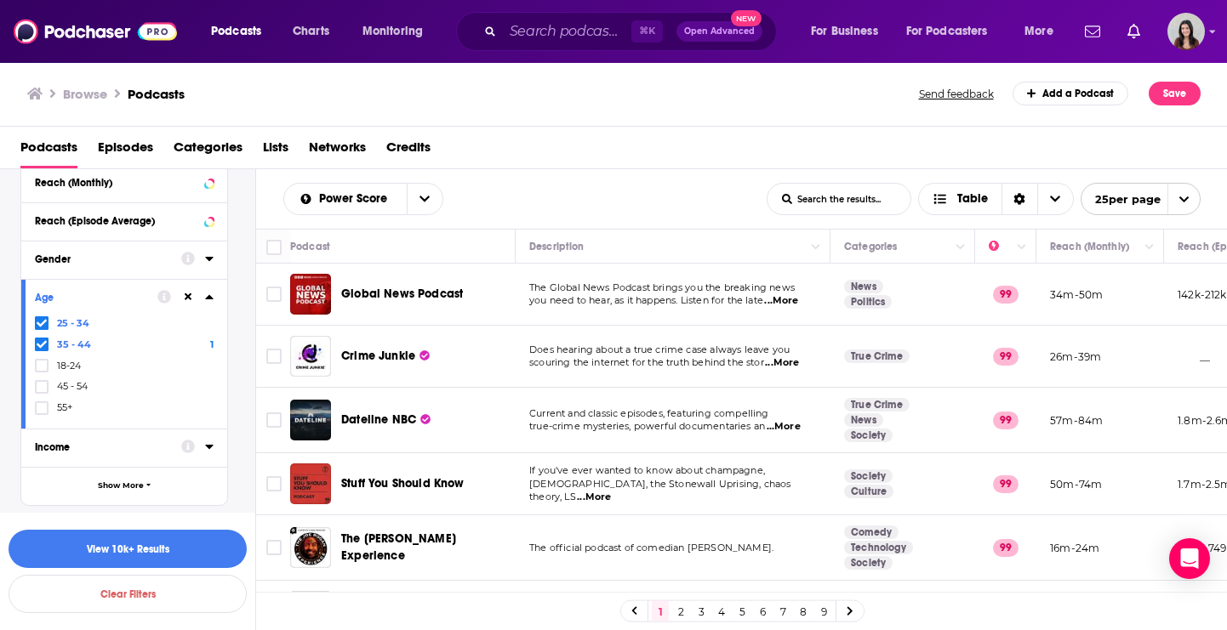
click at [59, 452] on div "Income" at bounding box center [102, 447] width 135 height 12
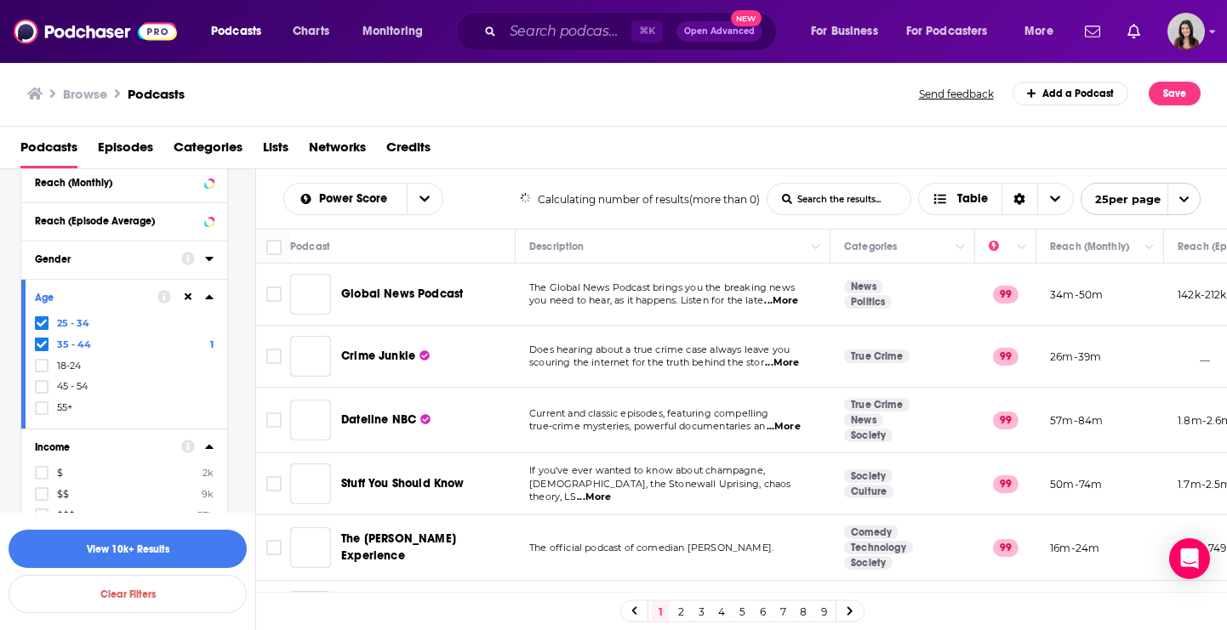
scroll to position [680, 0]
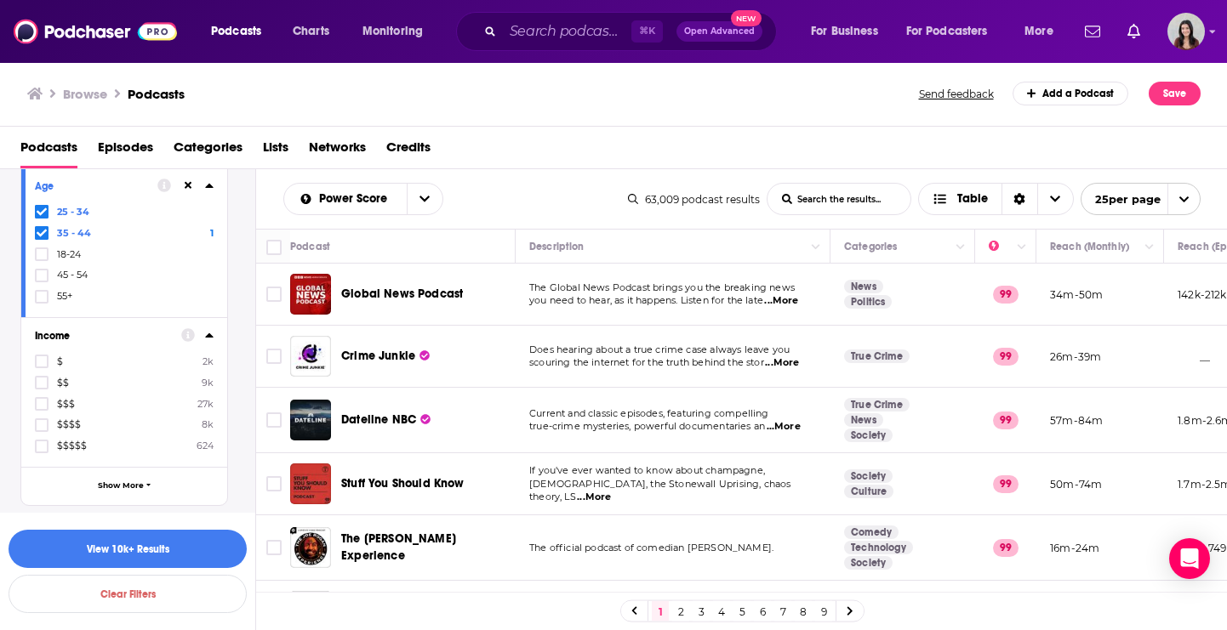
click at [51, 344] on button "Income" at bounding box center [108, 335] width 146 height 21
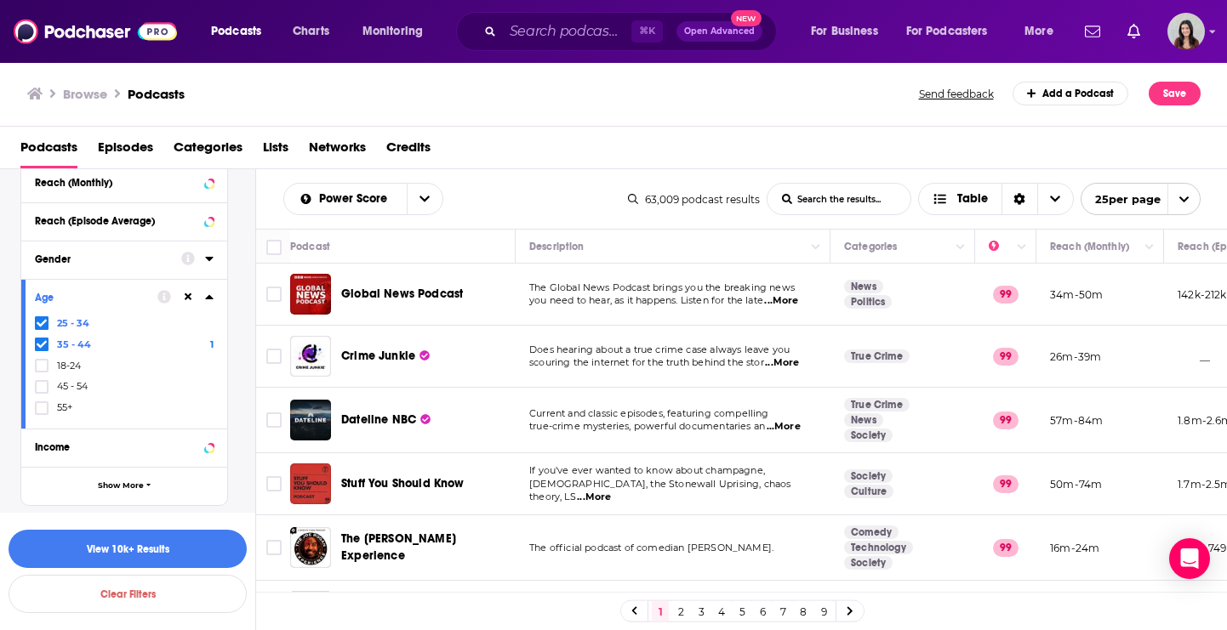
click at [52, 287] on button "Age" at bounding box center [96, 297] width 122 height 21
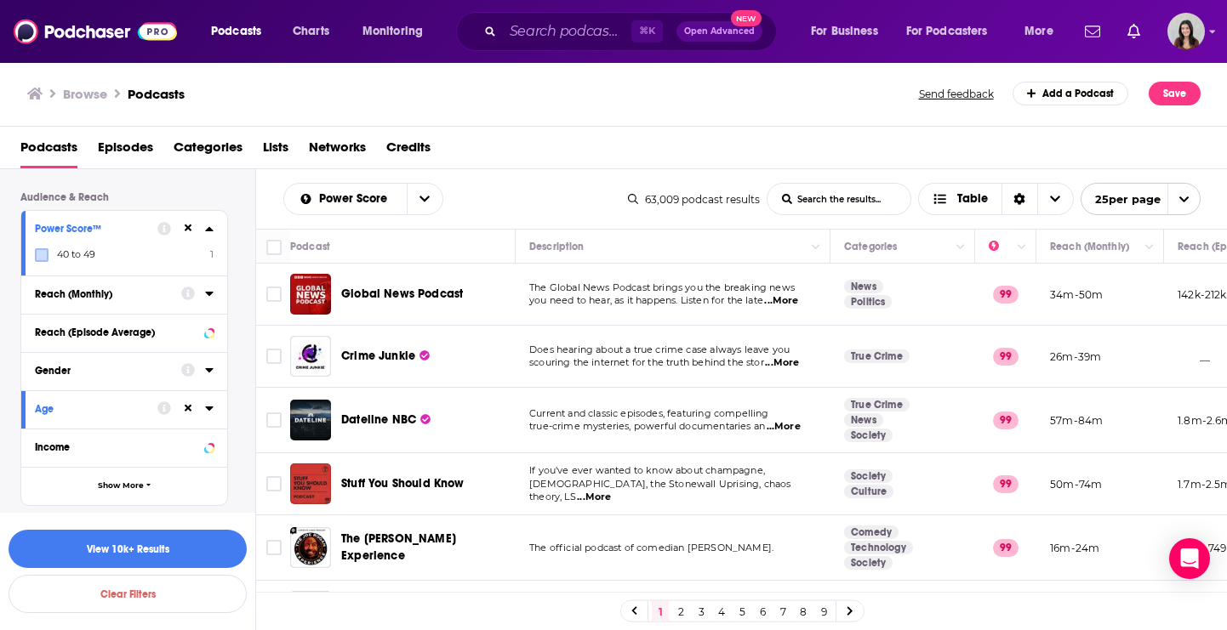
click at [74, 221] on button "Power Score™" at bounding box center [96, 228] width 122 height 21
click at [191, 251] on icon at bounding box center [189, 254] width 8 height 8
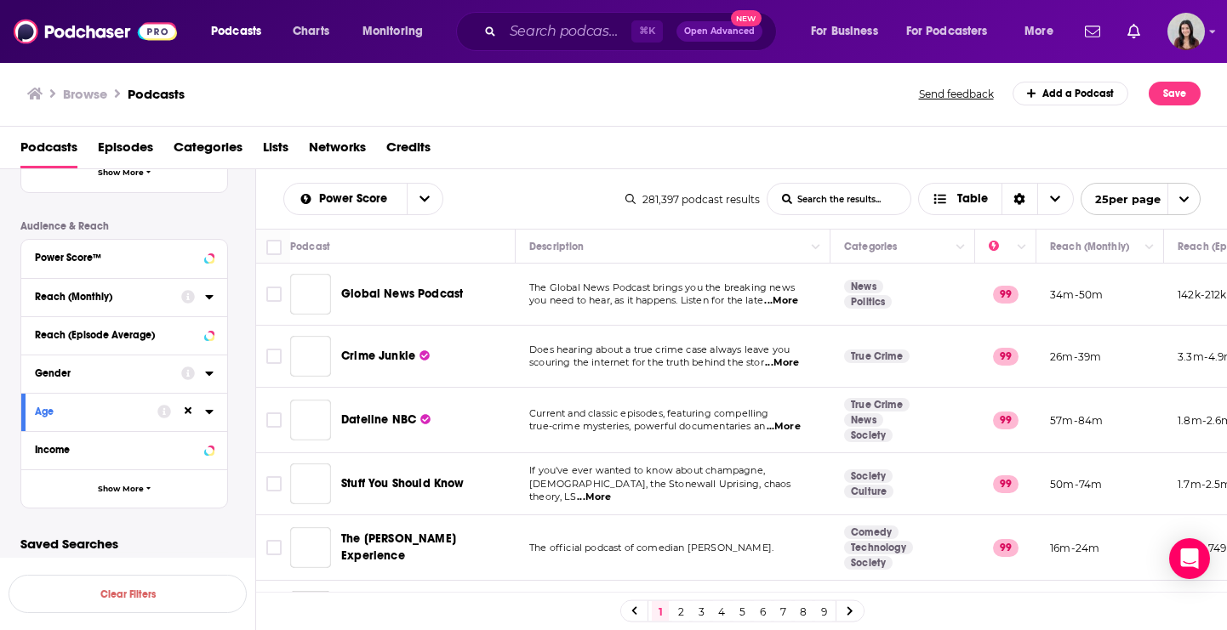
scroll to position [115, 0]
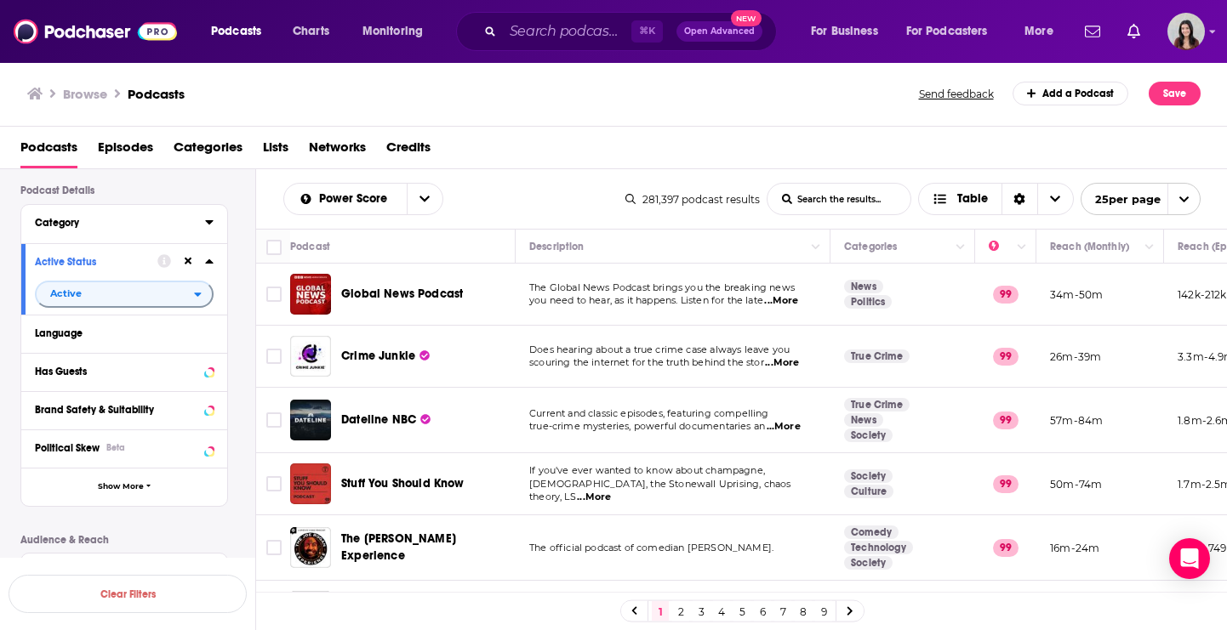
click at [61, 232] on button "Category" at bounding box center [120, 222] width 170 height 21
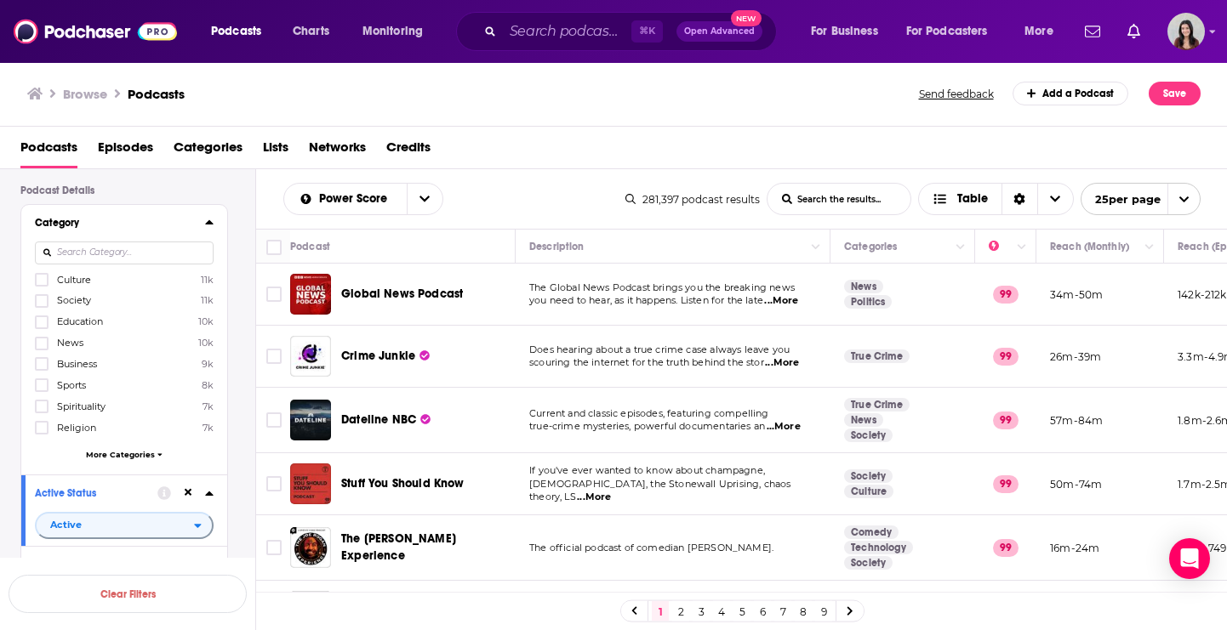
click at [105, 255] on div "Filters 2 Quick Filters Has Guests Active Podcast Details Category Culture 11k …" at bounding box center [137, 578] width 235 height 1006
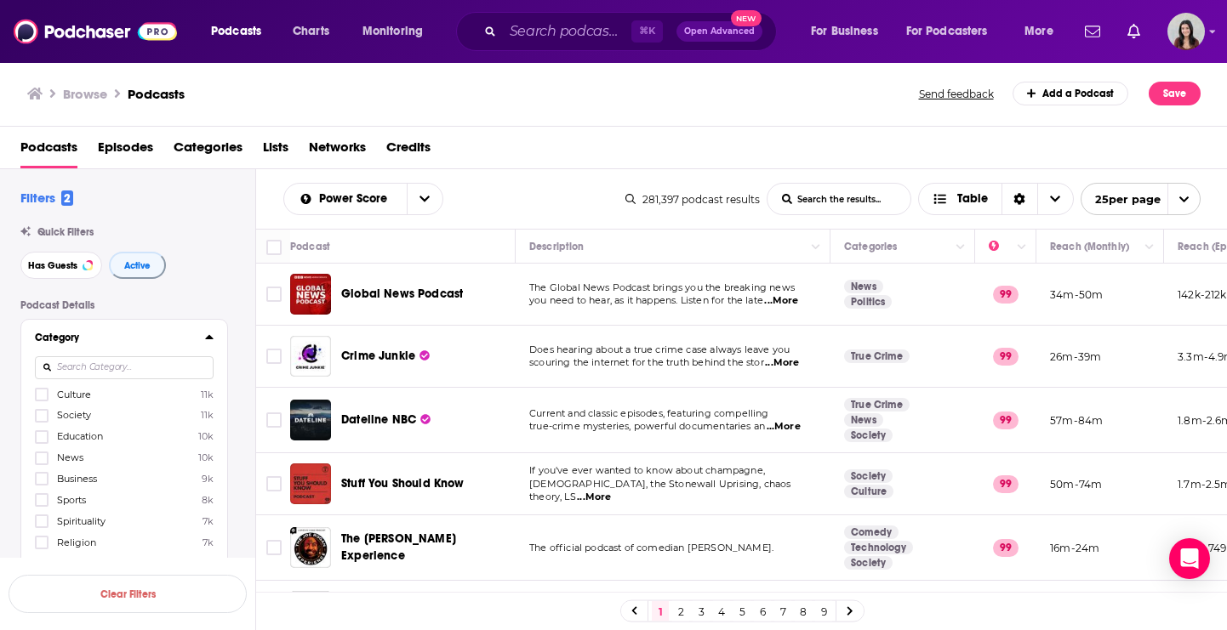
scroll to position [0, 0]
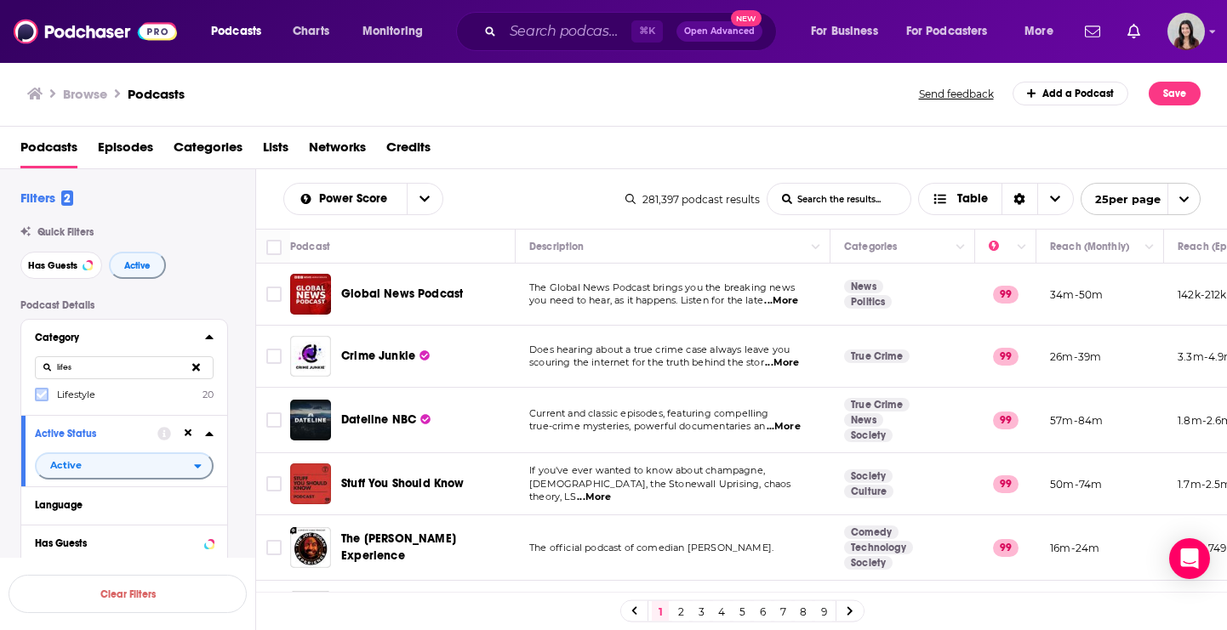
click at [36, 401] on label at bounding box center [42, 395] width 14 height 14
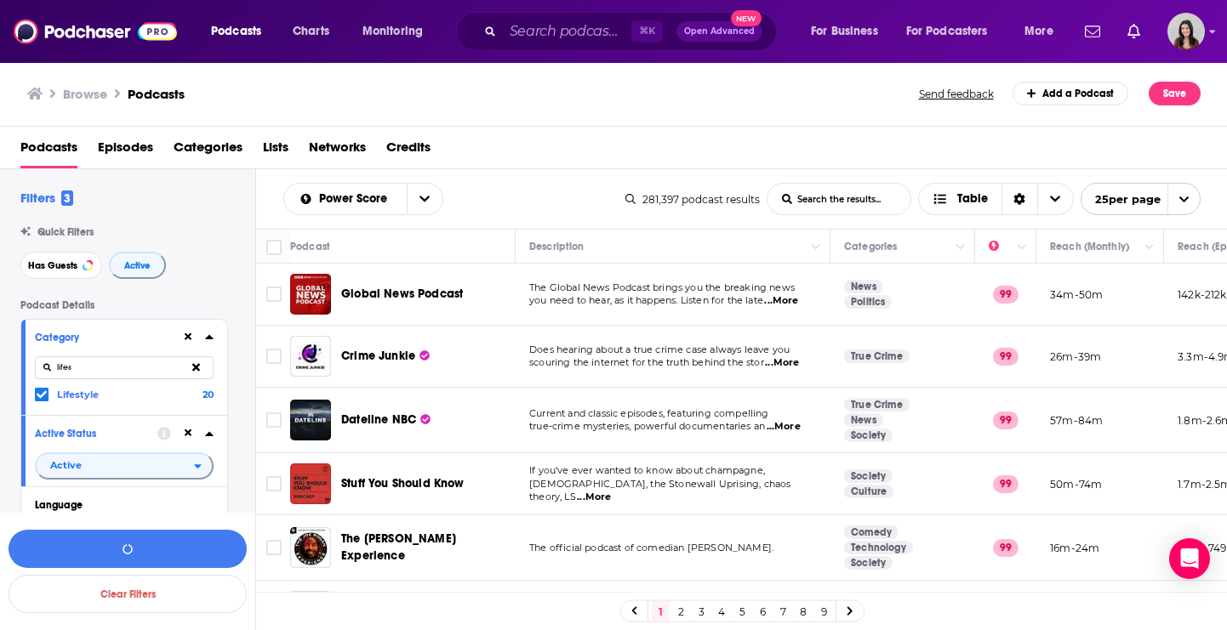
drag, startPoint x: 82, startPoint y: 374, endPoint x: 40, endPoint y: 370, distance: 41.9
click at [40, 370] on input "lifes" at bounding box center [124, 367] width 179 height 23
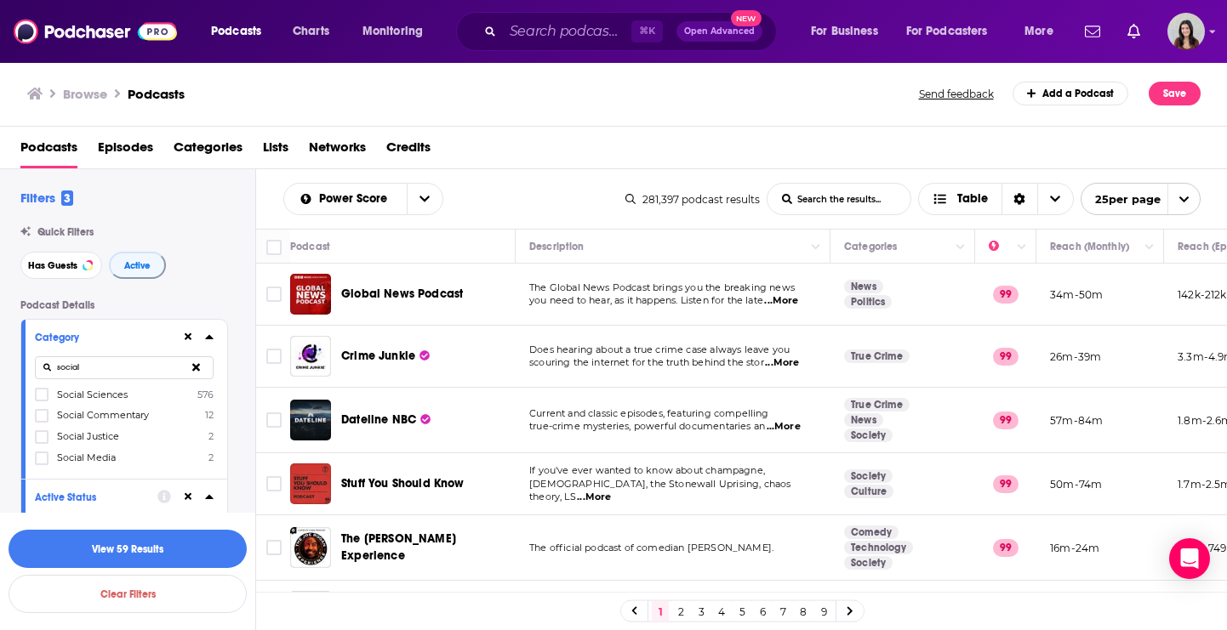
scroll to position [37, 0]
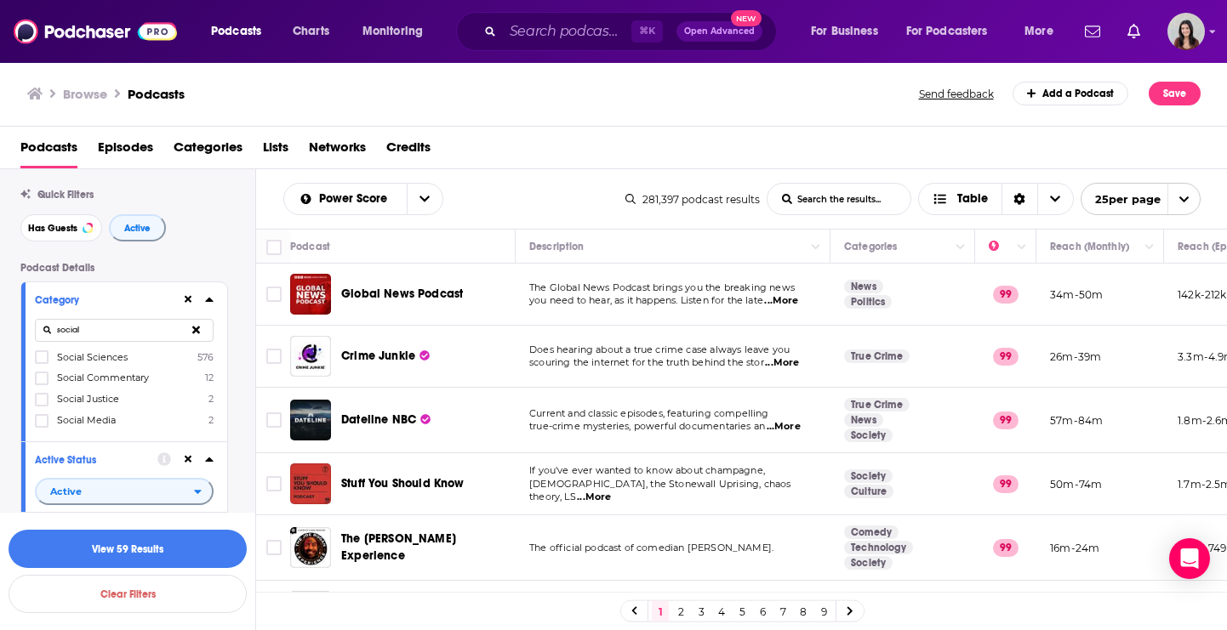
type input "social"
click at [185, 327] on button at bounding box center [196, 330] width 35 height 40
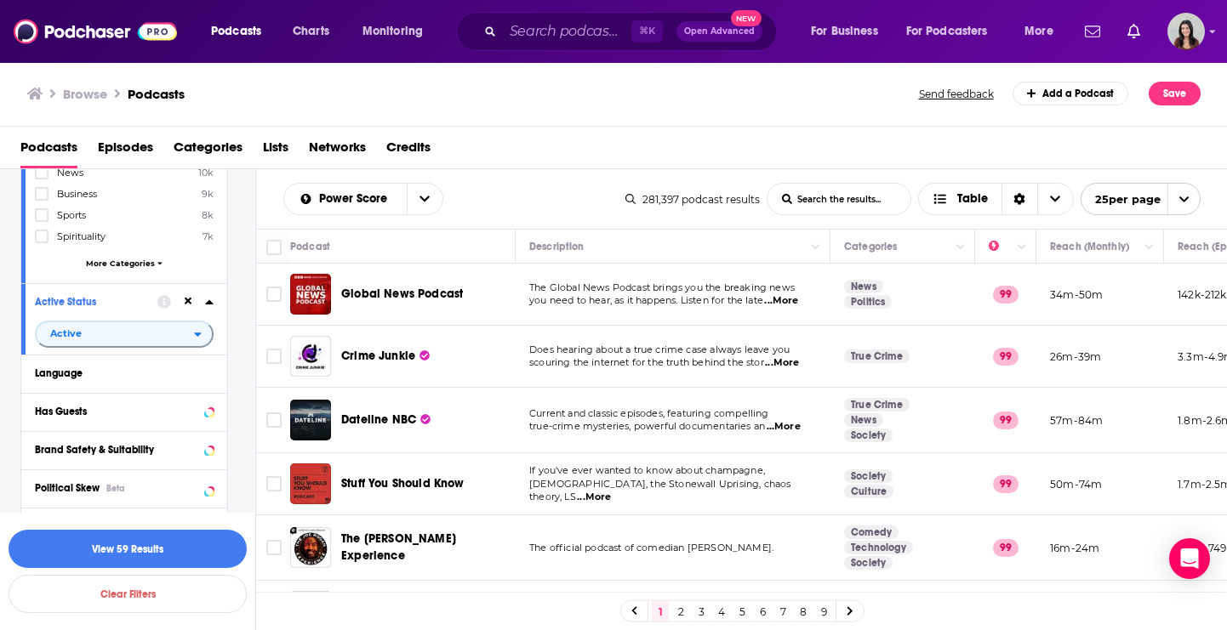
scroll to position [432, 0]
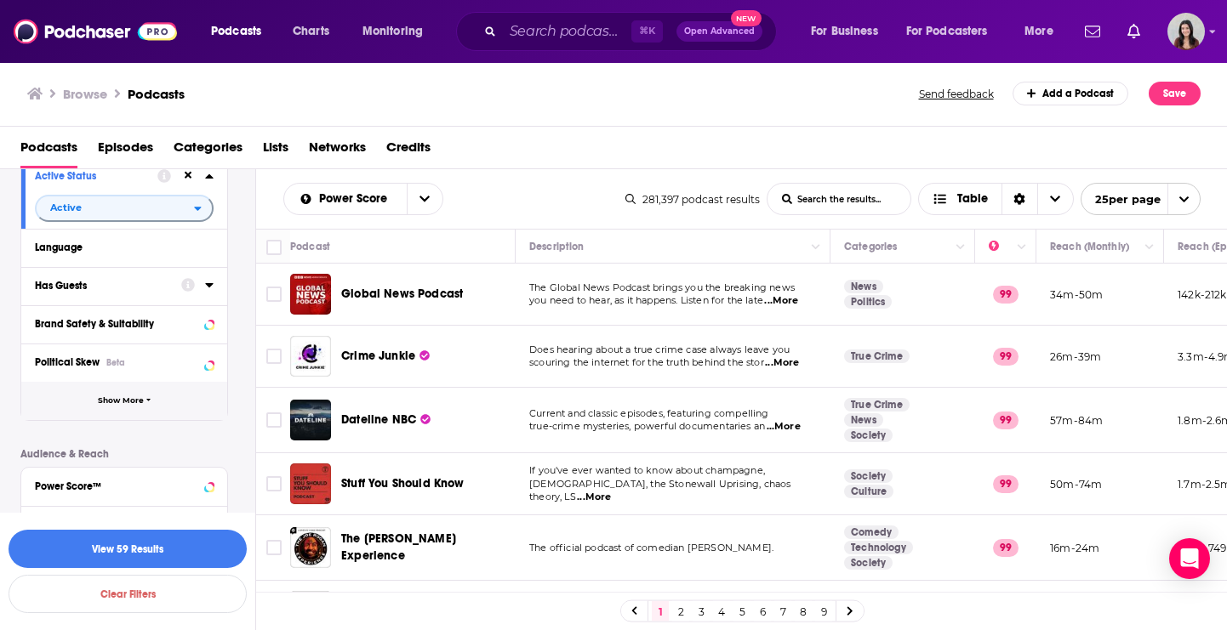
click at [130, 406] on button "Show More" at bounding box center [124, 401] width 206 height 38
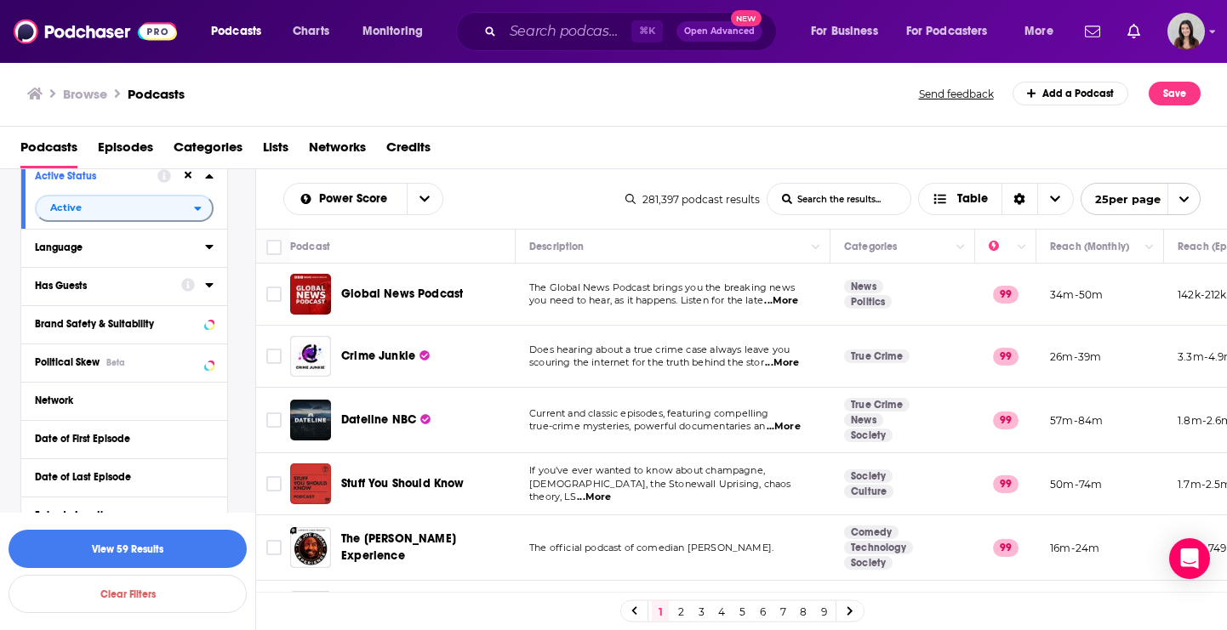
click at [44, 248] on div "Language" at bounding box center [114, 248] width 159 height 12
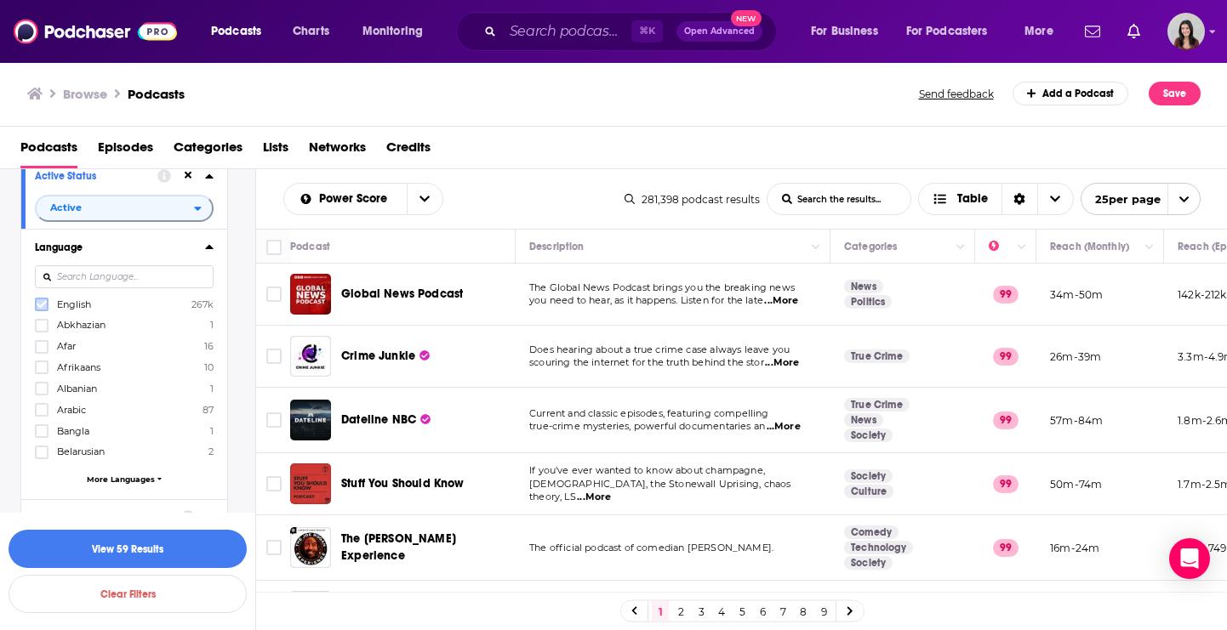
click at [42, 309] on icon at bounding box center [42, 304] width 10 height 10
click at [208, 246] on icon at bounding box center [209, 247] width 9 height 14
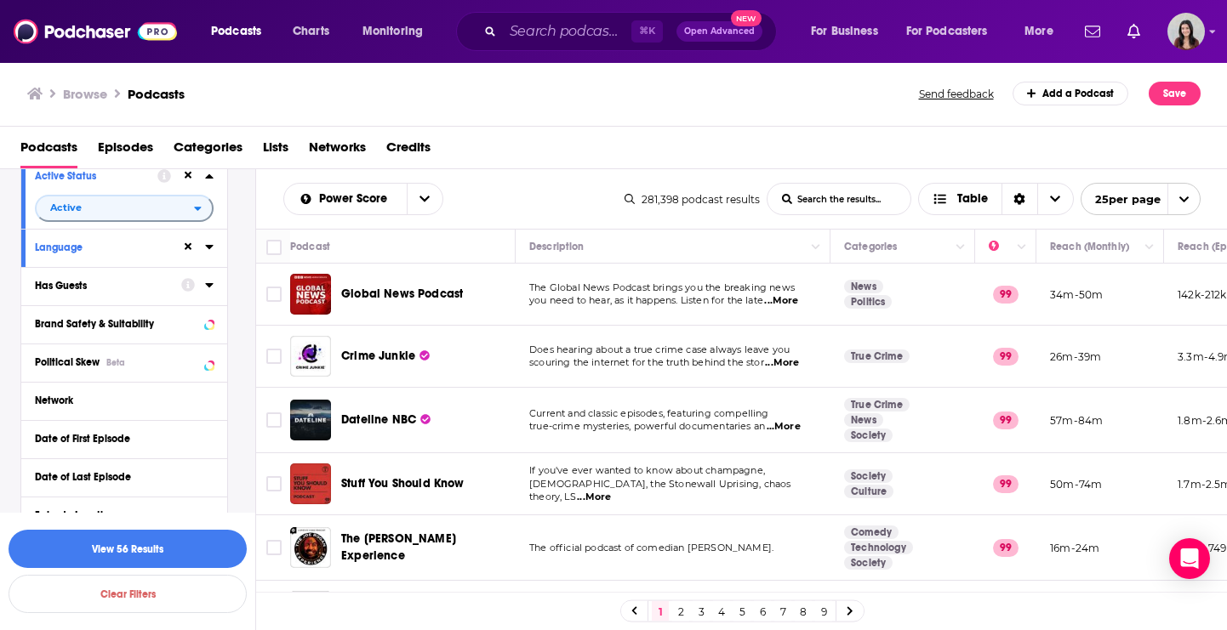
click at [136, 285] on div "Has Guests" at bounding box center [102, 286] width 135 height 12
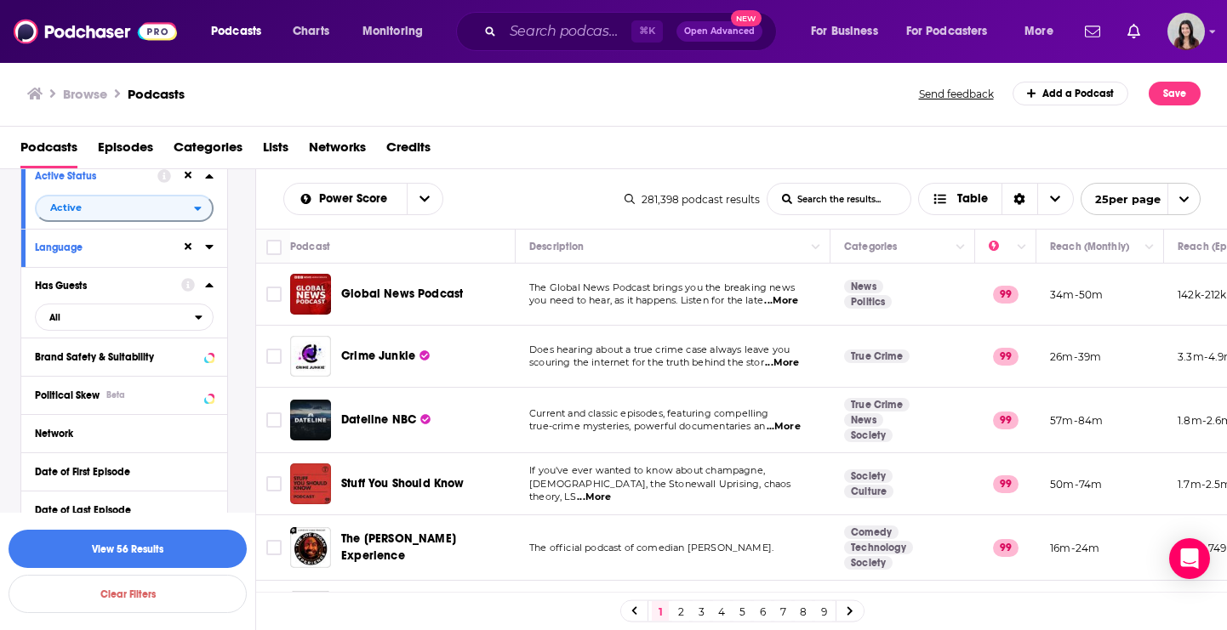
click at [209, 291] on icon at bounding box center [209, 285] width 9 height 14
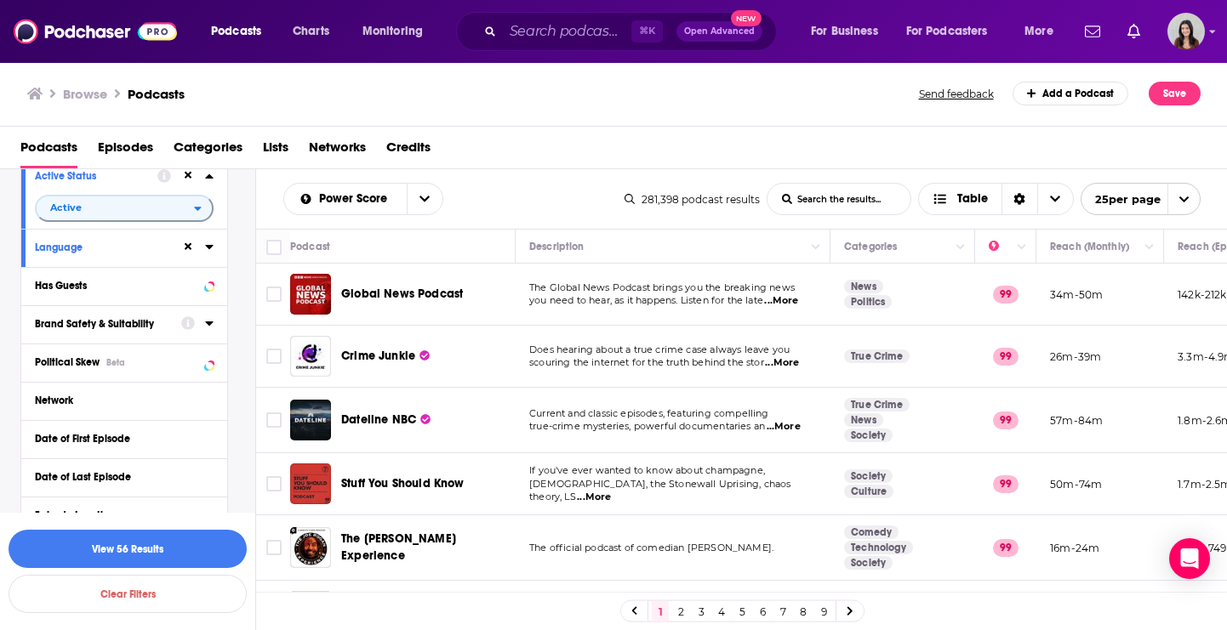
click at [151, 315] on button "Brand Safety & Suitability" at bounding box center [108, 323] width 146 height 21
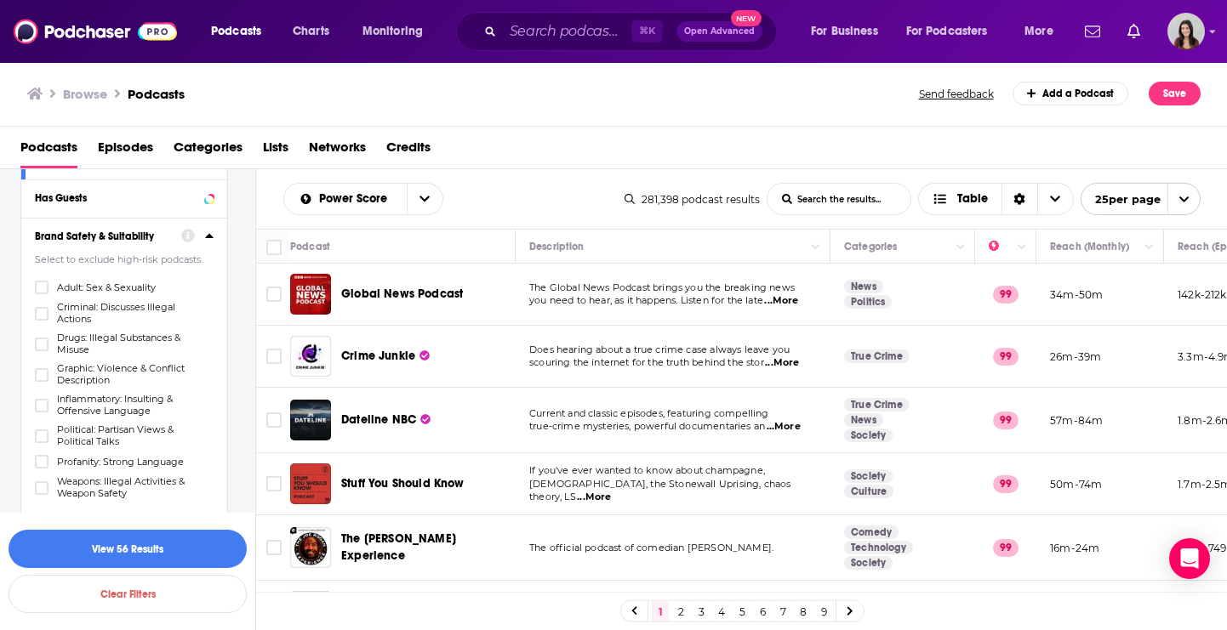
scroll to position [546, 0]
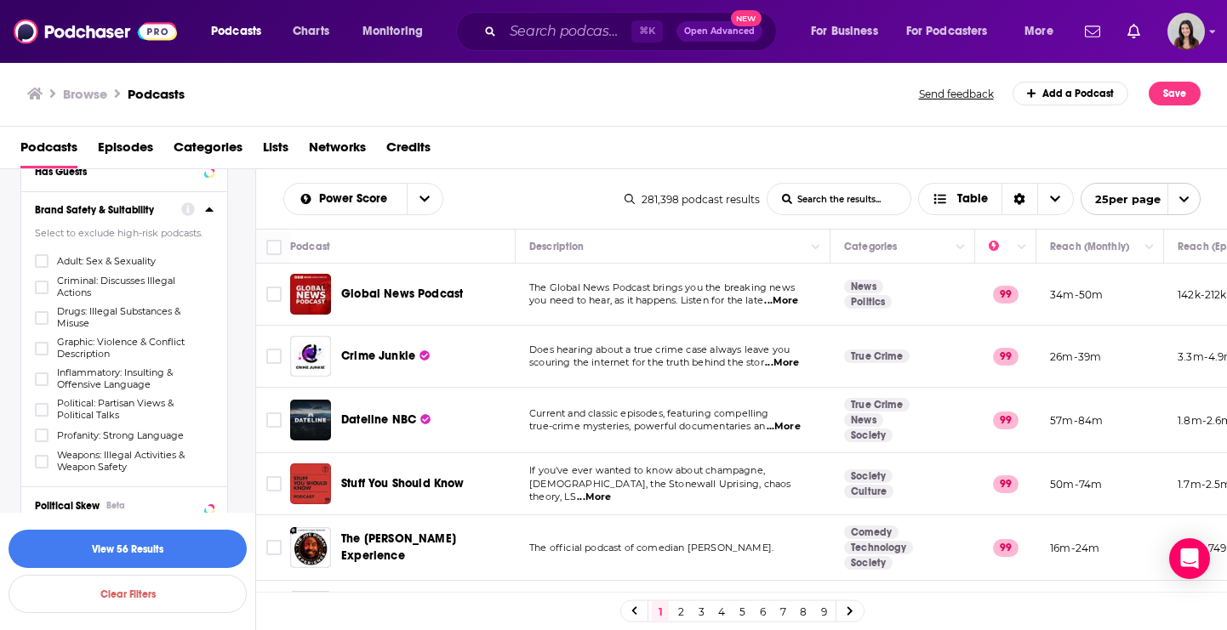
click at [208, 214] on icon at bounding box center [209, 209] width 9 height 14
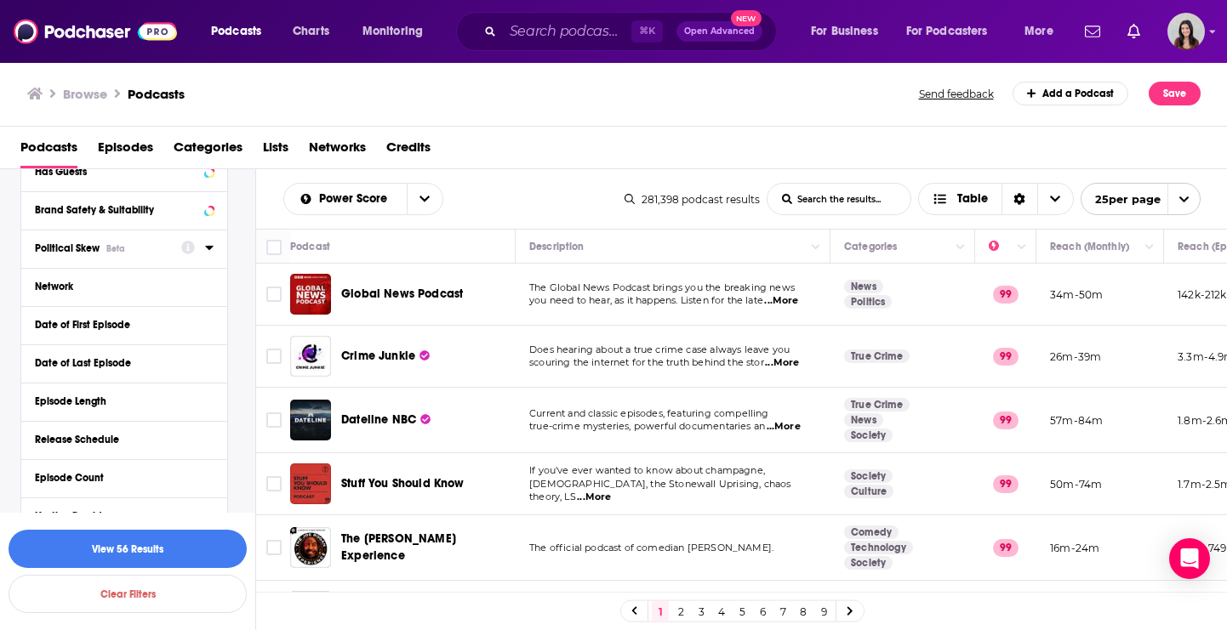
click at [94, 248] on span "Political Skew" at bounding box center [67, 248] width 65 height 12
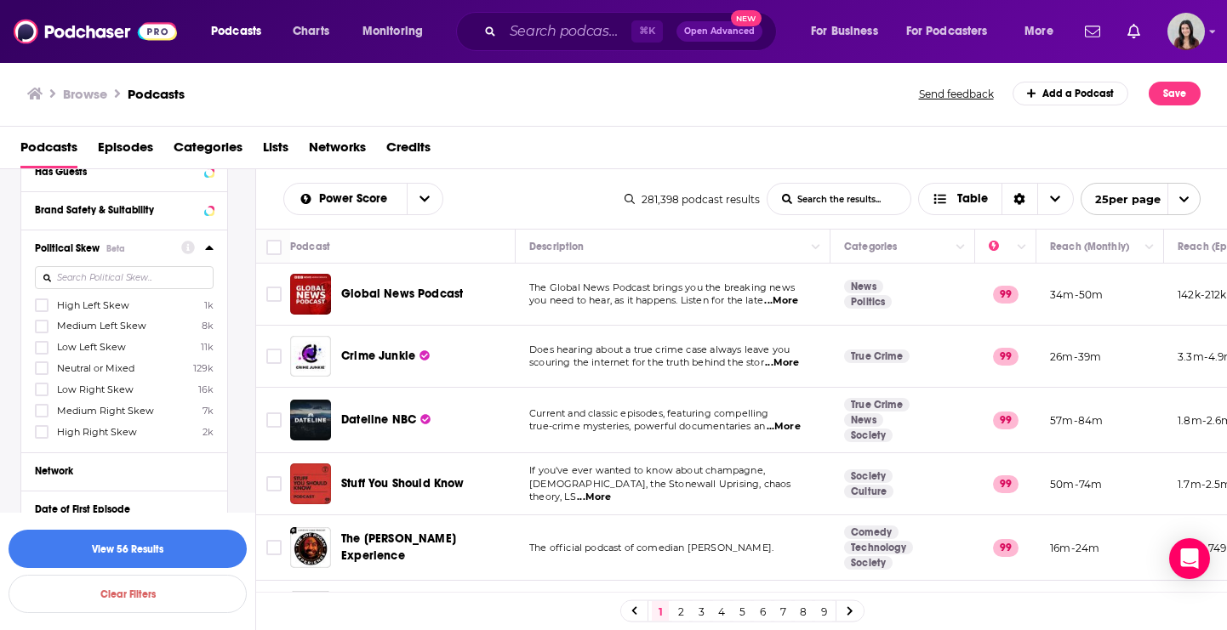
click at [210, 250] on icon at bounding box center [209, 248] width 9 height 14
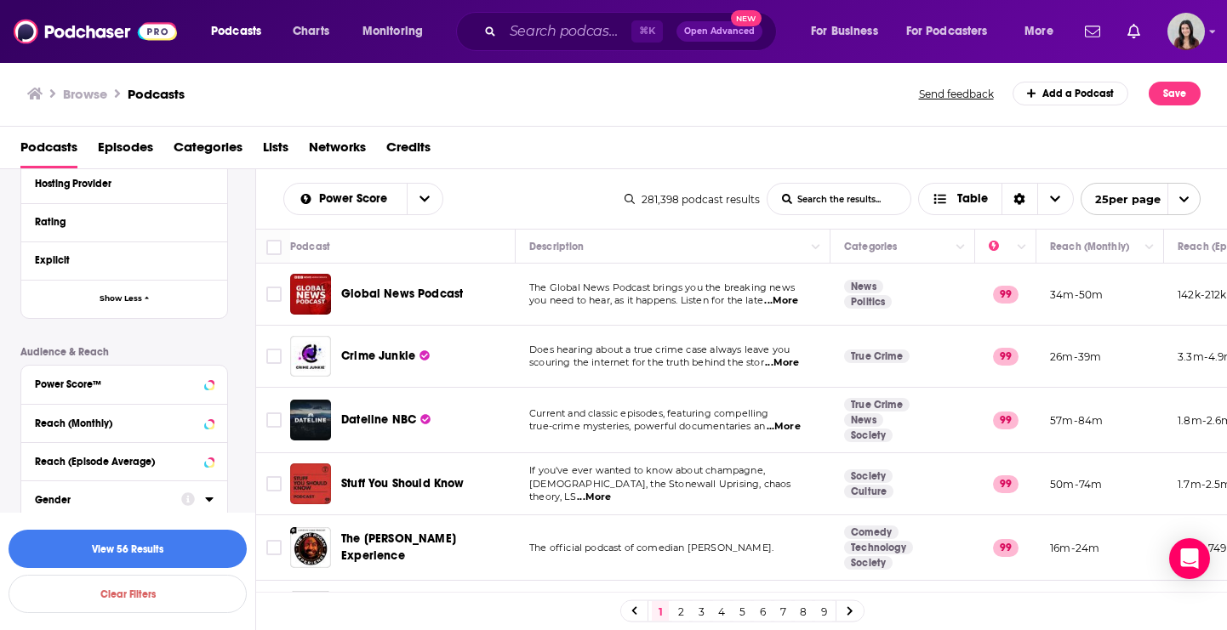
scroll to position [1008, 0]
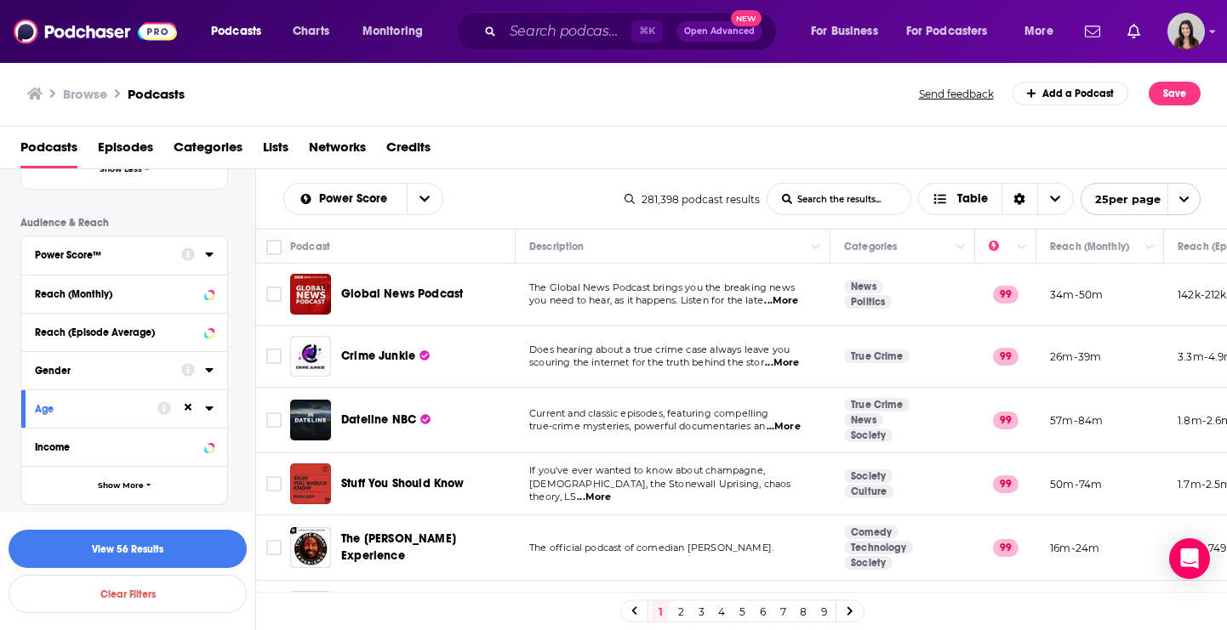
click at [98, 262] on button "Power Score™" at bounding box center [108, 253] width 146 height 21
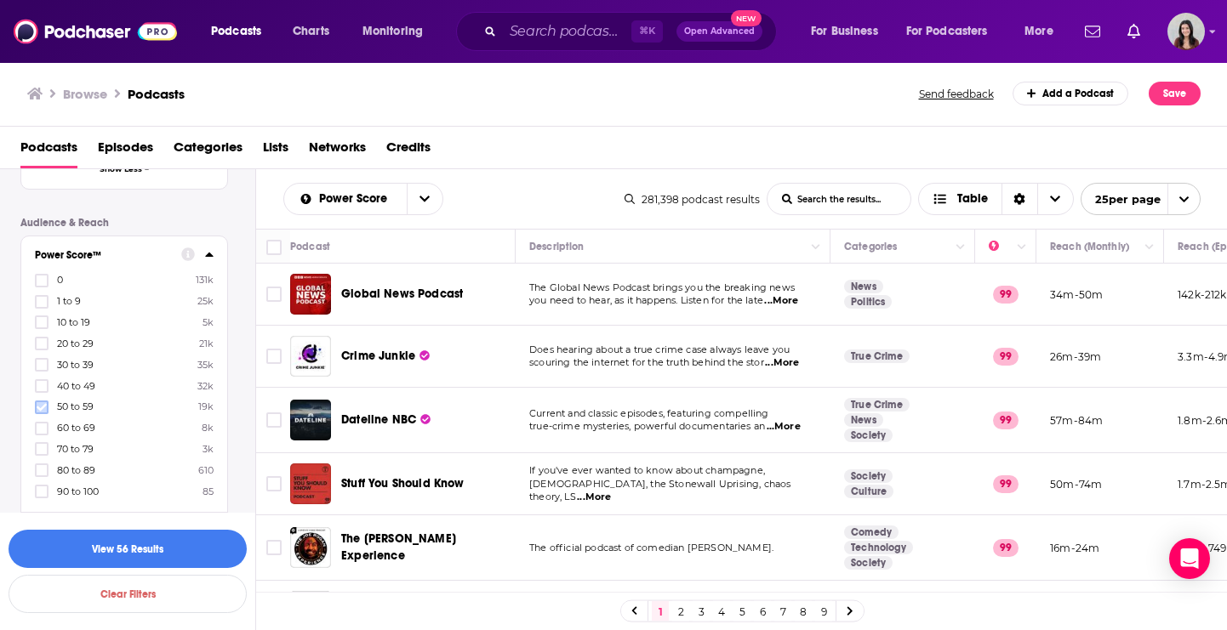
click at [39, 407] on icon at bounding box center [42, 407] width 10 height 10
click at [42, 424] on icon at bounding box center [42, 429] width 10 height 10
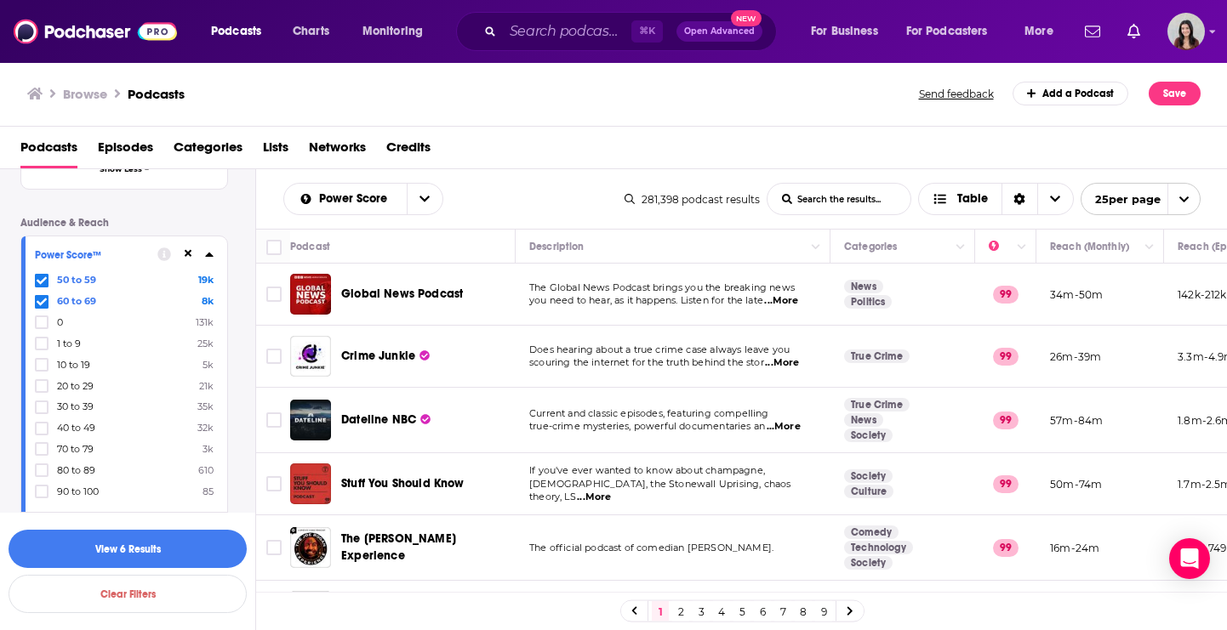
click at [37, 436] on div "50 to 59 19k 60 to 69 8k 0 131k 1 to 9 25k 10 to 19 5k 20 to 29 21k 30 to 39 35…" at bounding box center [124, 385] width 179 height 225
click at [42, 426] on icon at bounding box center [42, 429] width 10 height 10
click at [39, 456] on div "40 to 49 32k 50 to 59 19k 60 to 69 8k 0 131k 1 to 9 25k 10 to 19 5k 20 to 29 21…" at bounding box center [124, 385] width 179 height 225
click at [39, 450] on icon at bounding box center [42, 450] width 10 height 8
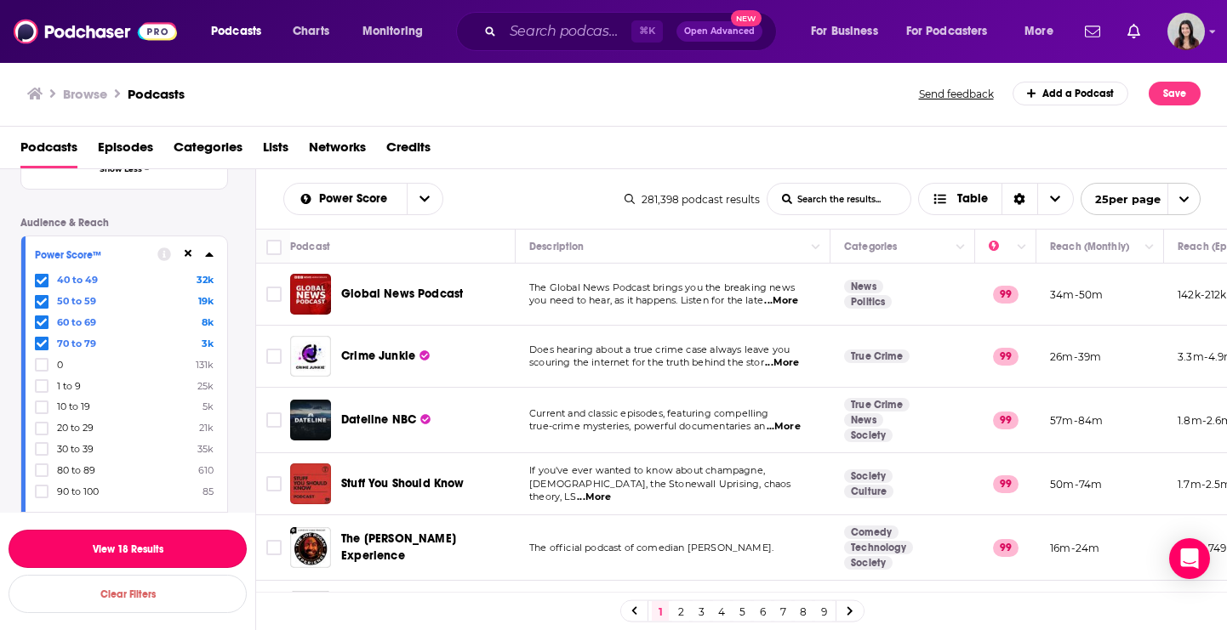
click at [91, 552] on button "View 18 Results" at bounding box center [128, 549] width 238 height 38
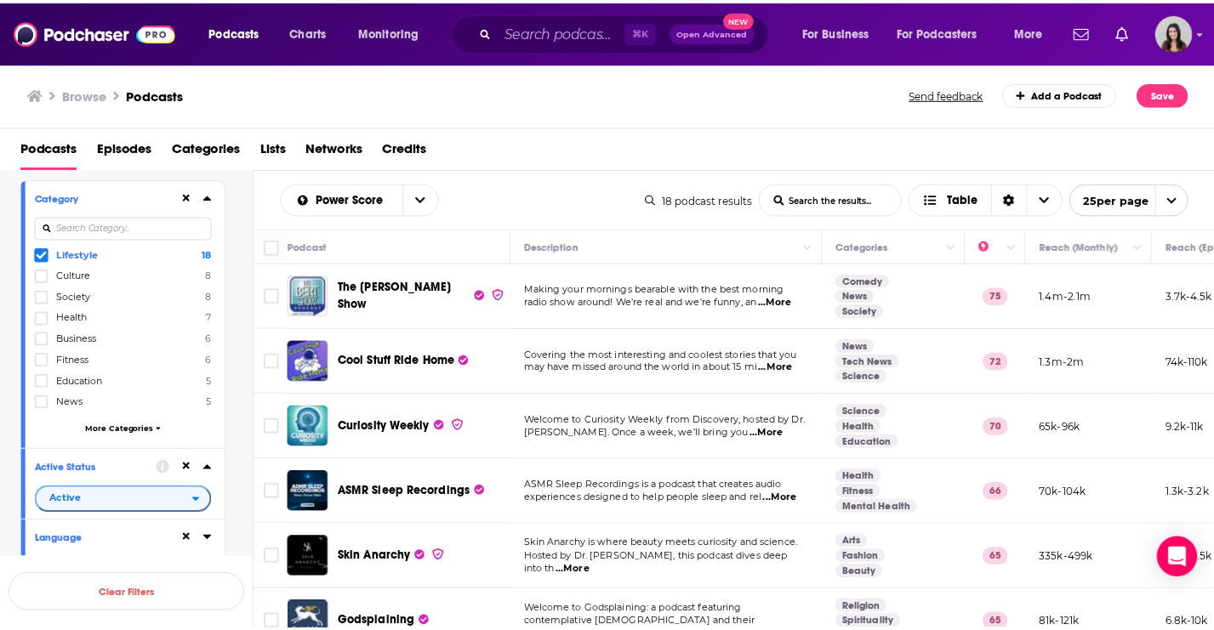
scroll to position [146, 0]
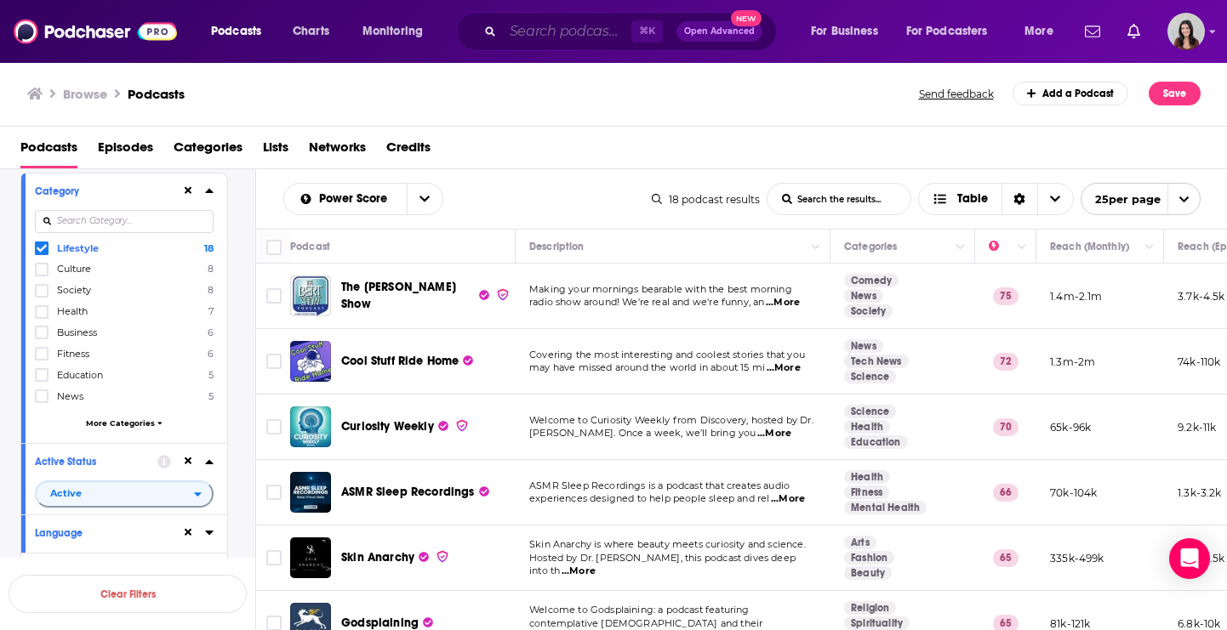
click at [539, 32] on input "Search podcasts, credits, & more..." at bounding box center [567, 31] width 128 height 27
click at [77, 34] on img at bounding box center [95, 31] width 163 height 32
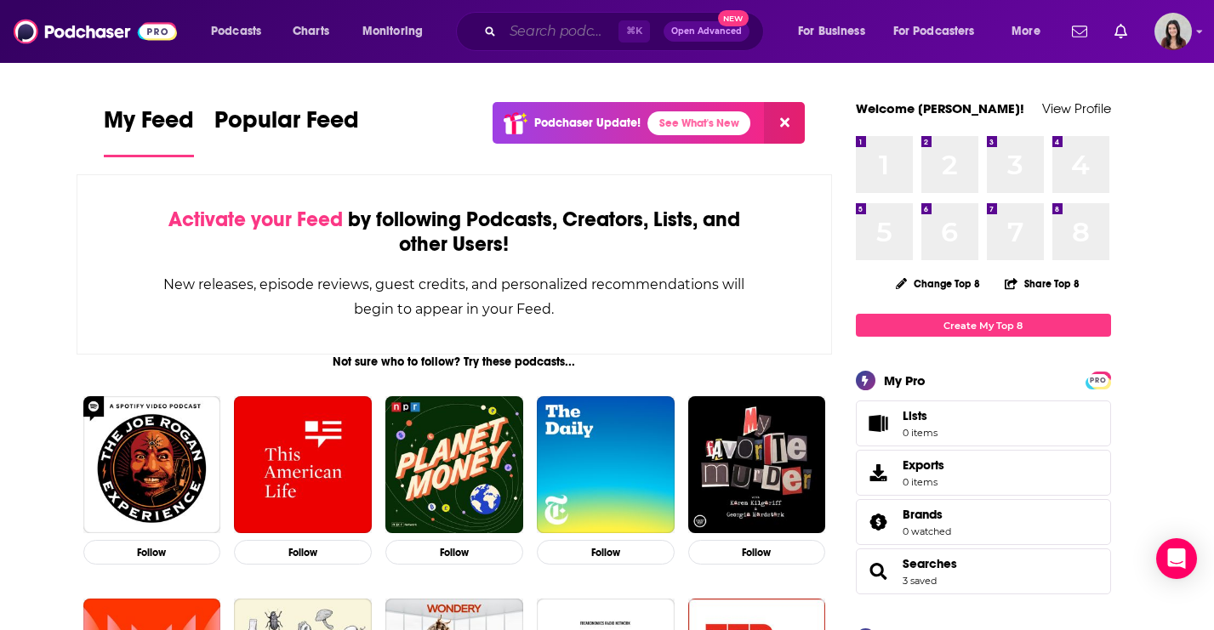
click at [524, 34] on input "Search podcasts, credits, & more..." at bounding box center [561, 31] width 116 height 27
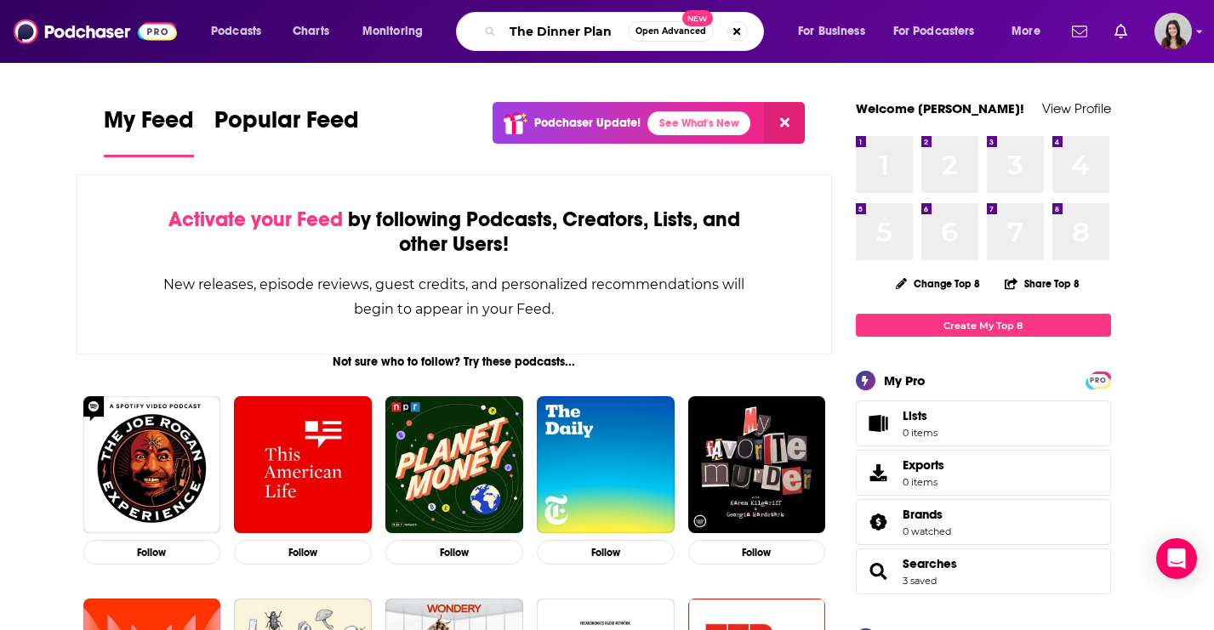
type input "The Dinner Plan"
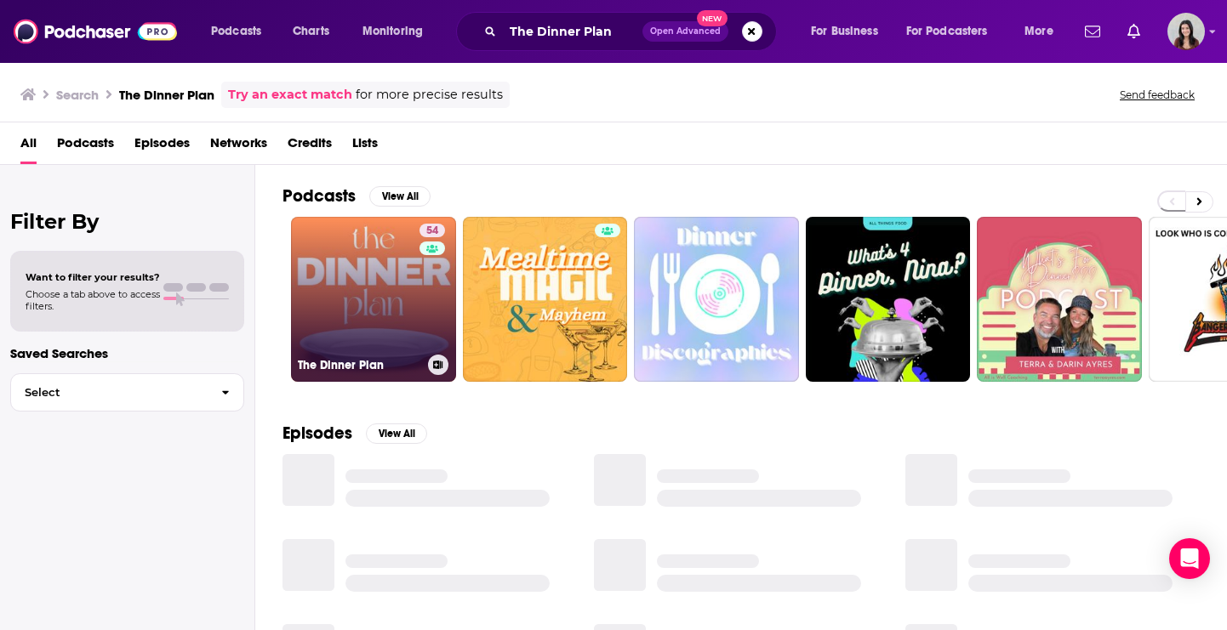
click at [351, 299] on link "54 The Dinner Plan" at bounding box center [373, 299] width 165 height 165
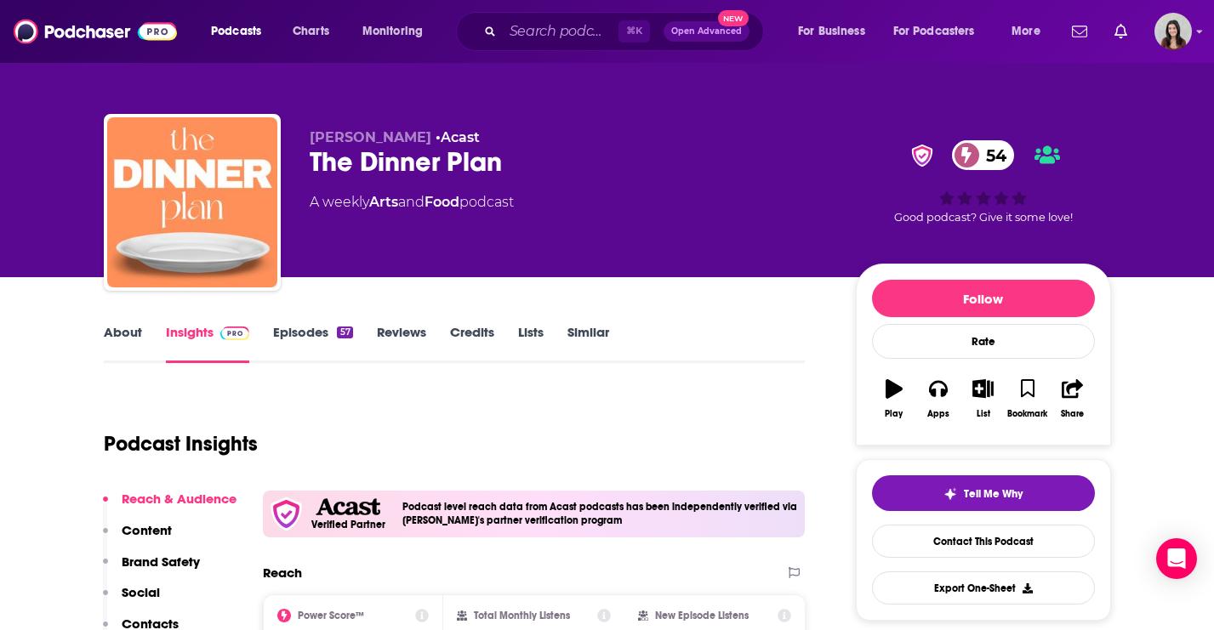
click at [311, 330] on link "Episodes 57" at bounding box center [312, 343] width 79 height 39
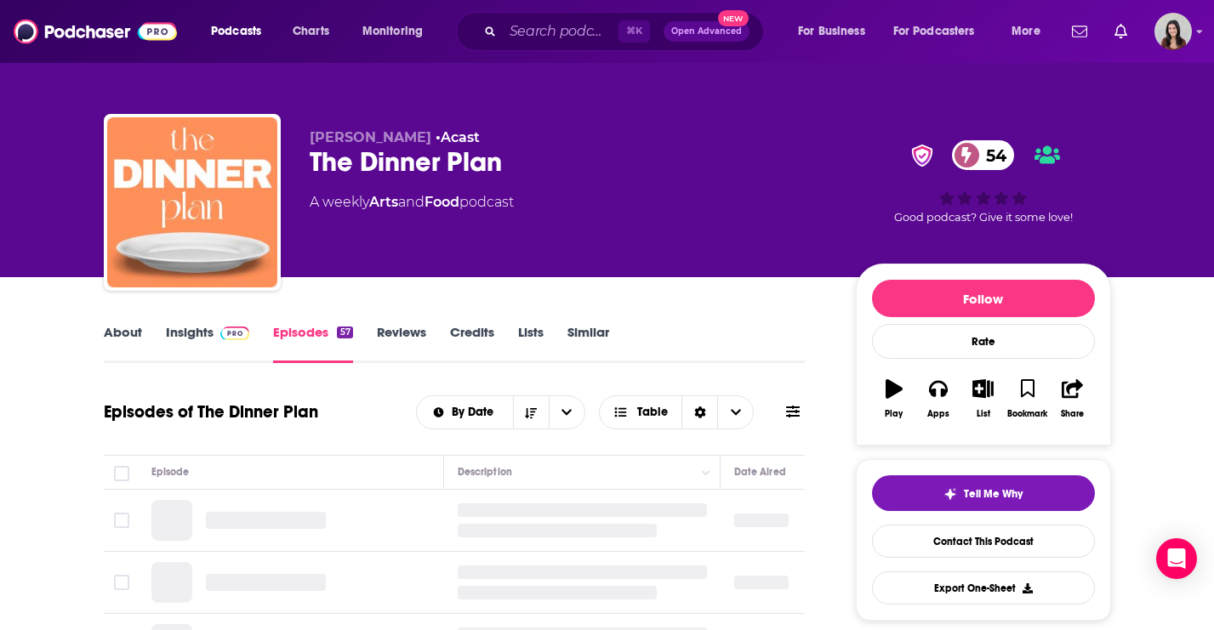
click at [799, 413] on icon at bounding box center [793, 412] width 14 height 14
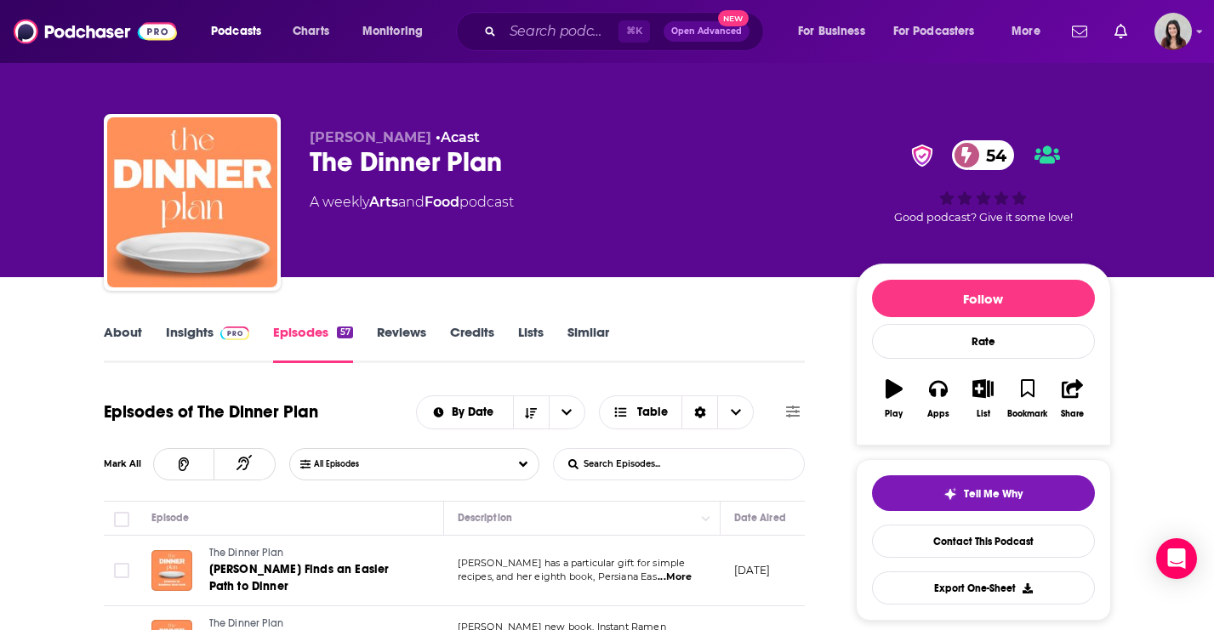
click at [615, 475] on input "List Search Input" at bounding box center [643, 464] width 178 height 31
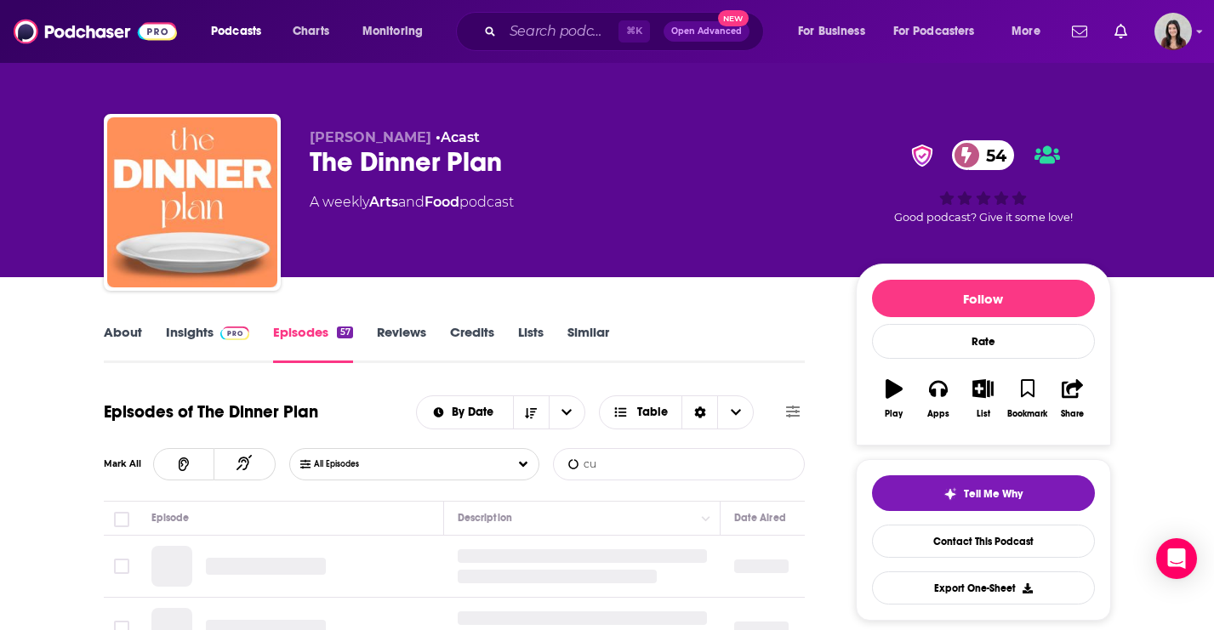
type input "c"
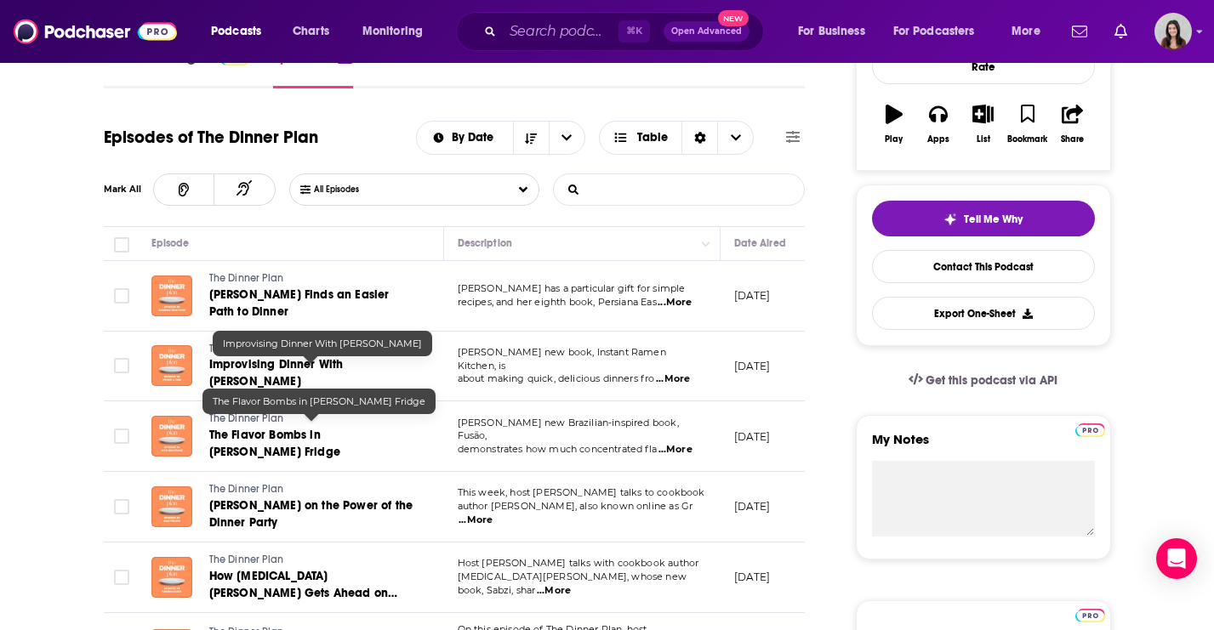
scroll to position [276, 0]
